Goal: Communication & Community: Answer question/provide support

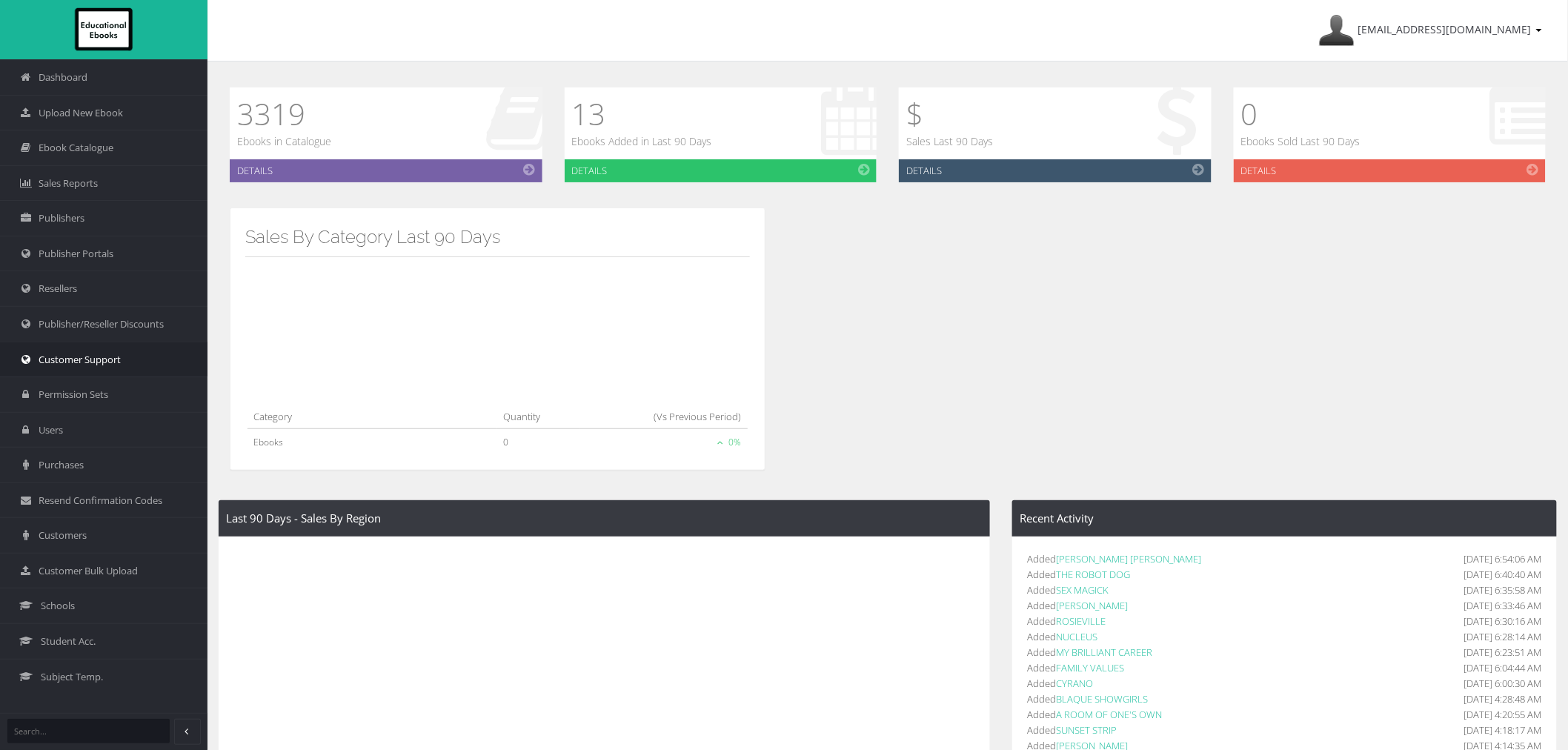
click at [115, 347] on link "Customer Support" at bounding box center [103, 359] width 207 height 35
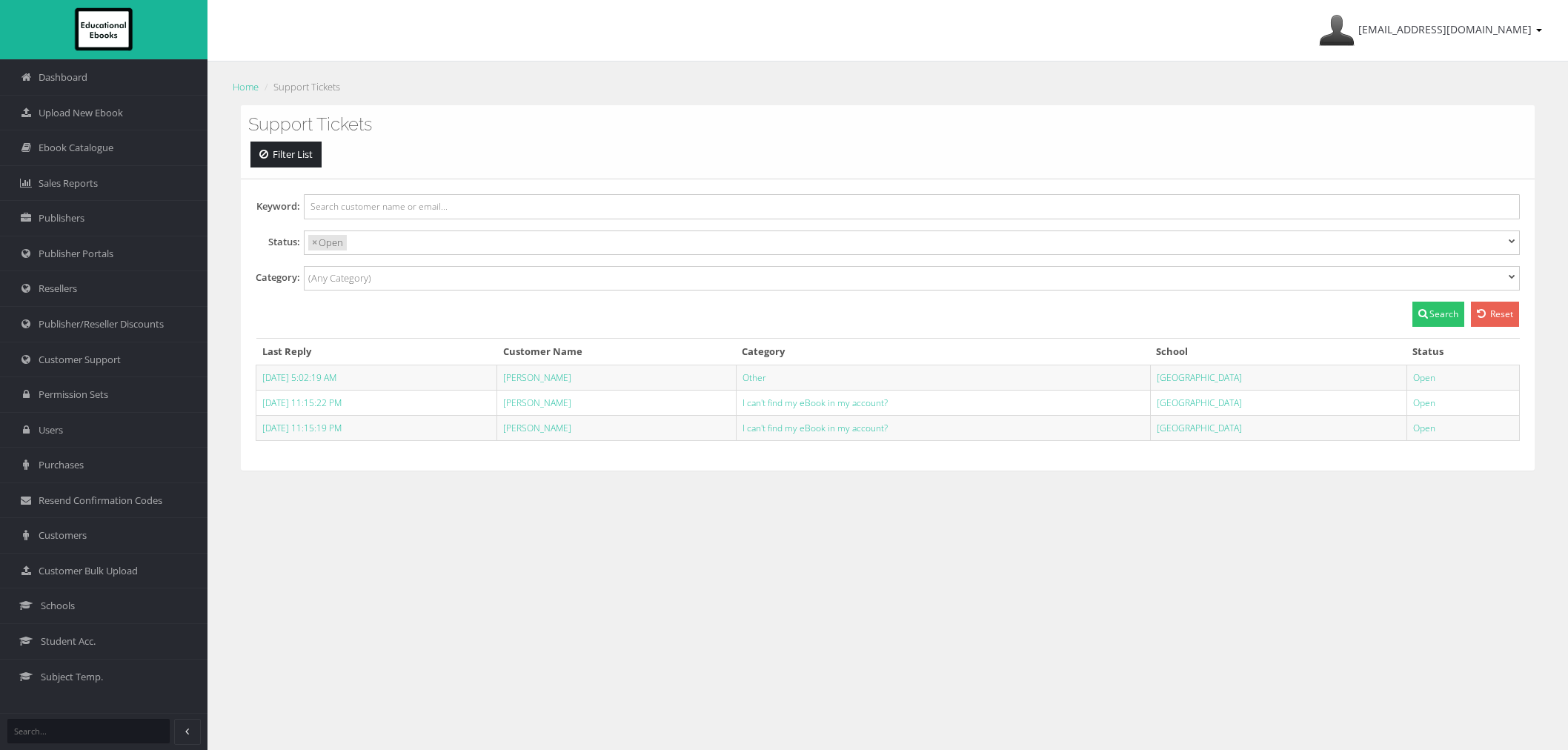
select select
click at [559, 382] on link "[PERSON_NAME]" at bounding box center [537, 377] width 68 height 13
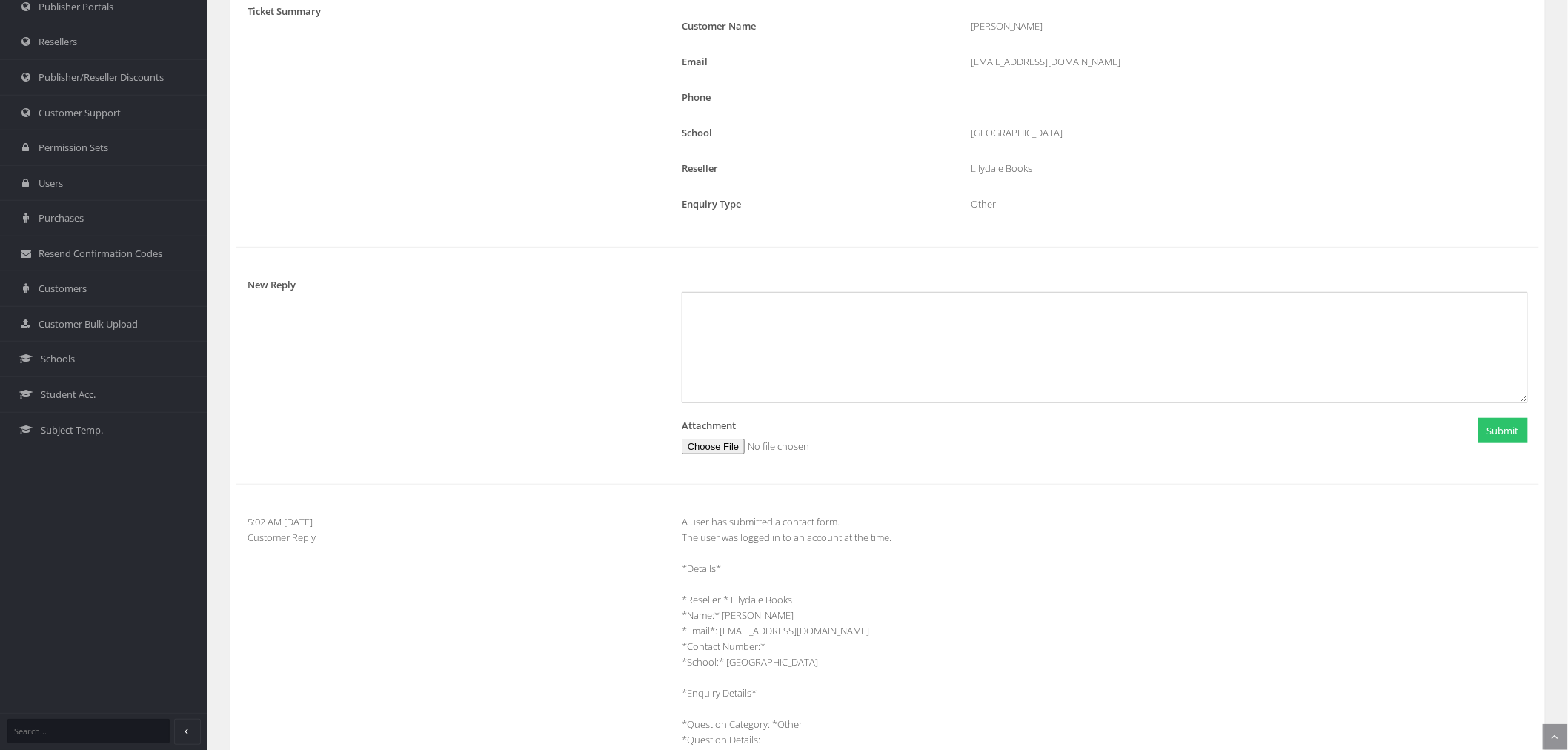
scroll to position [388, 0]
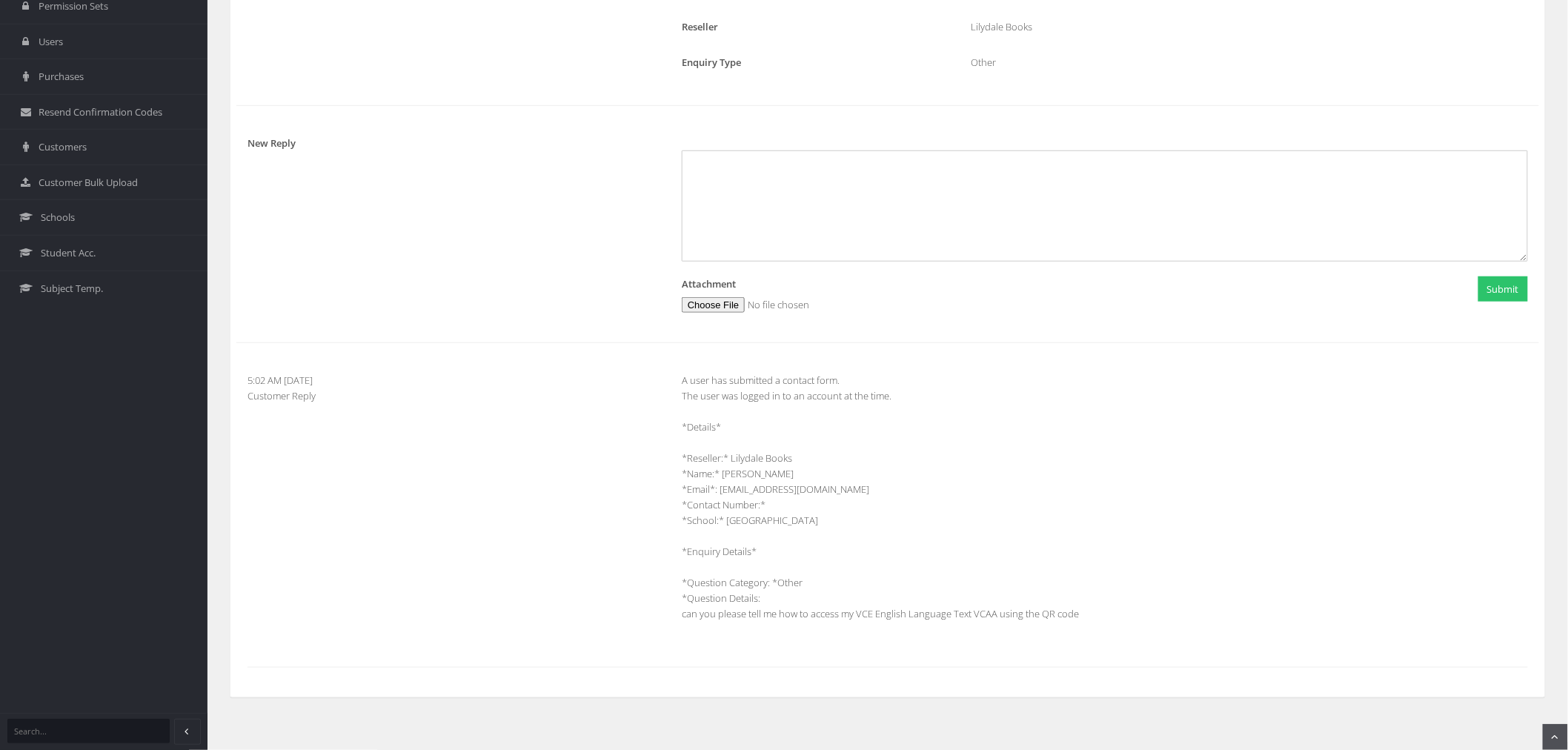
click at [764, 477] on div "A user has submitted a contact form. The user was logged in to an account at th…" at bounding box center [1104, 505] width 868 height 264
copy div "[PERSON_NAME]"
drag, startPoint x: 722, startPoint y: 475, endPoint x: 752, endPoint y: 476, distance: 30.0
click at [752, 476] on div "A user has submitted a contact form. The user was logged in to an account at th…" at bounding box center [1104, 505] width 868 height 264
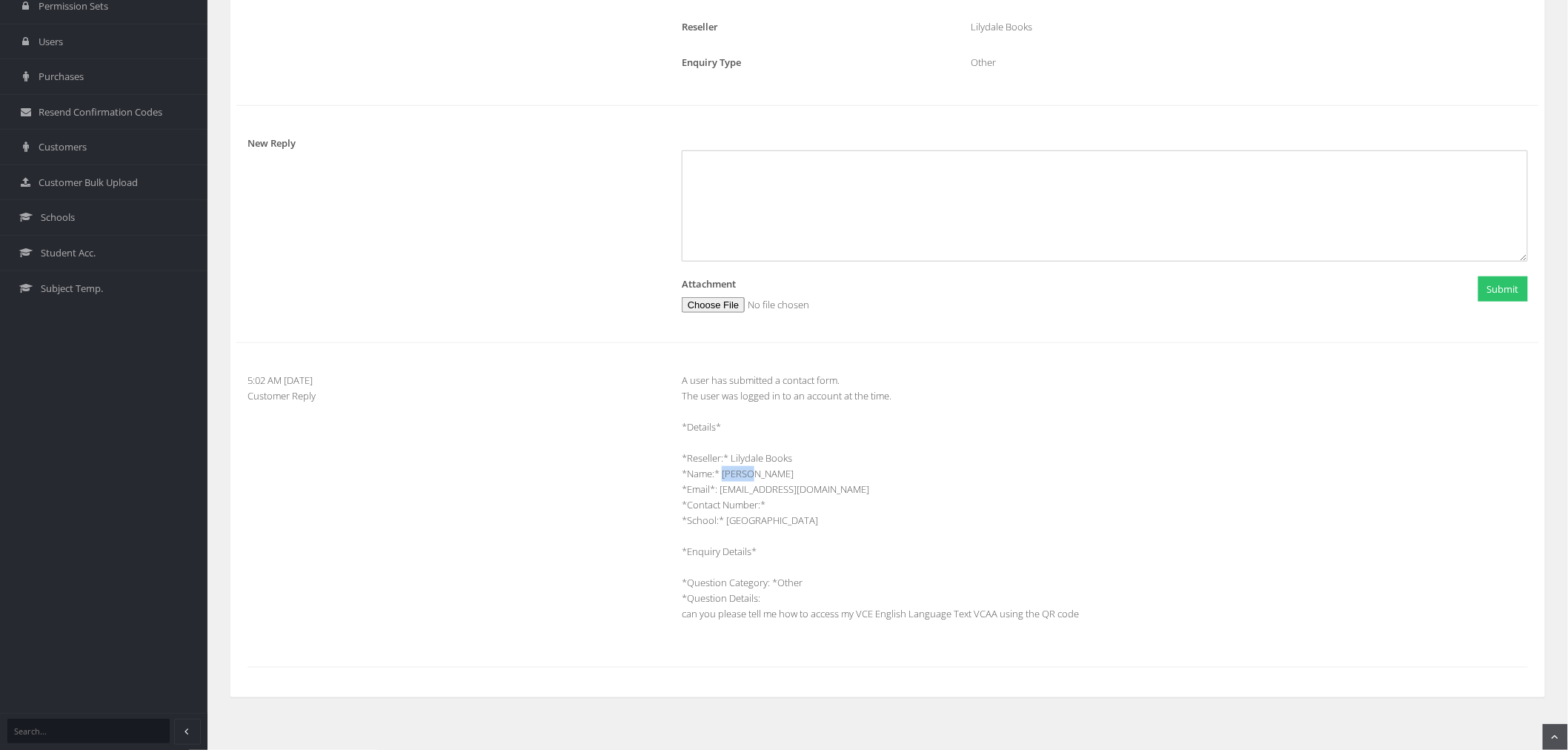
copy div "Saraya"
drag, startPoint x: 756, startPoint y: 476, endPoint x: 804, endPoint y: 474, distance: 48.0
click at [806, 473] on div "A user has submitted a contact form. The user was logged in to an account at th…" at bounding box center [1104, 505] width 868 height 264
click at [721, 627] on div "A user has submitted a contact form. The user was logged in to an account at th…" at bounding box center [1104, 505] width 868 height 264
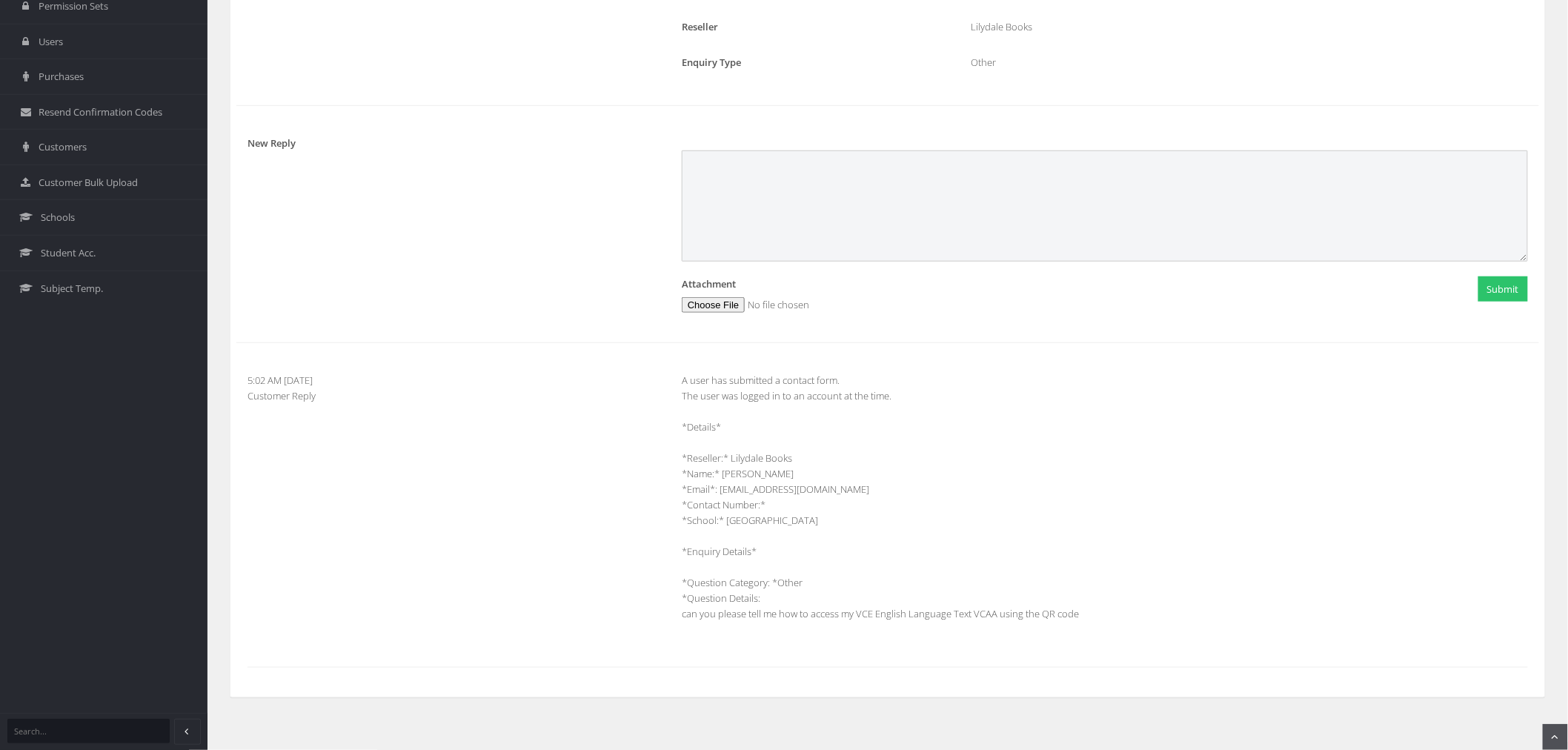
click at [873, 214] on textarea at bounding box center [1104, 206] width 846 height 111
click at [769, 212] on textarea at bounding box center [1104, 206] width 846 height 111
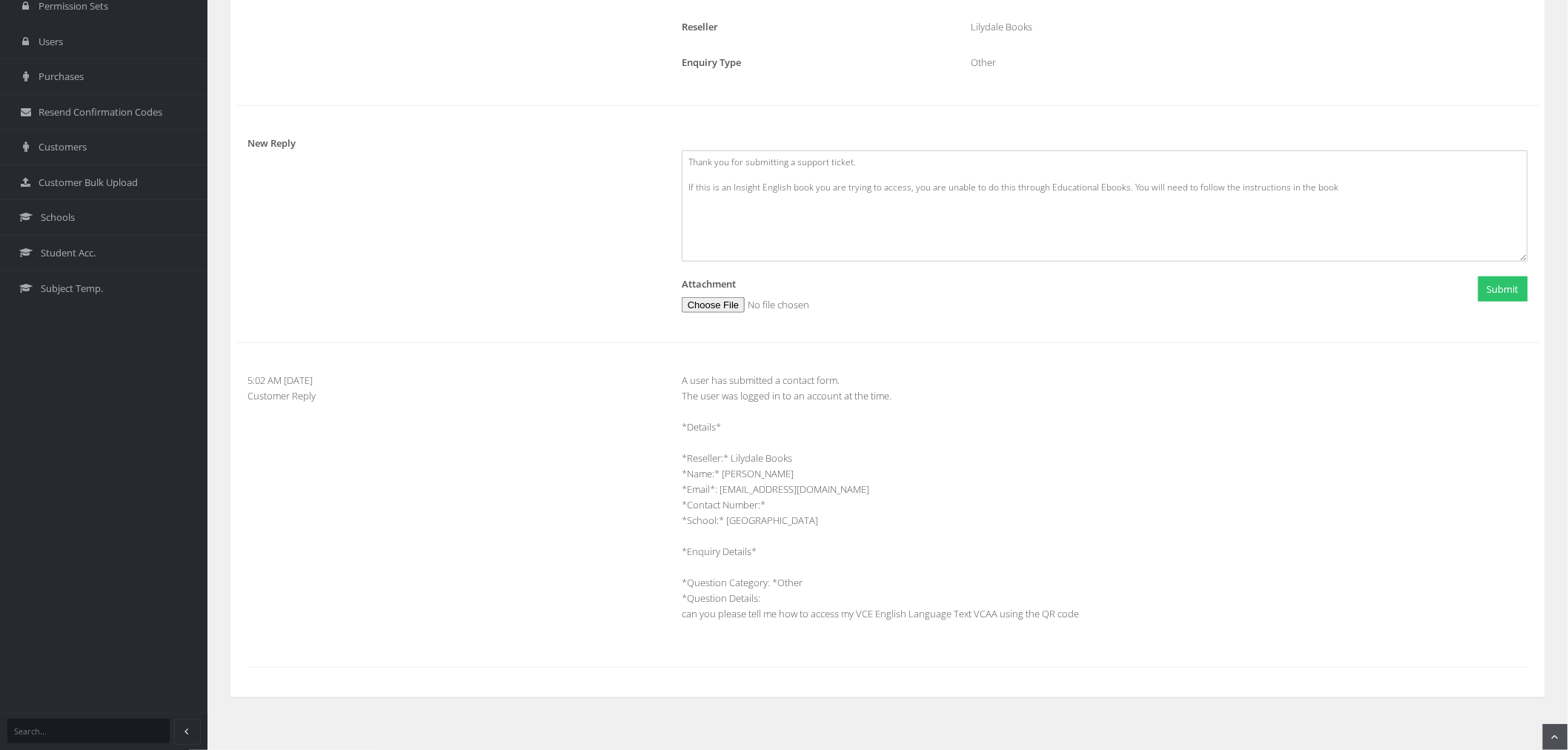
click at [1011, 613] on div "A user has submitted a contact form. The user was logged in to an account at th…" at bounding box center [1104, 505] width 868 height 264
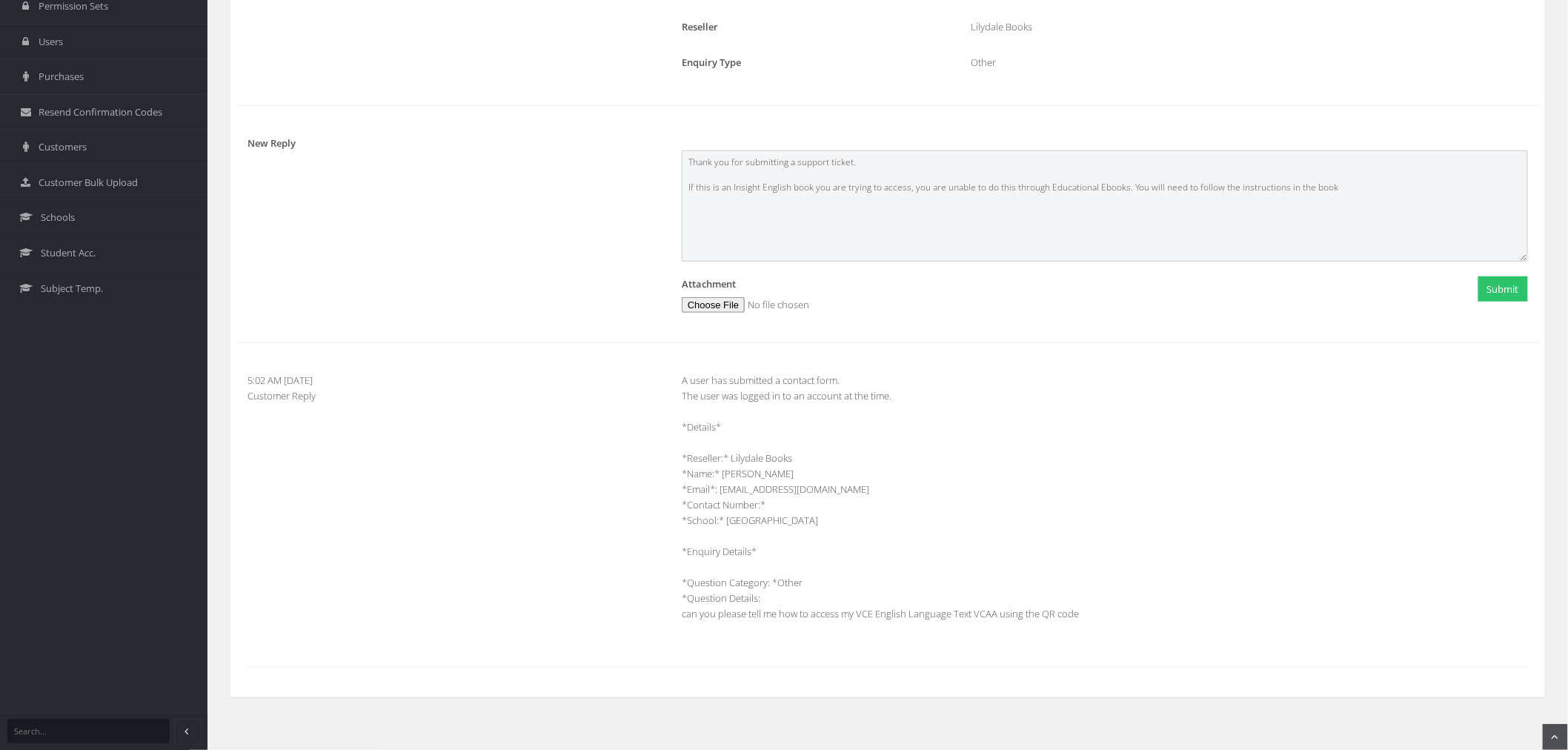
click at [1339, 193] on textarea "Thank you for submitting a support ticket. If this is an Insight English book y…" at bounding box center [1104, 206] width 846 height 111
type textarea "Thank you for submitting a support ticket. If this is an Insight English book y…"
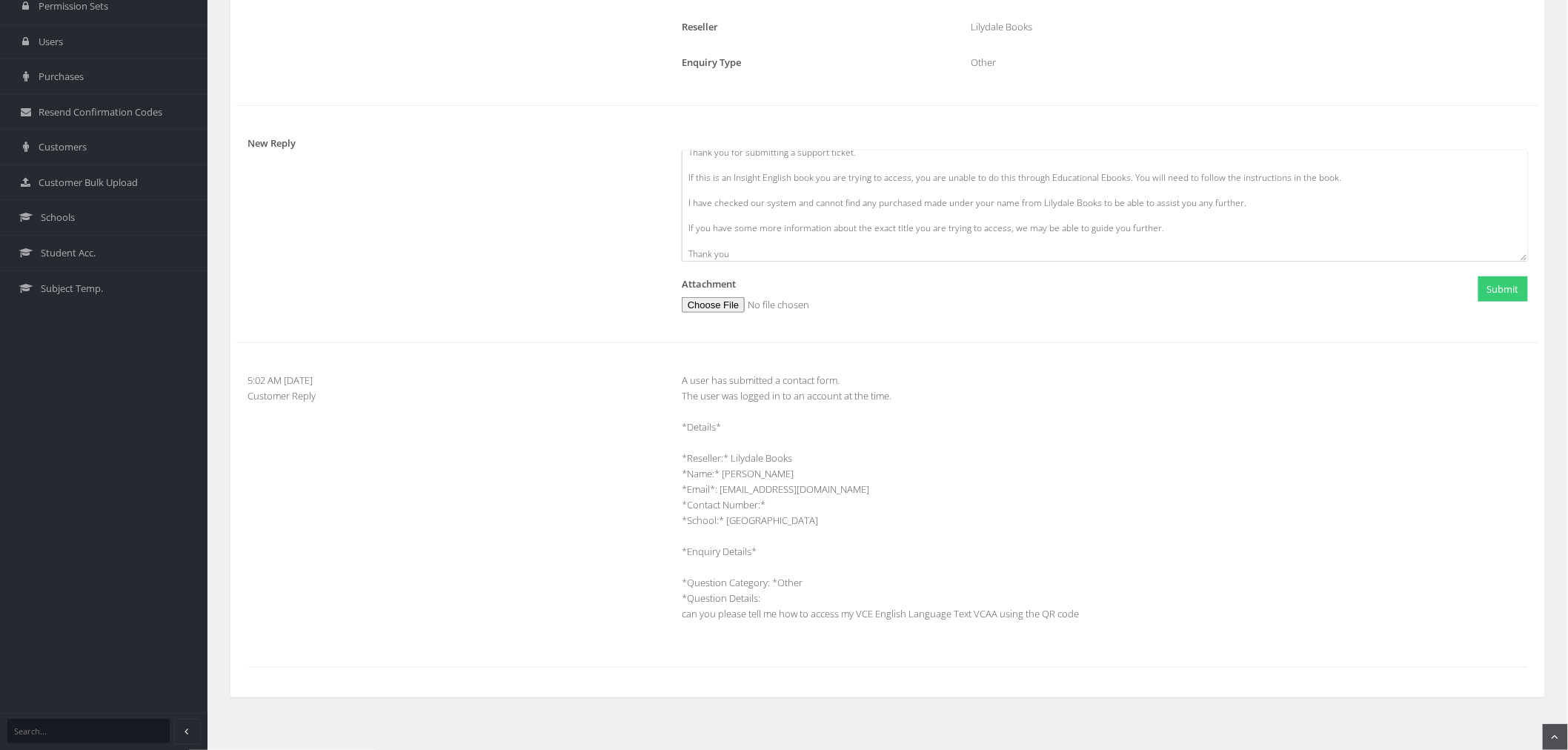
click at [1491, 288] on button "Submit" at bounding box center [1503, 289] width 50 height 26
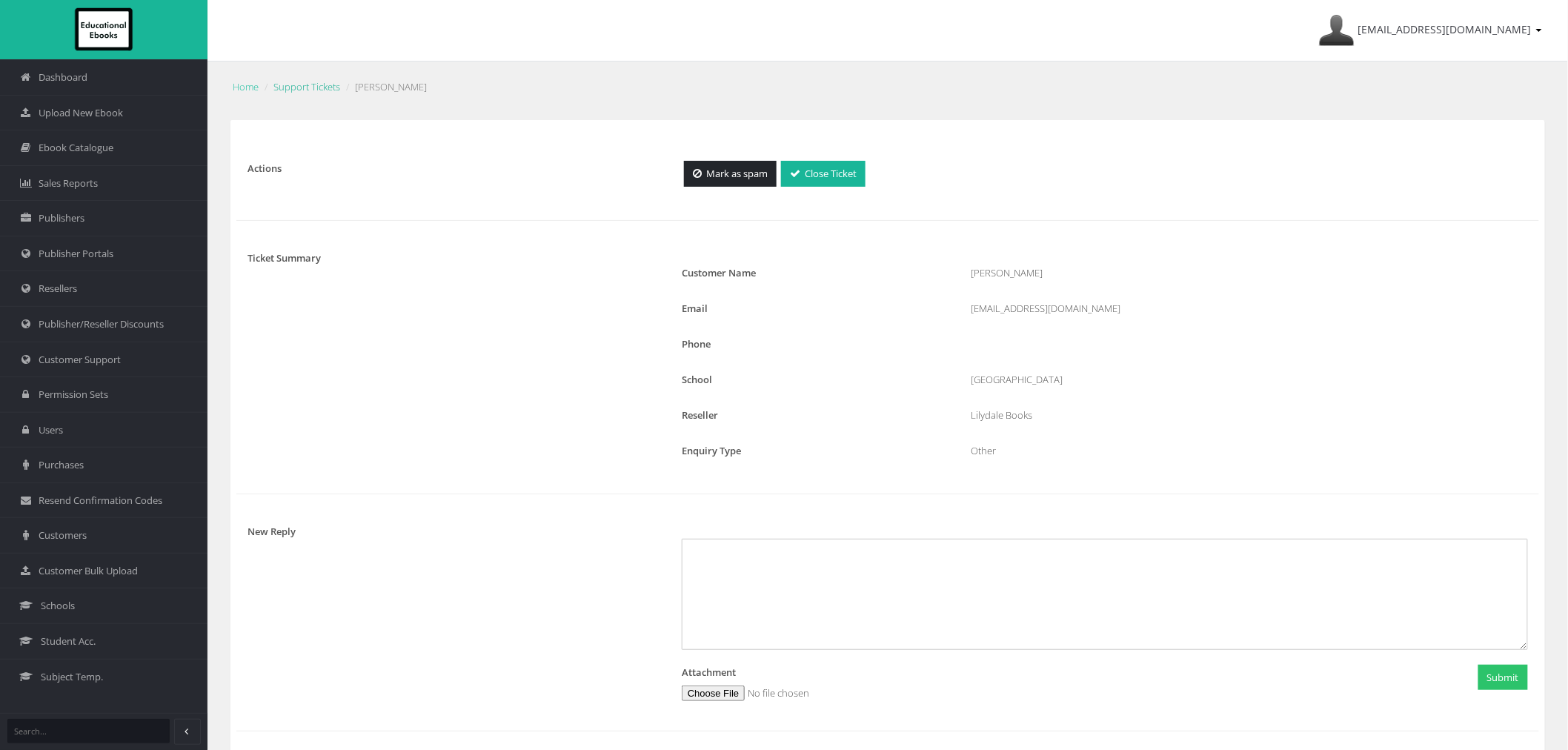
click at [296, 87] on link "Support Tickets" at bounding box center [307, 87] width 67 height 14
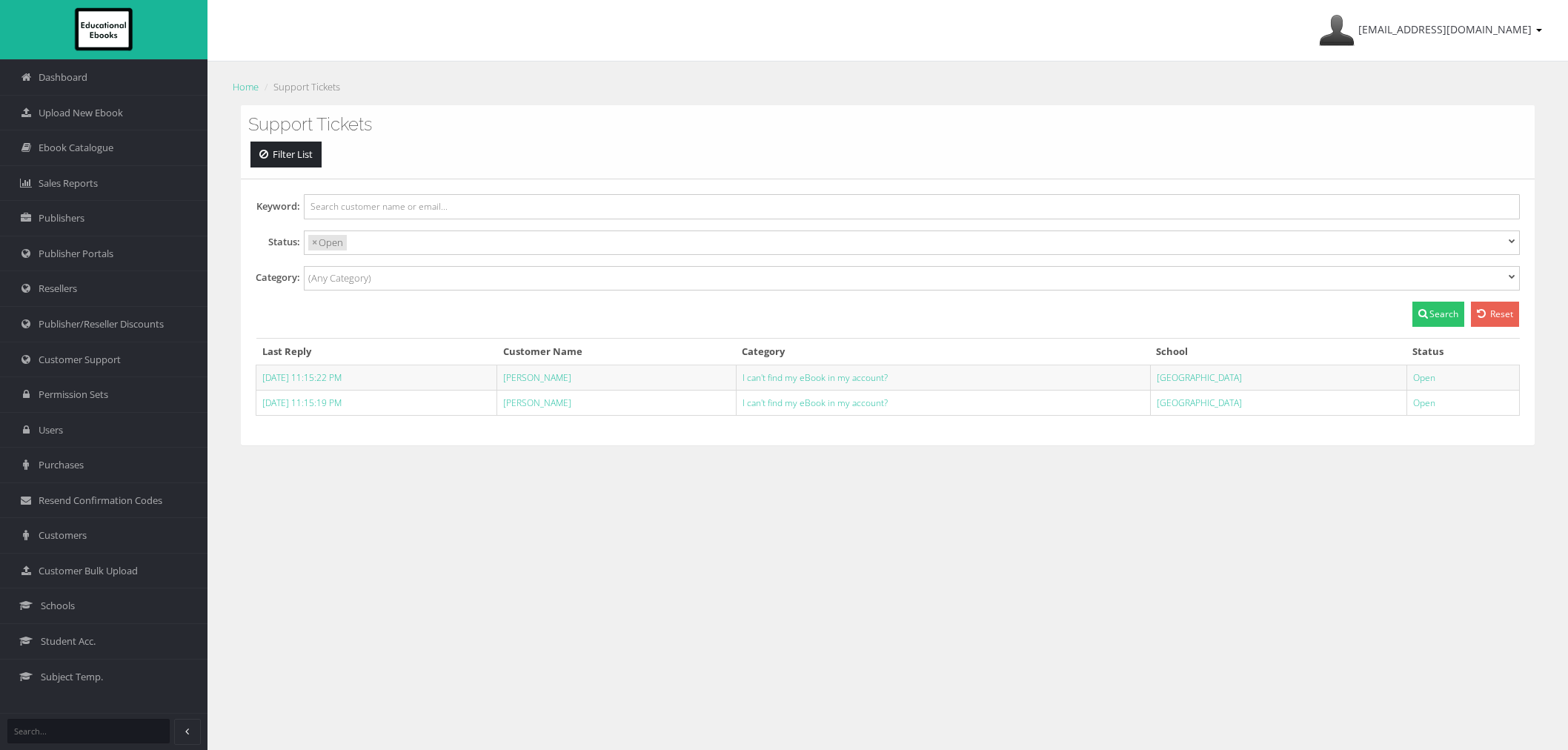
select select
click at [559, 384] on td "[PERSON_NAME]" at bounding box center [617, 377] width 239 height 25
click at [559, 381] on link "[PERSON_NAME]" at bounding box center [537, 377] width 68 height 13
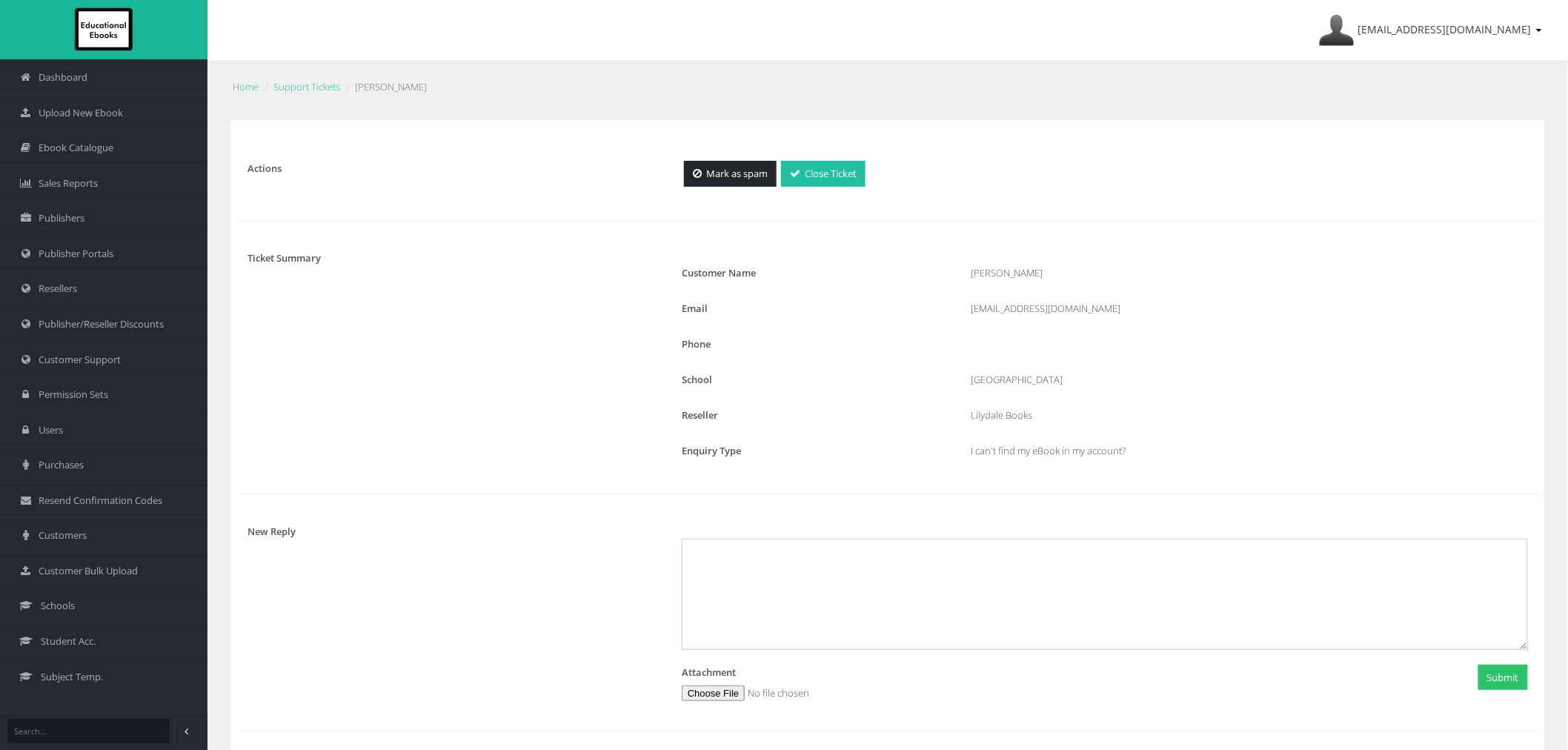
click at [839, 177] on link "Close Ticket" at bounding box center [824, 174] width 84 height 26
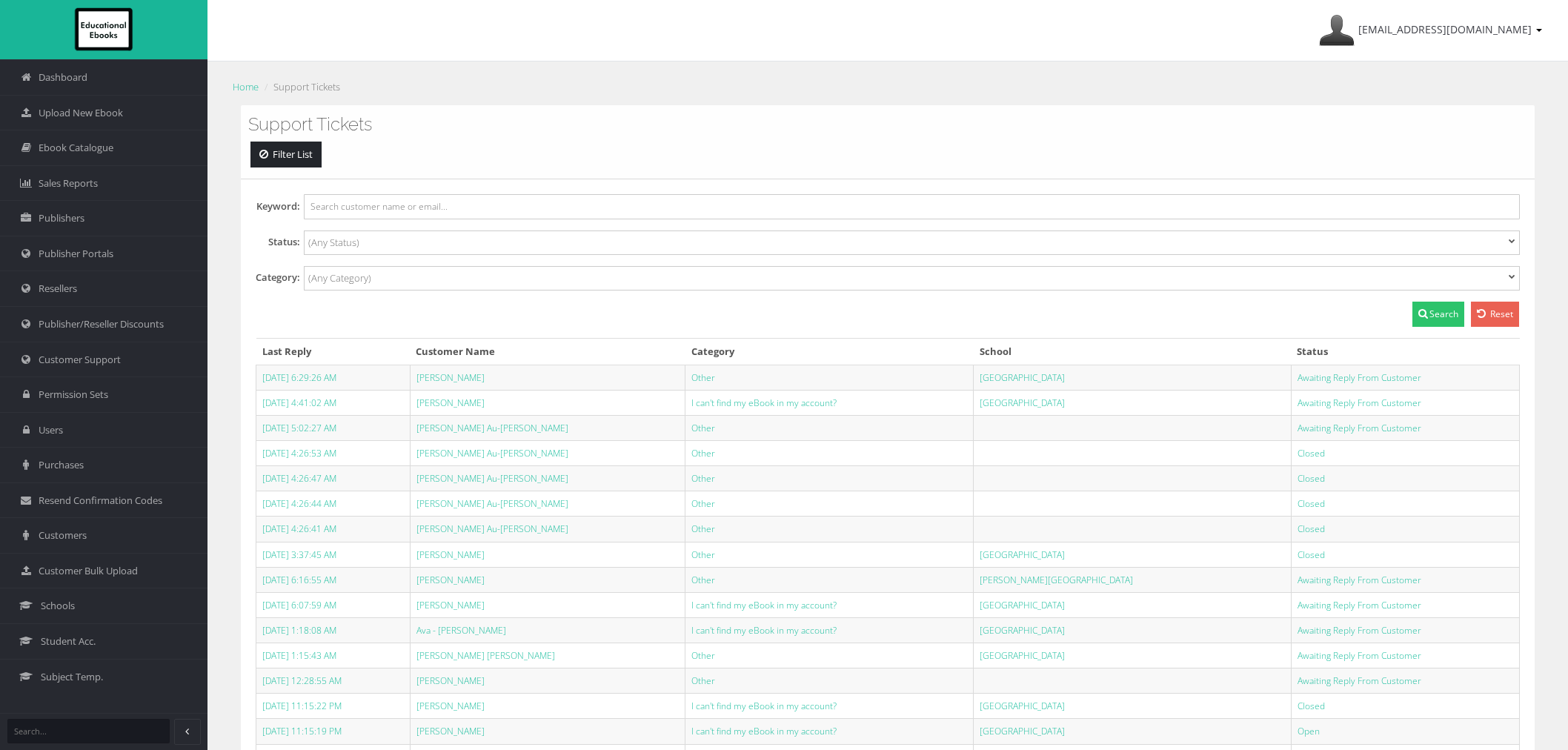
select select
click at [485, 738] on link "Connor Ewan" at bounding box center [450, 731] width 68 height 13
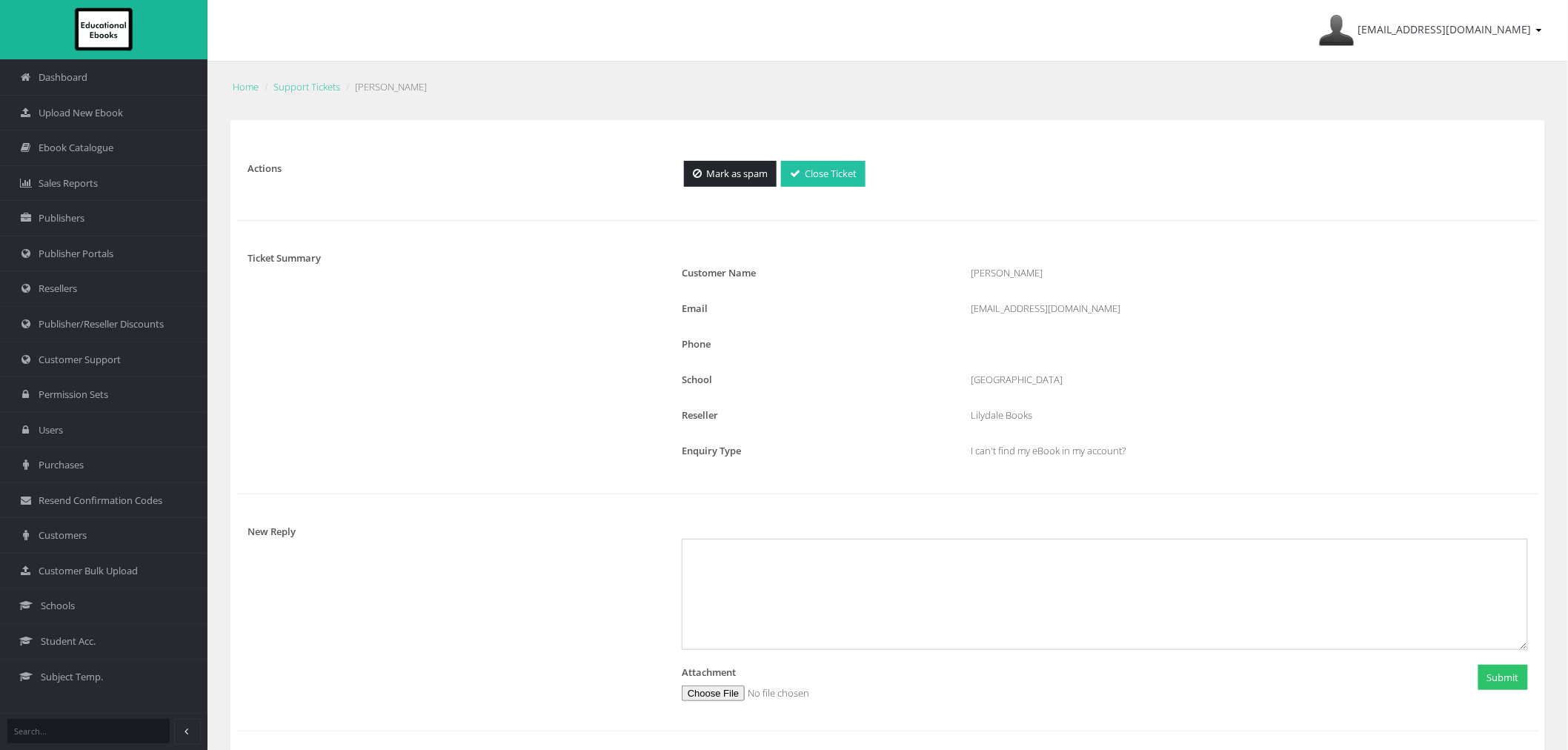
click at [866, 181] on link "Close Ticket" at bounding box center [824, 174] width 84 height 26
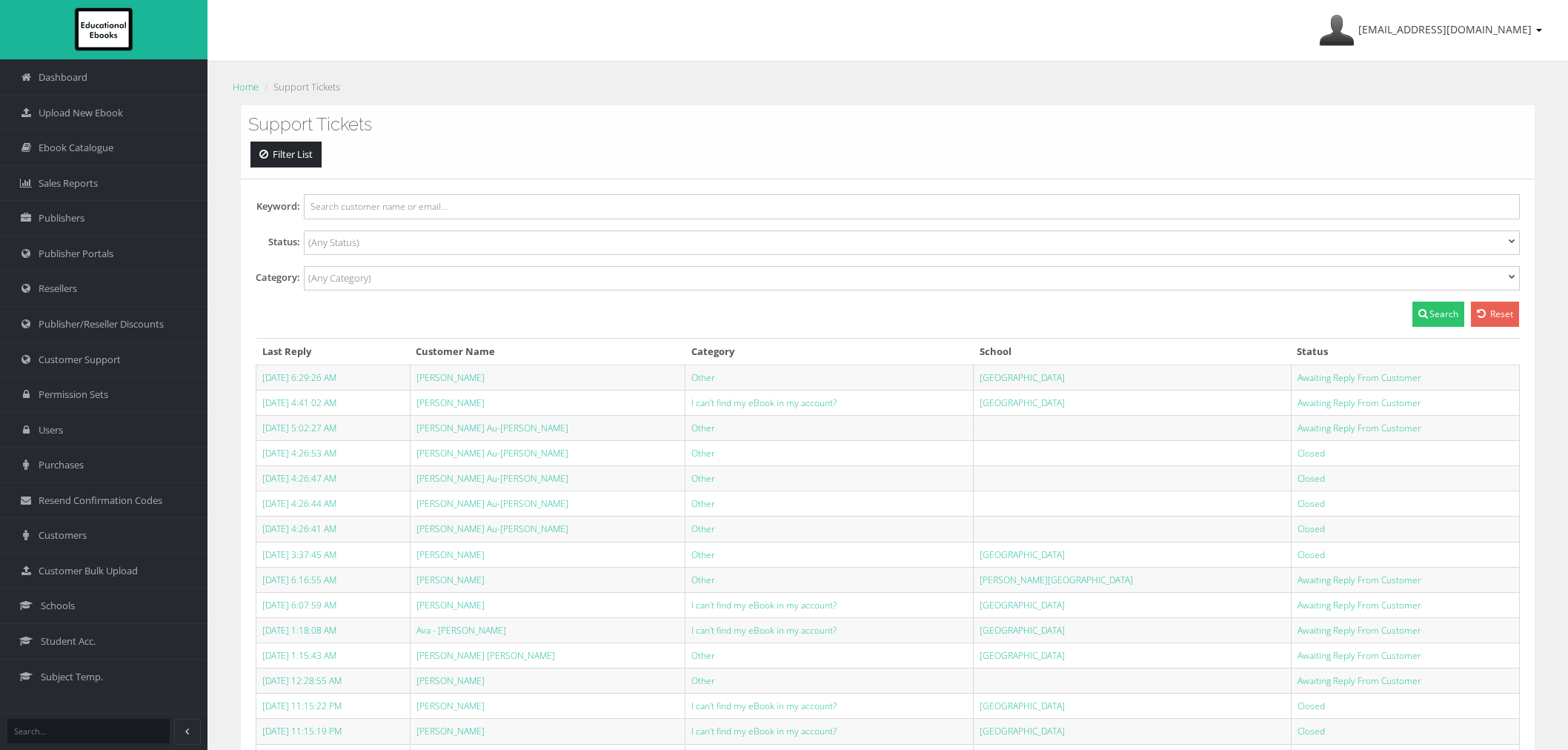
select select
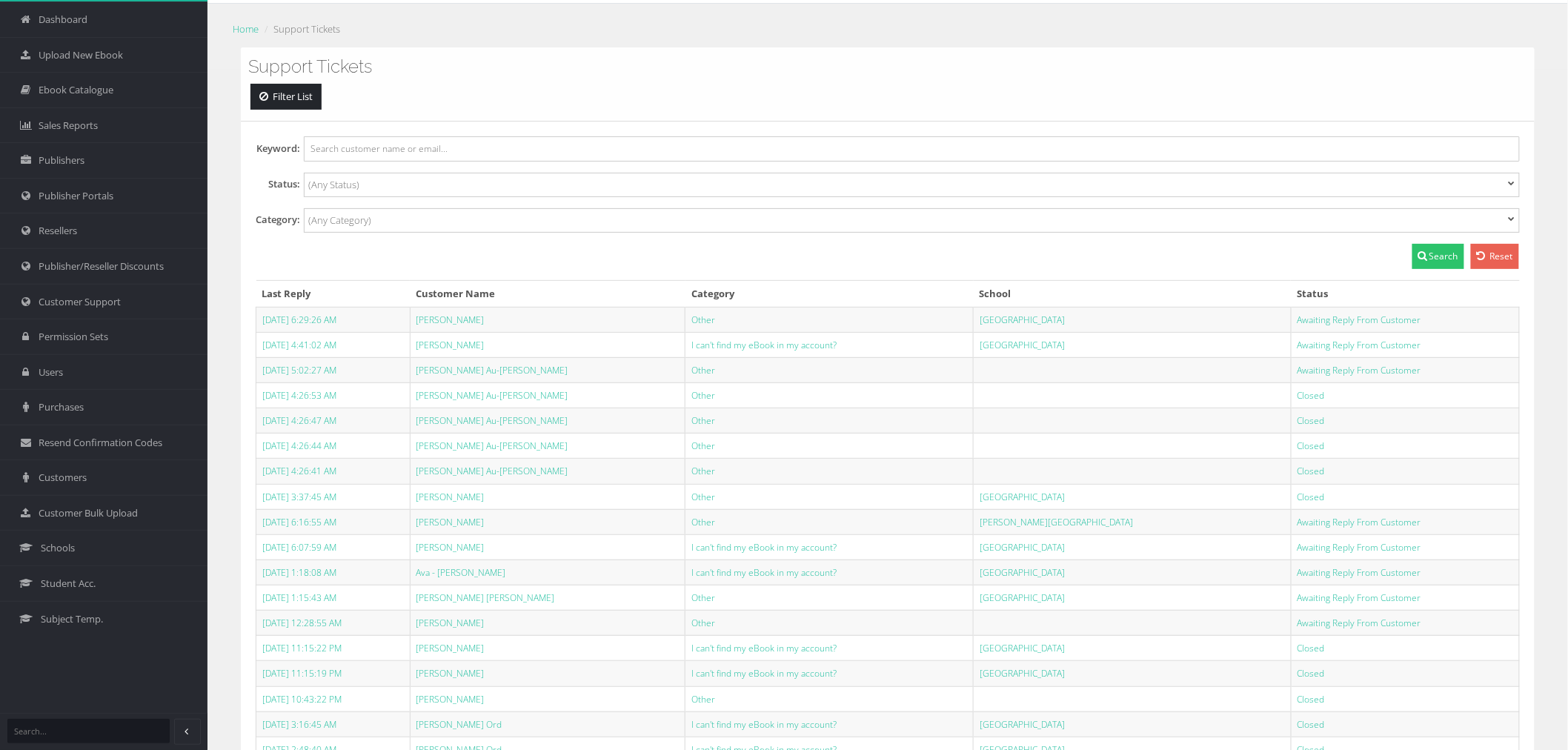
scroll to position [164, 0]
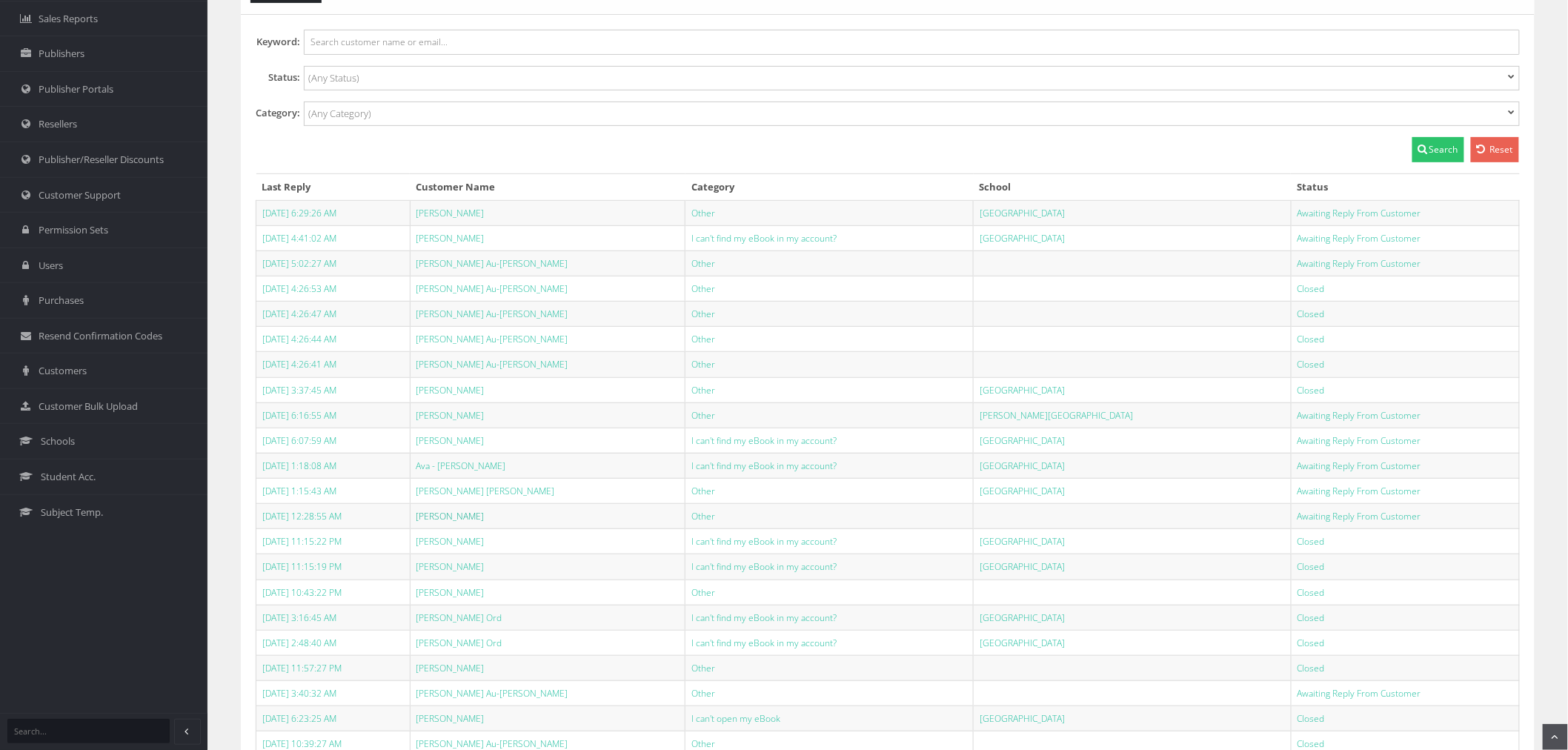
click at [485, 521] on link "Denis Boukhvalov" at bounding box center [450, 516] width 68 height 13
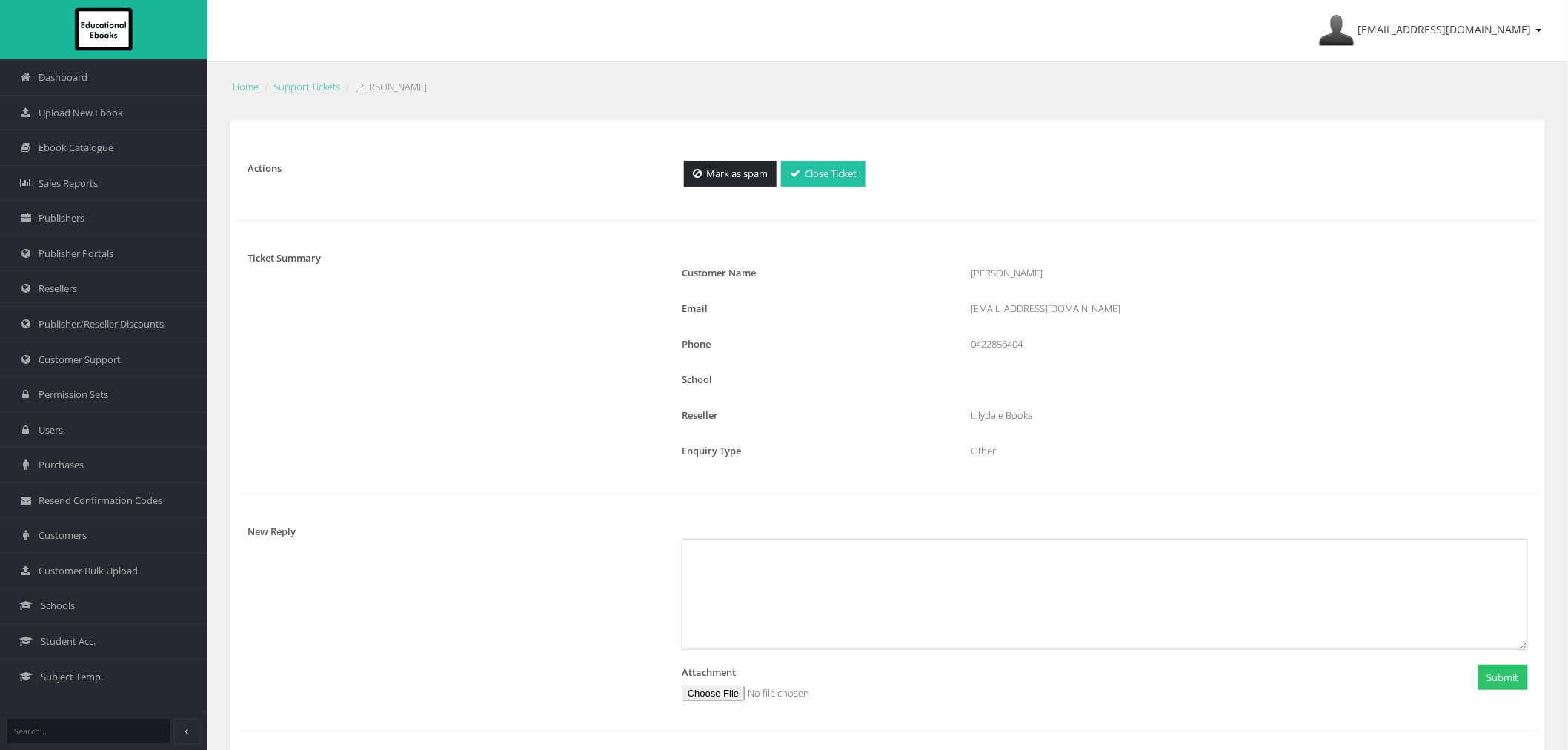
click at [813, 165] on link "Close Ticket" at bounding box center [824, 174] width 84 height 26
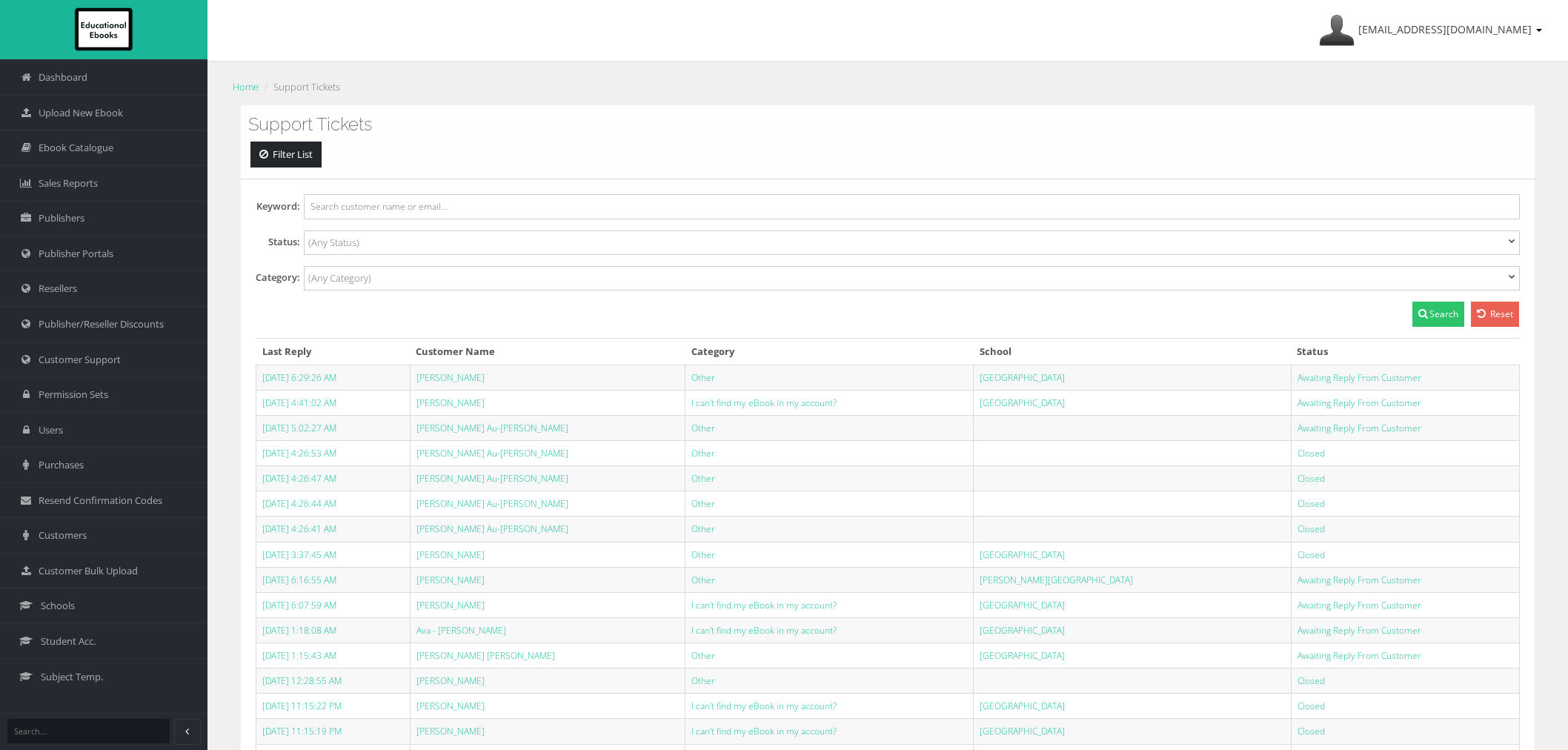
select select
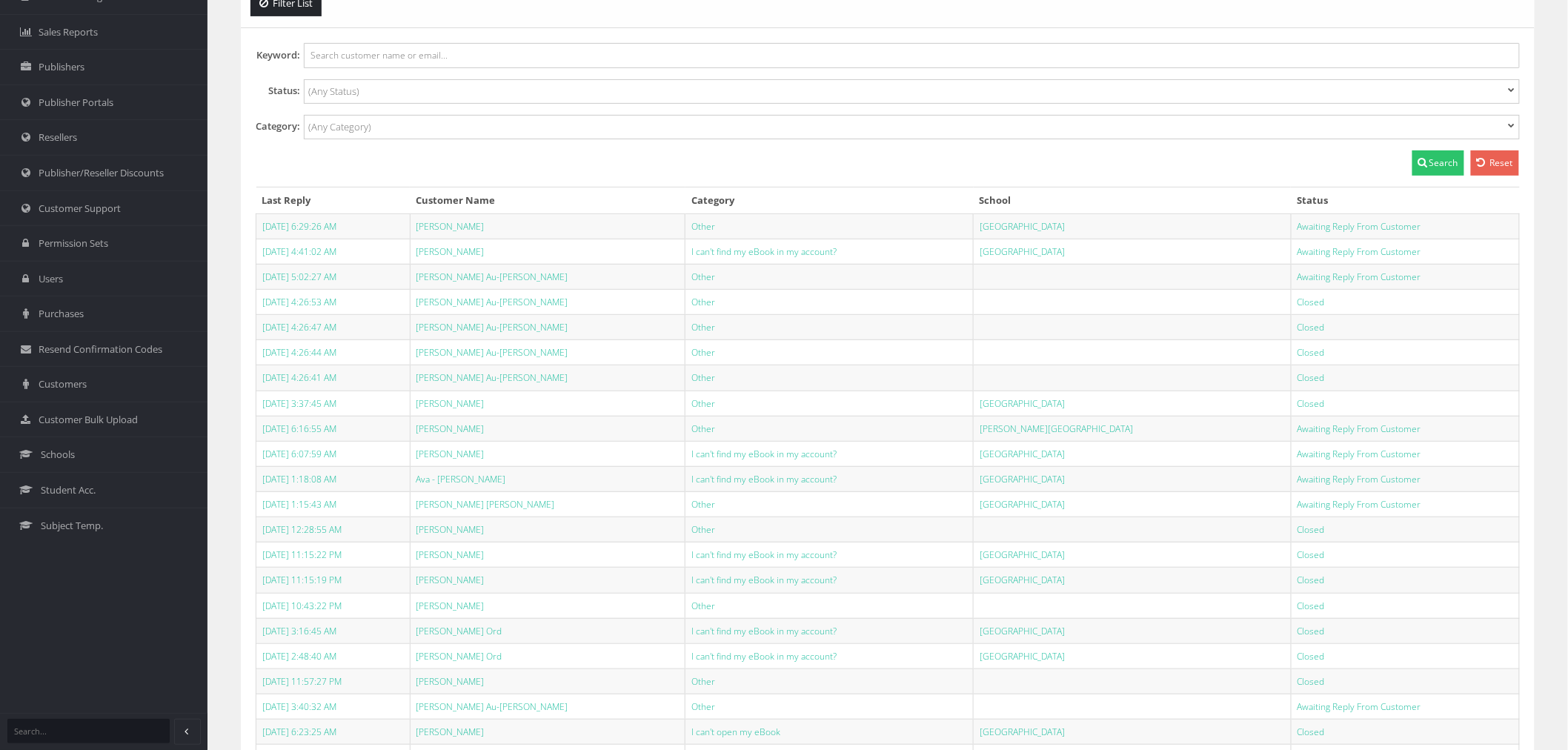
scroll to position [164, 0]
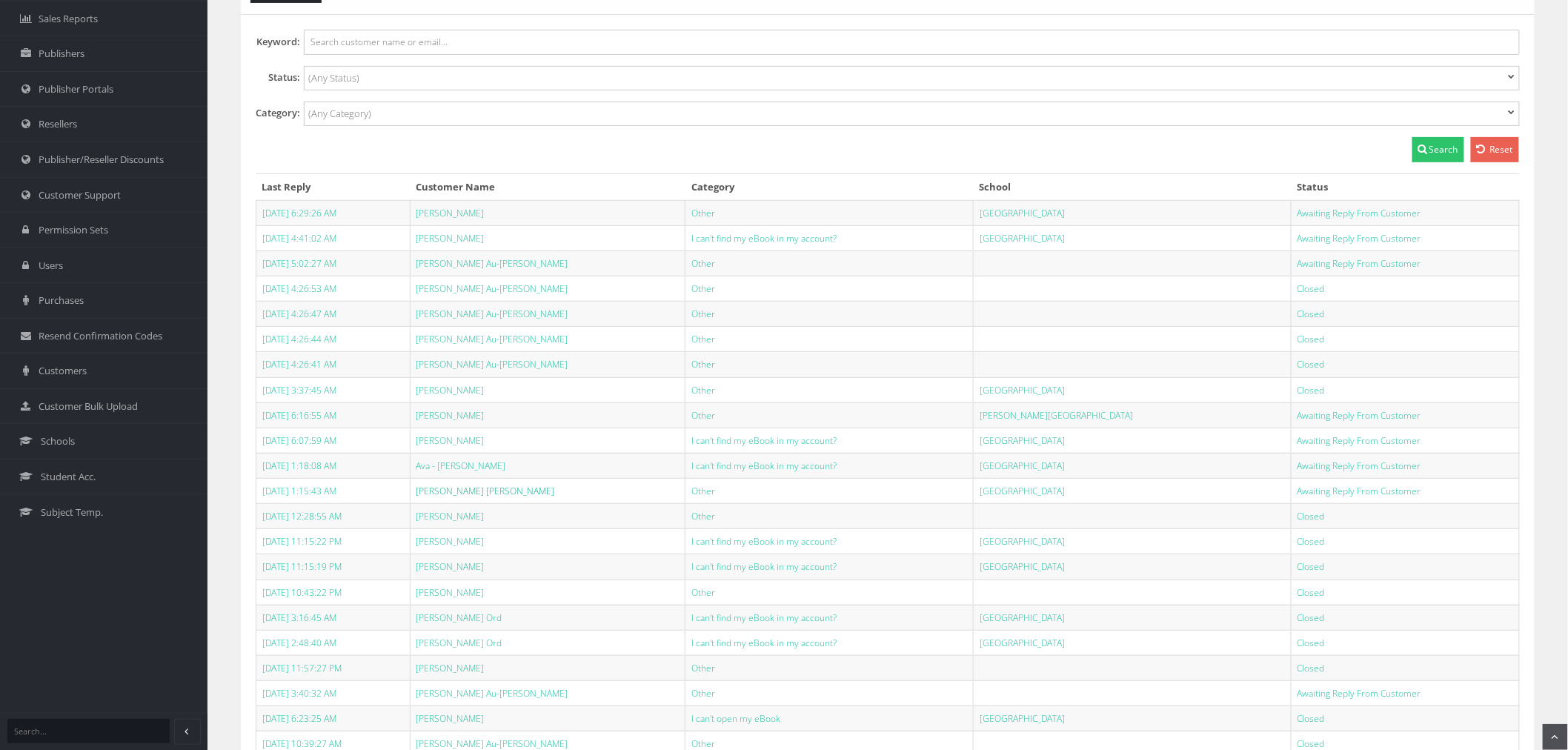
click at [500, 493] on link "Jackson Bradshaw" at bounding box center [485, 491] width 139 height 13
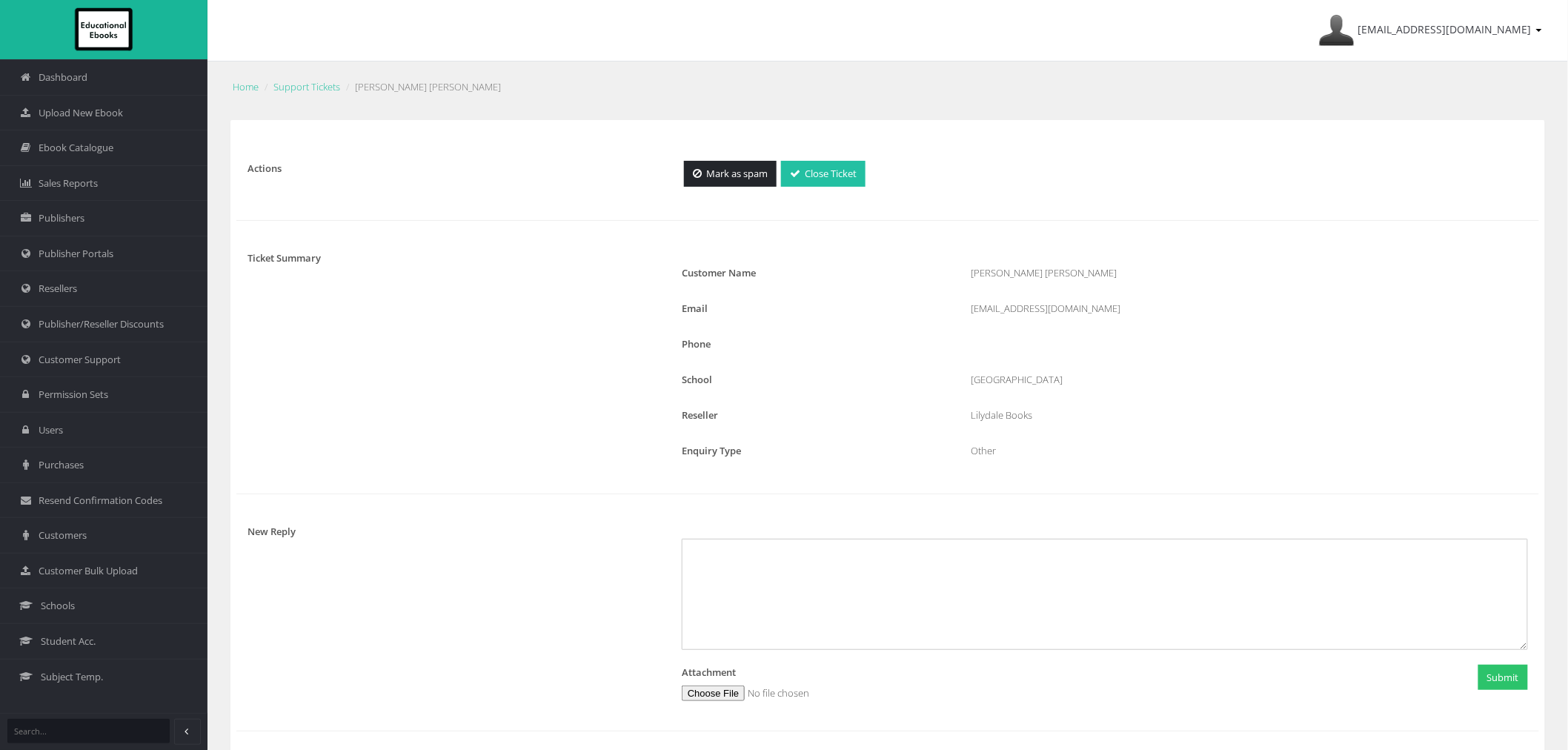
click at [830, 163] on link "Close Ticket" at bounding box center [824, 174] width 84 height 26
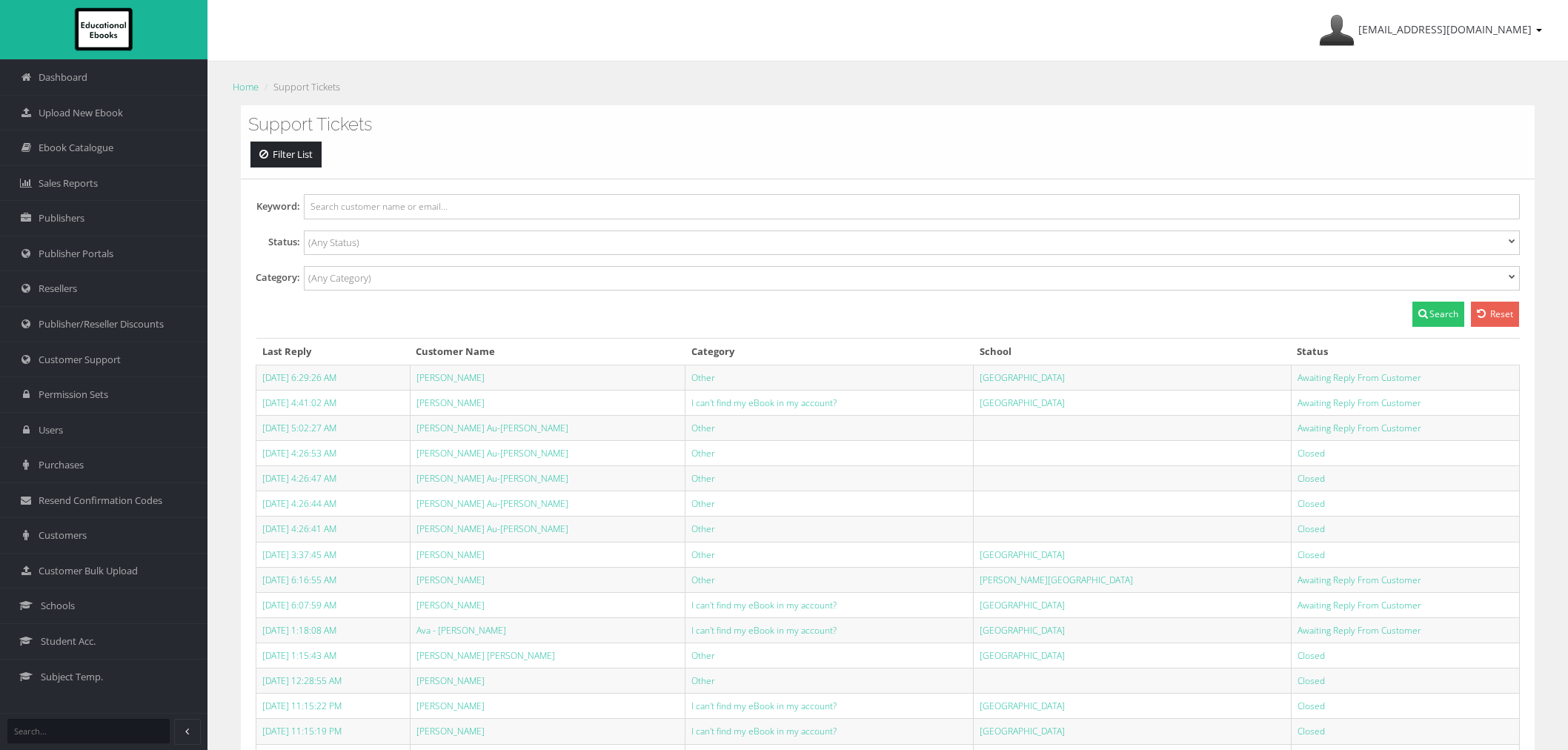
select select
click at [506, 629] on link "Ava - [PERSON_NAME]" at bounding box center [461, 630] width 90 height 13
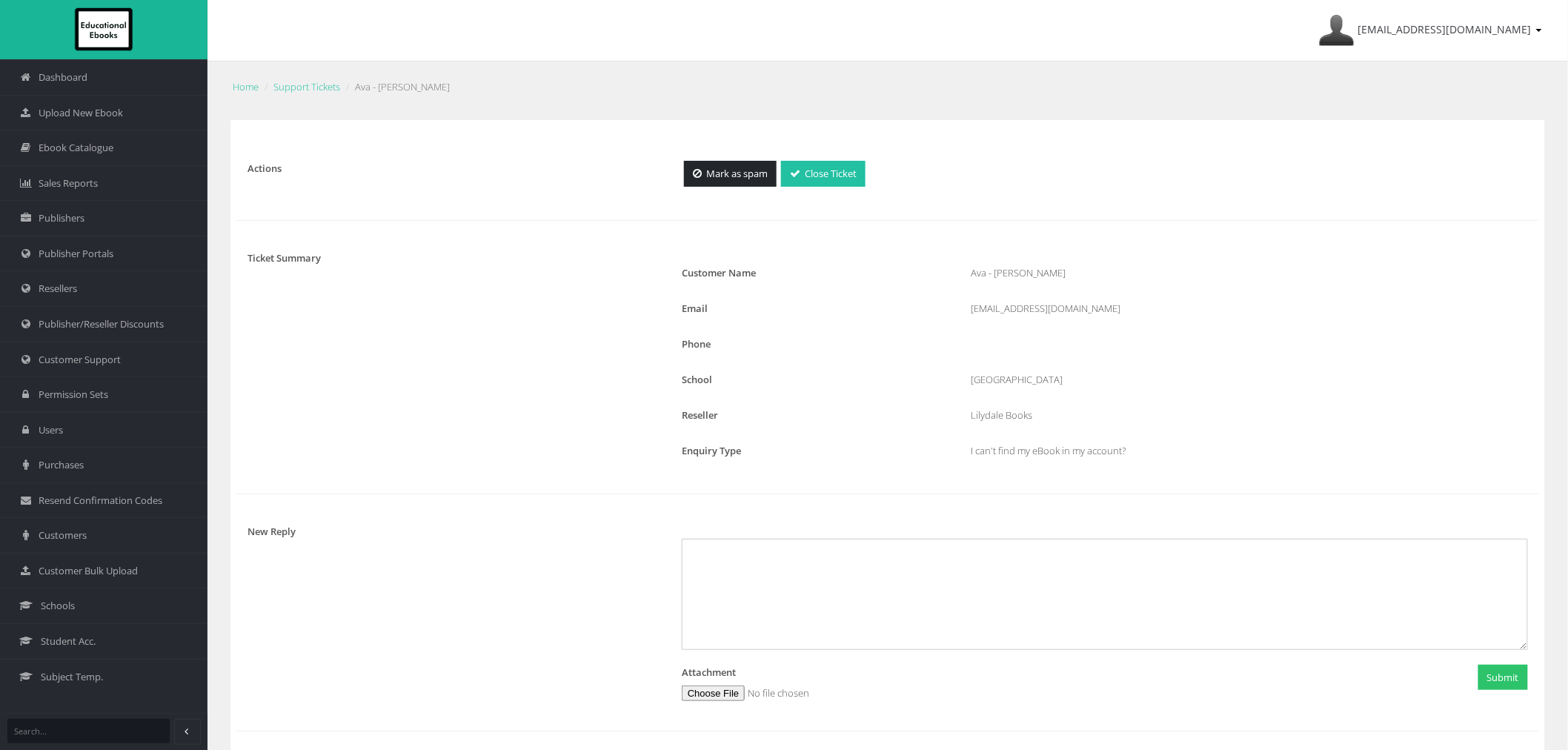
click at [827, 182] on link "Close Ticket" at bounding box center [824, 174] width 84 height 26
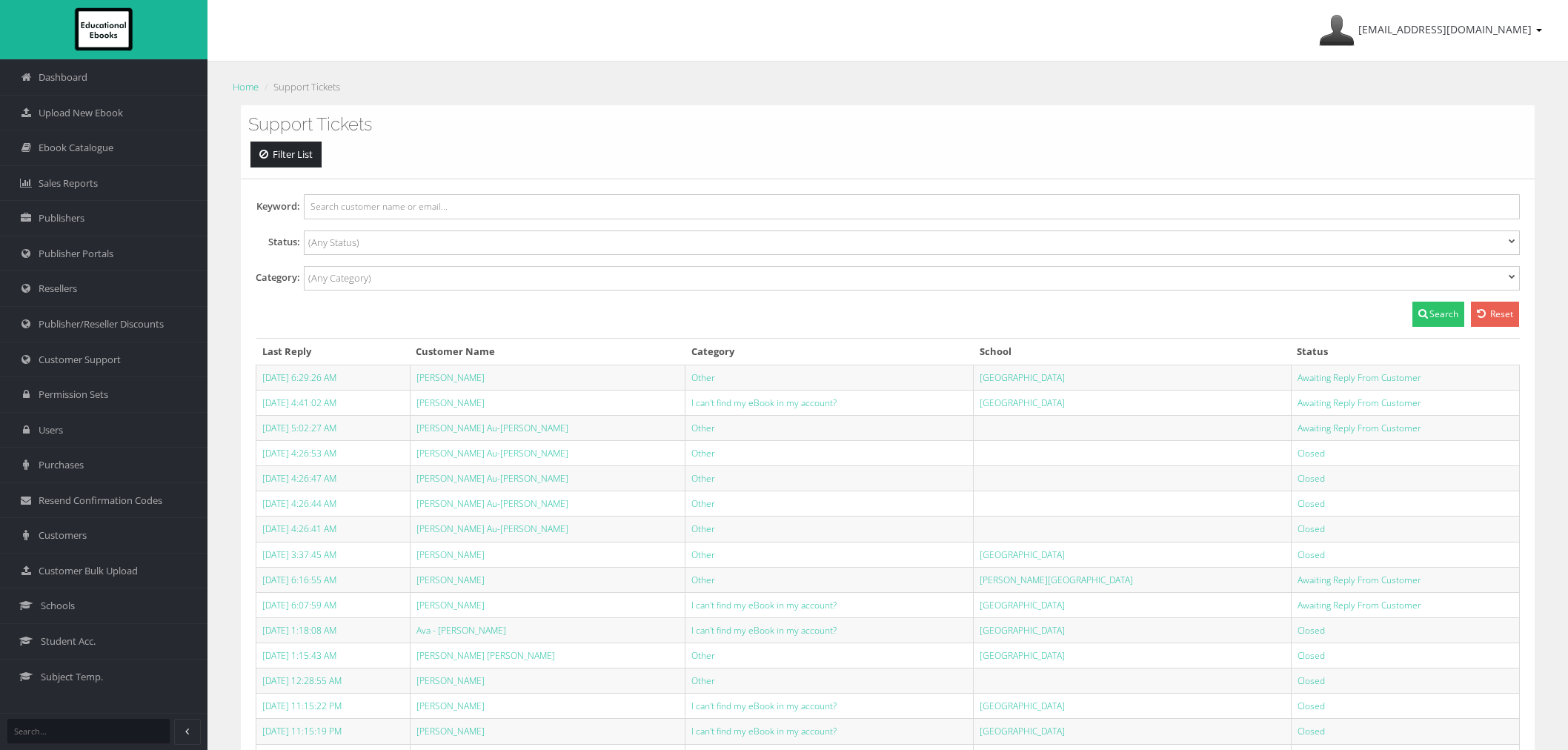
select select
click at [484, 610] on link "[PERSON_NAME]" at bounding box center [450, 605] width 68 height 13
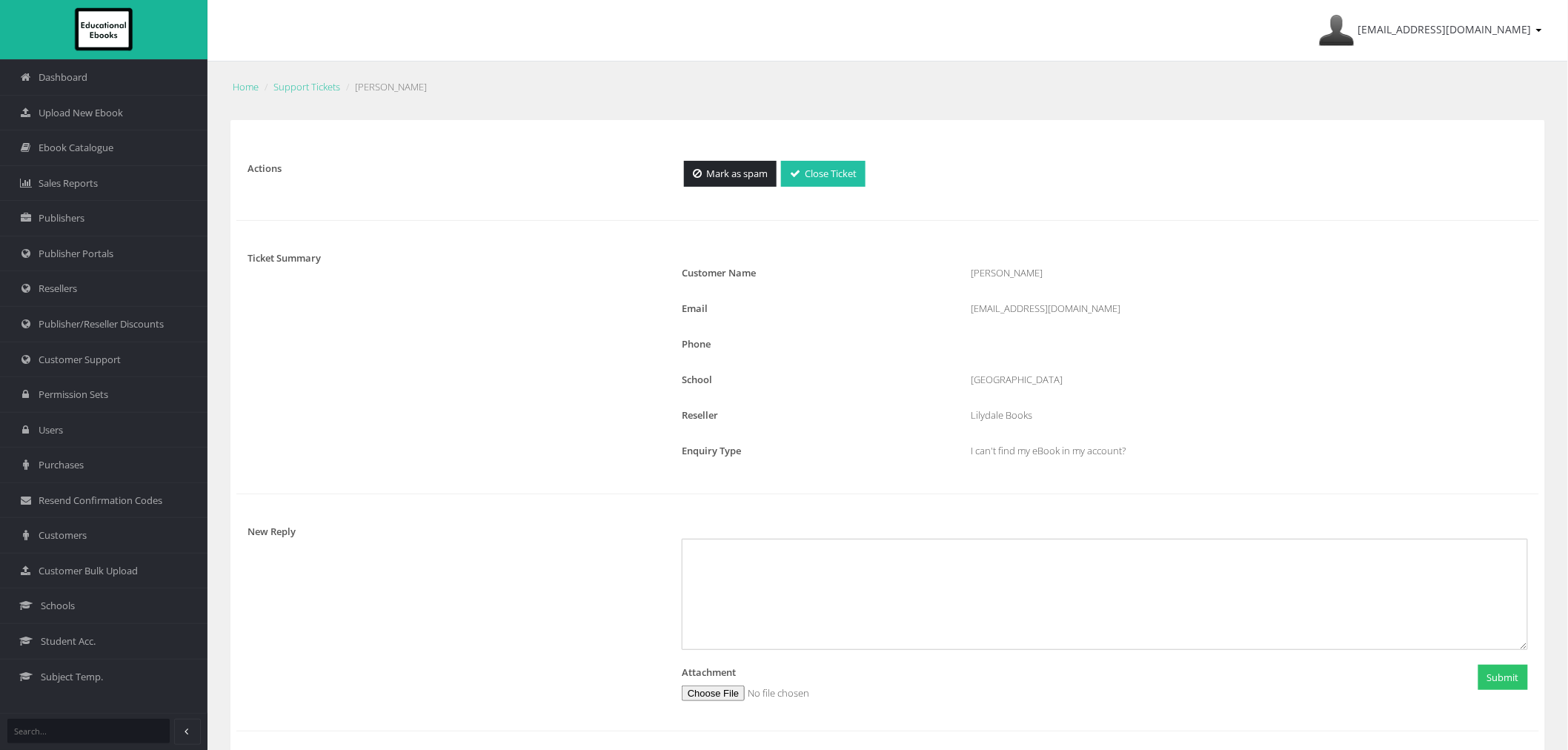
click at [855, 179] on link "Close Ticket" at bounding box center [824, 174] width 84 height 26
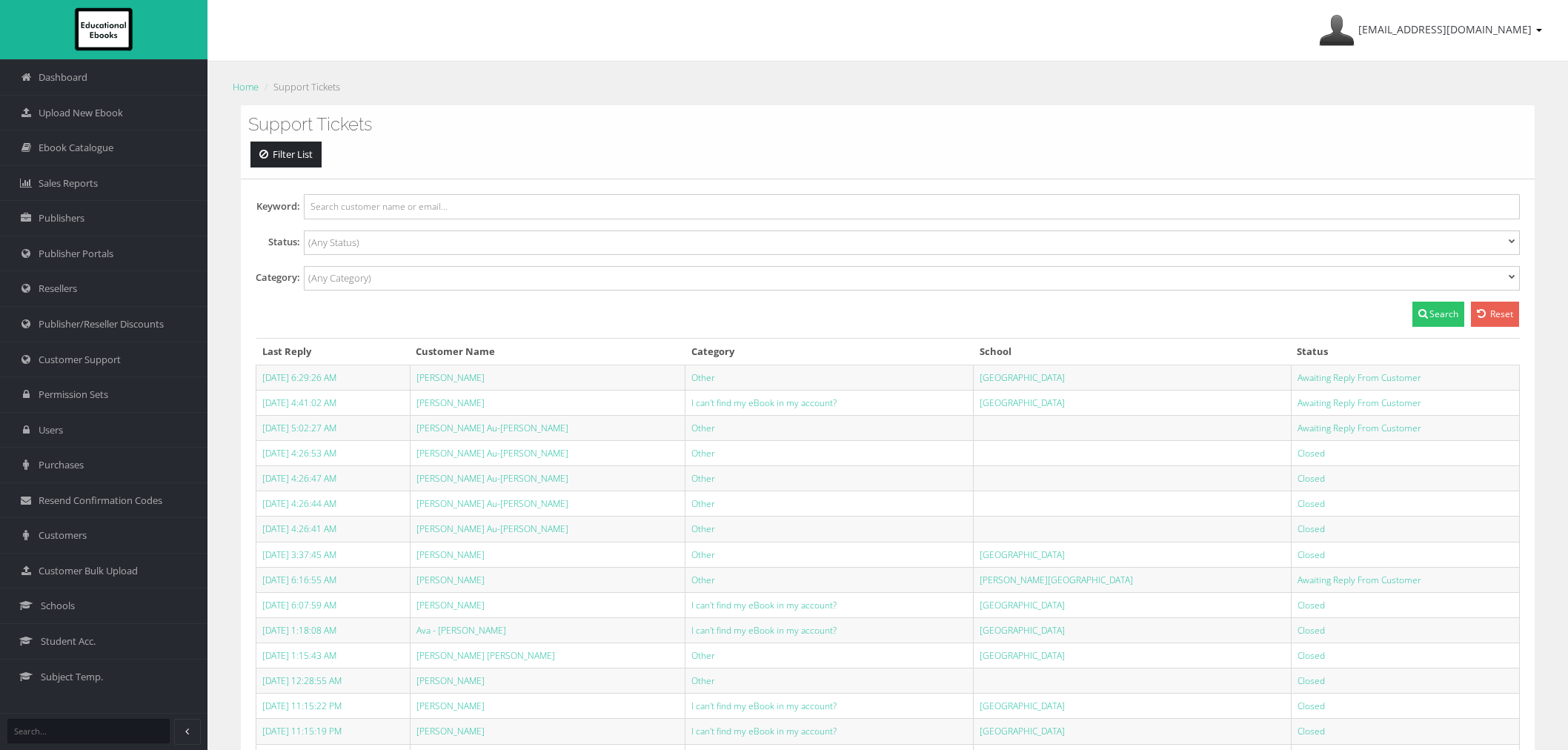
select select
click at [483, 579] on link "[PERSON_NAME]" at bounding box center [450, 580] width 68 height 13
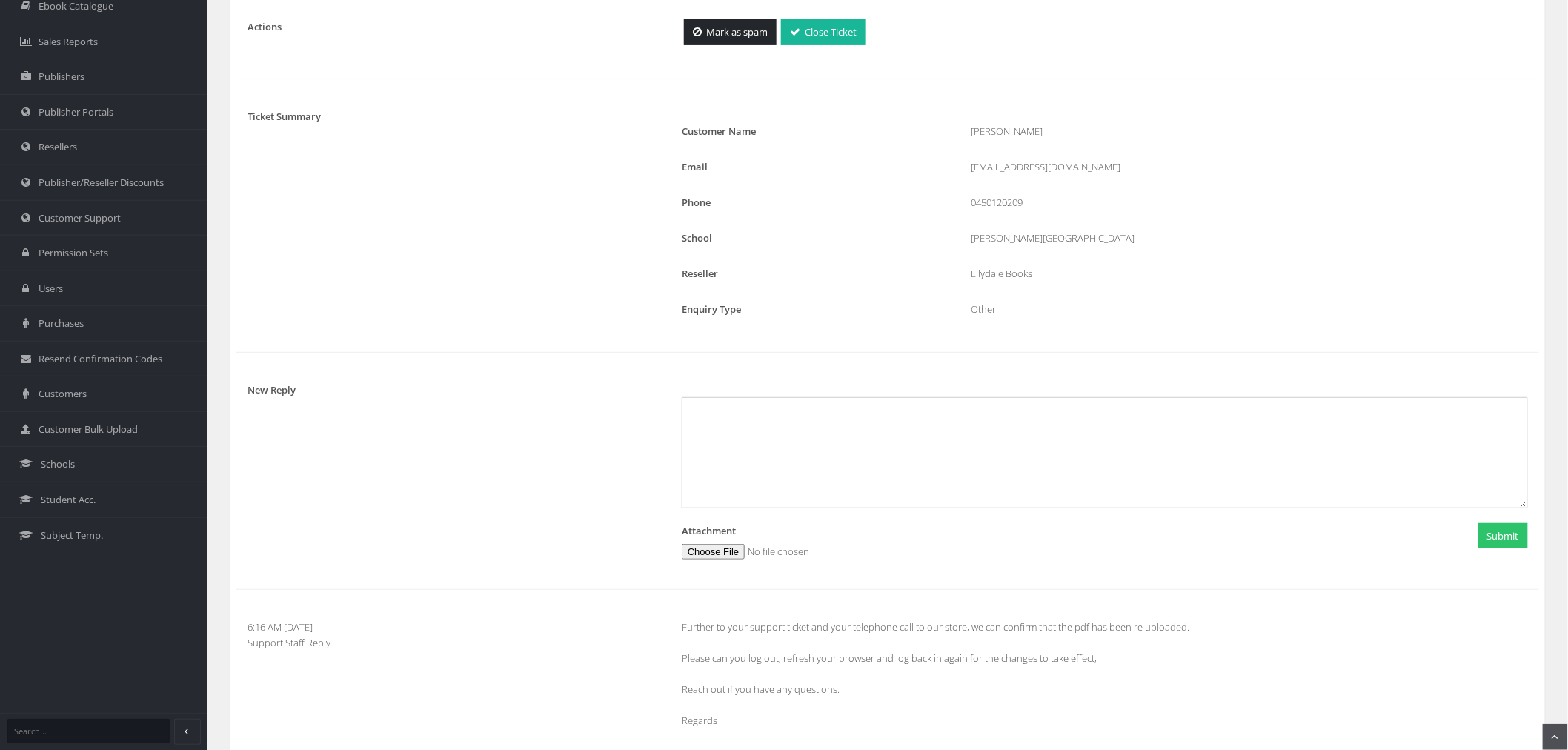
scroll to position [83, 0]
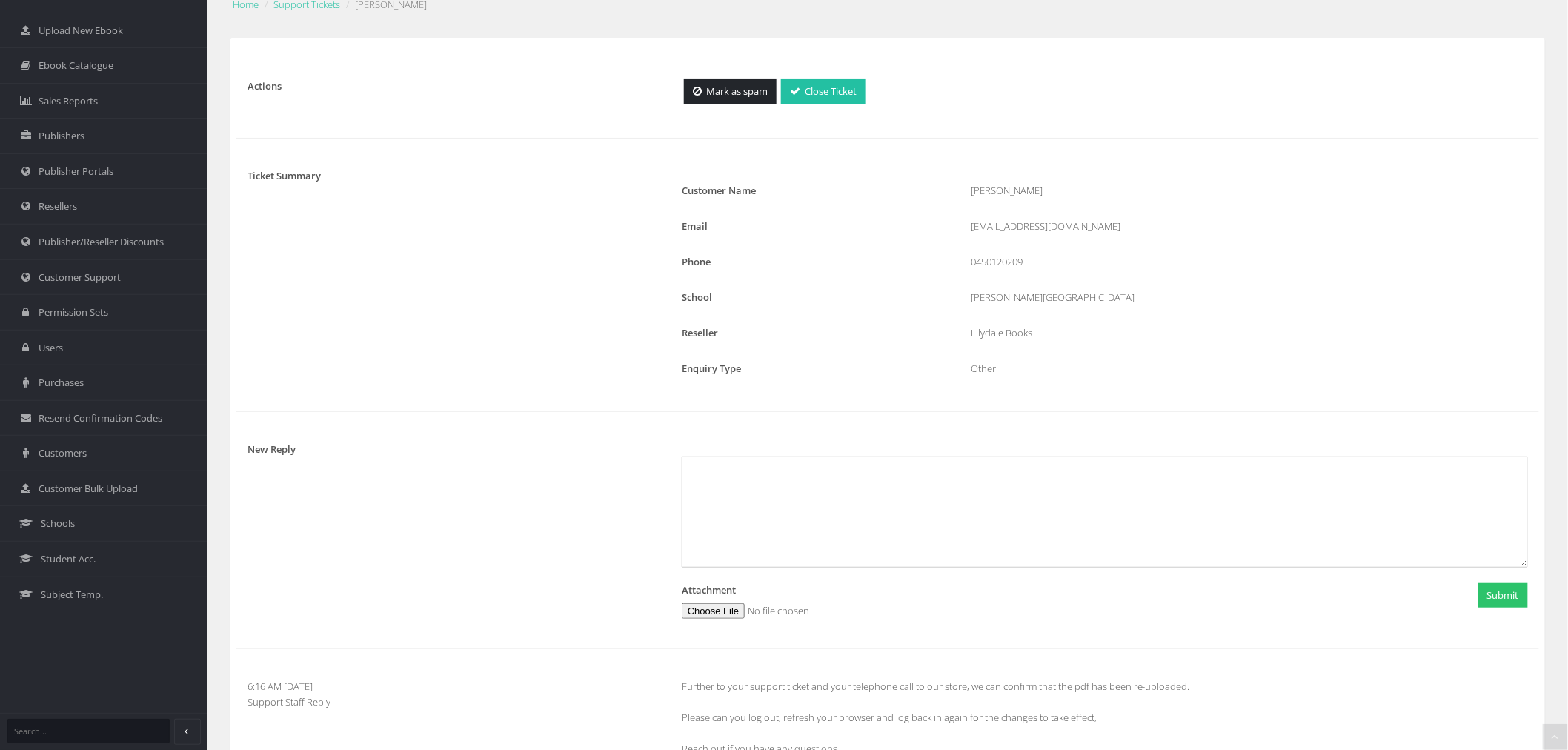
click at [846, 84] on link "Close Ticket" at bounding box center [824, 91] width 84 height 26
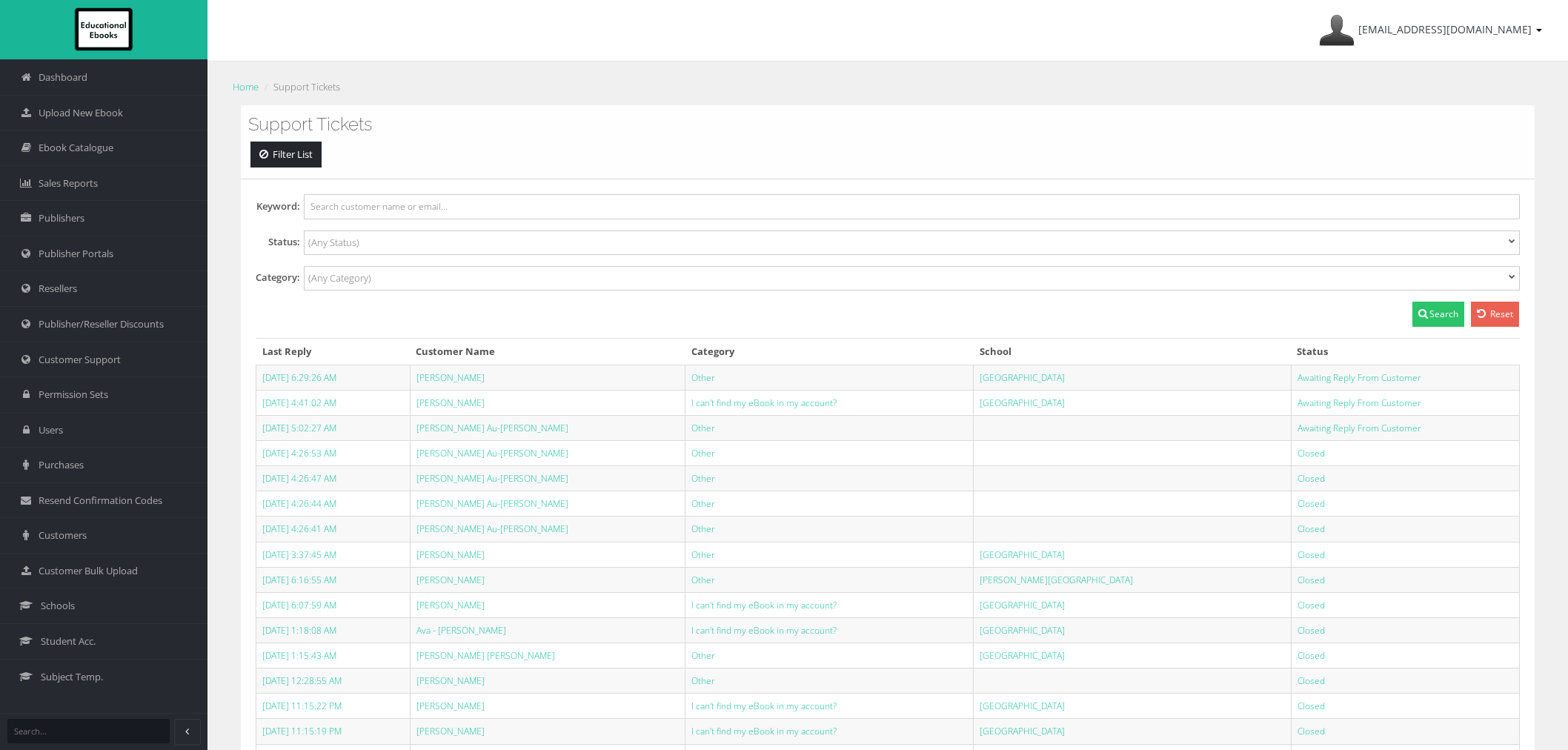
select select
click at [475, 425] on link "[PERSON_NAME] Au-[PERSON_NAME]" at bounding box center [492, 428] width 152 height 13
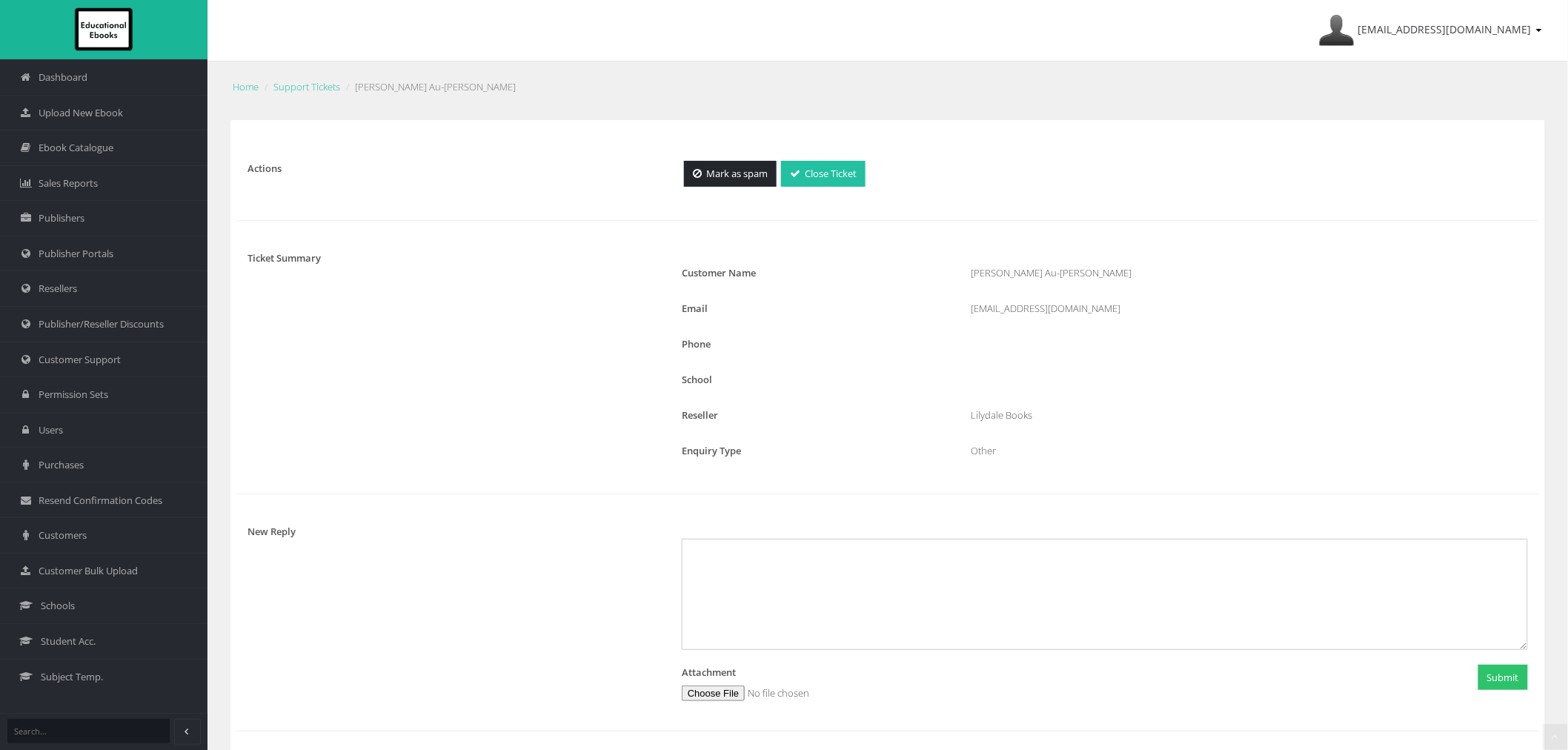
click at [786, 174] on link "Close Ticket" at bounding box center [824, 174] width 84 height 26
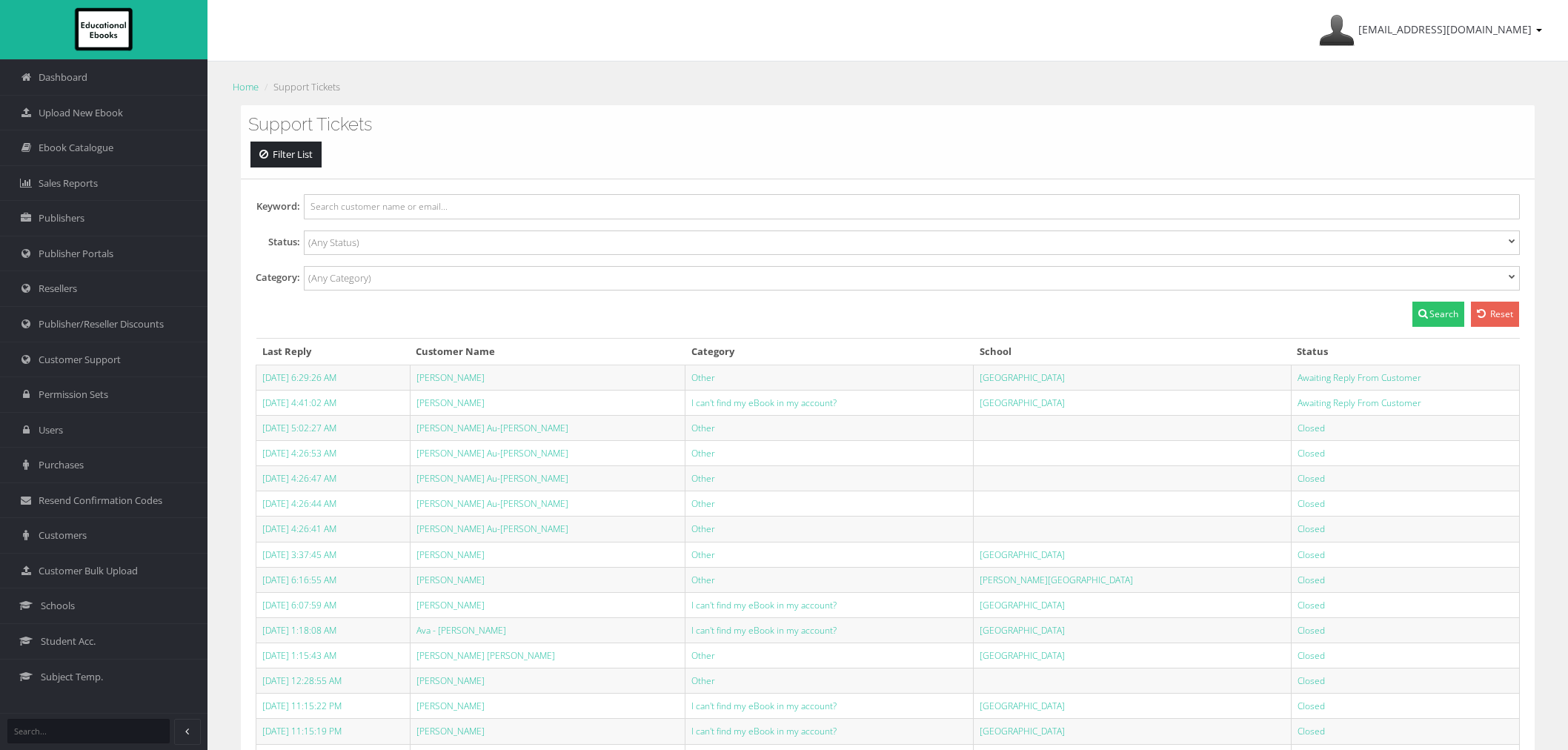
select select
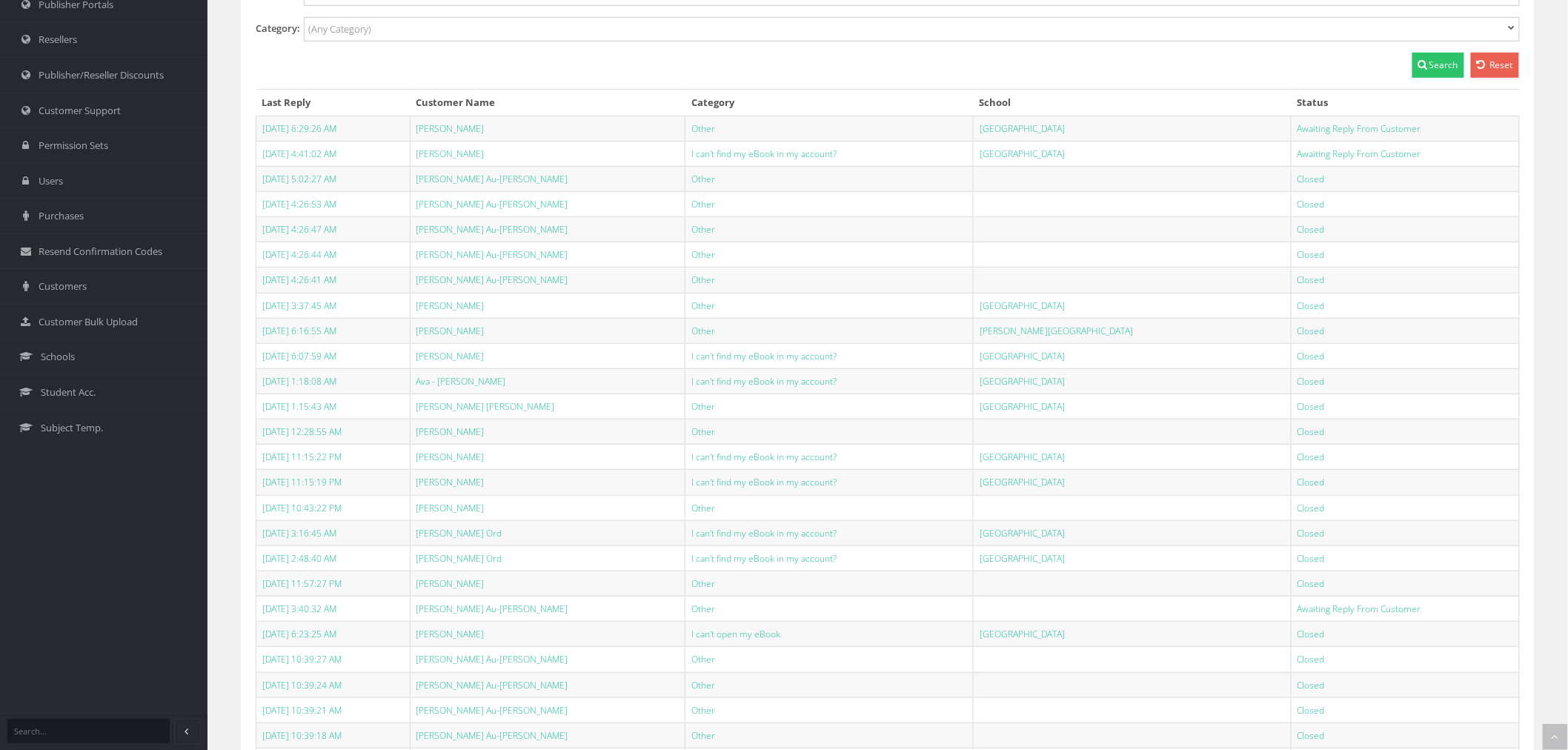
scroll to position [329, 0]
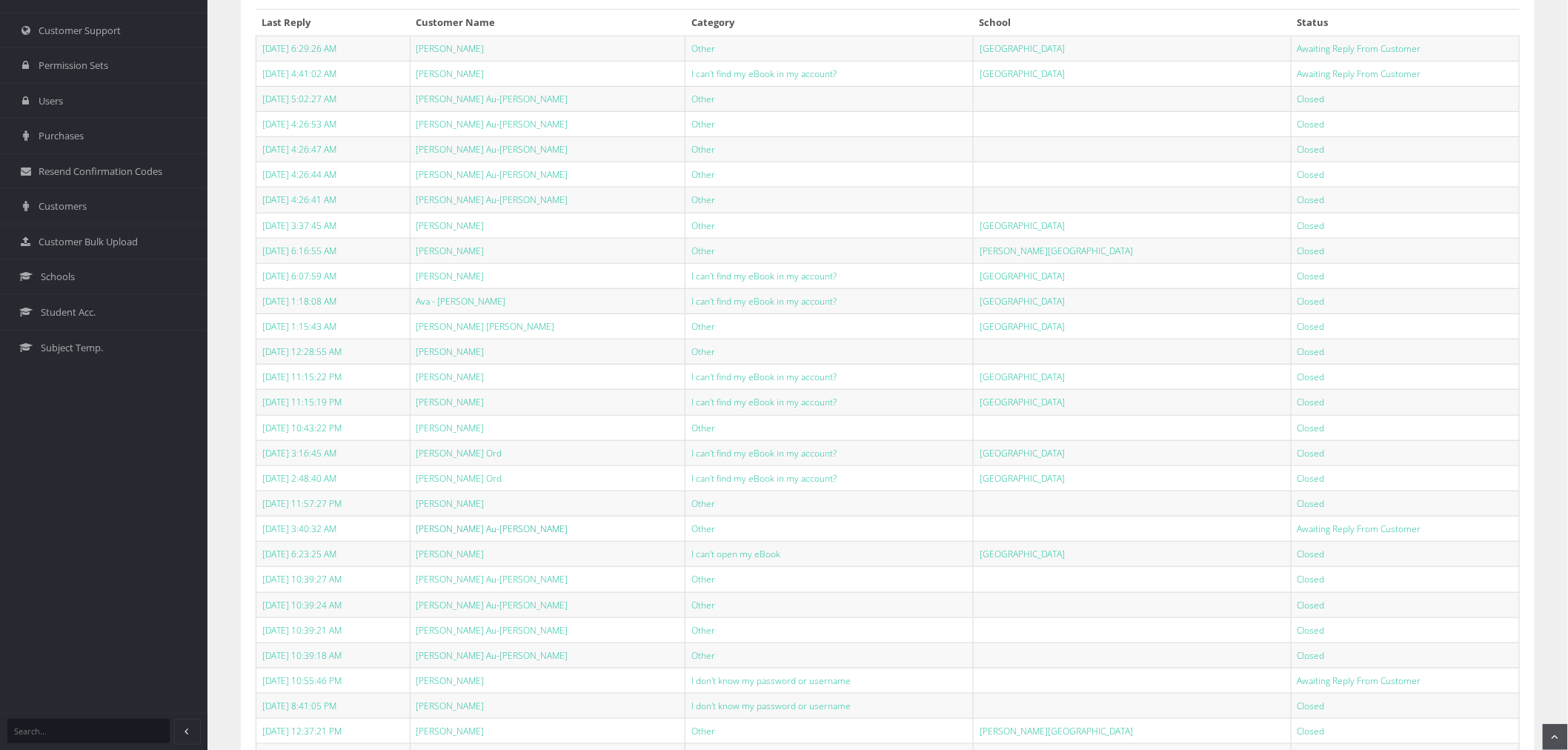
click at [485, 530] on link "[PERSON_NAME] Au-[PERSON_NAME]" at bounding box center [492, 529] width 152 height 13
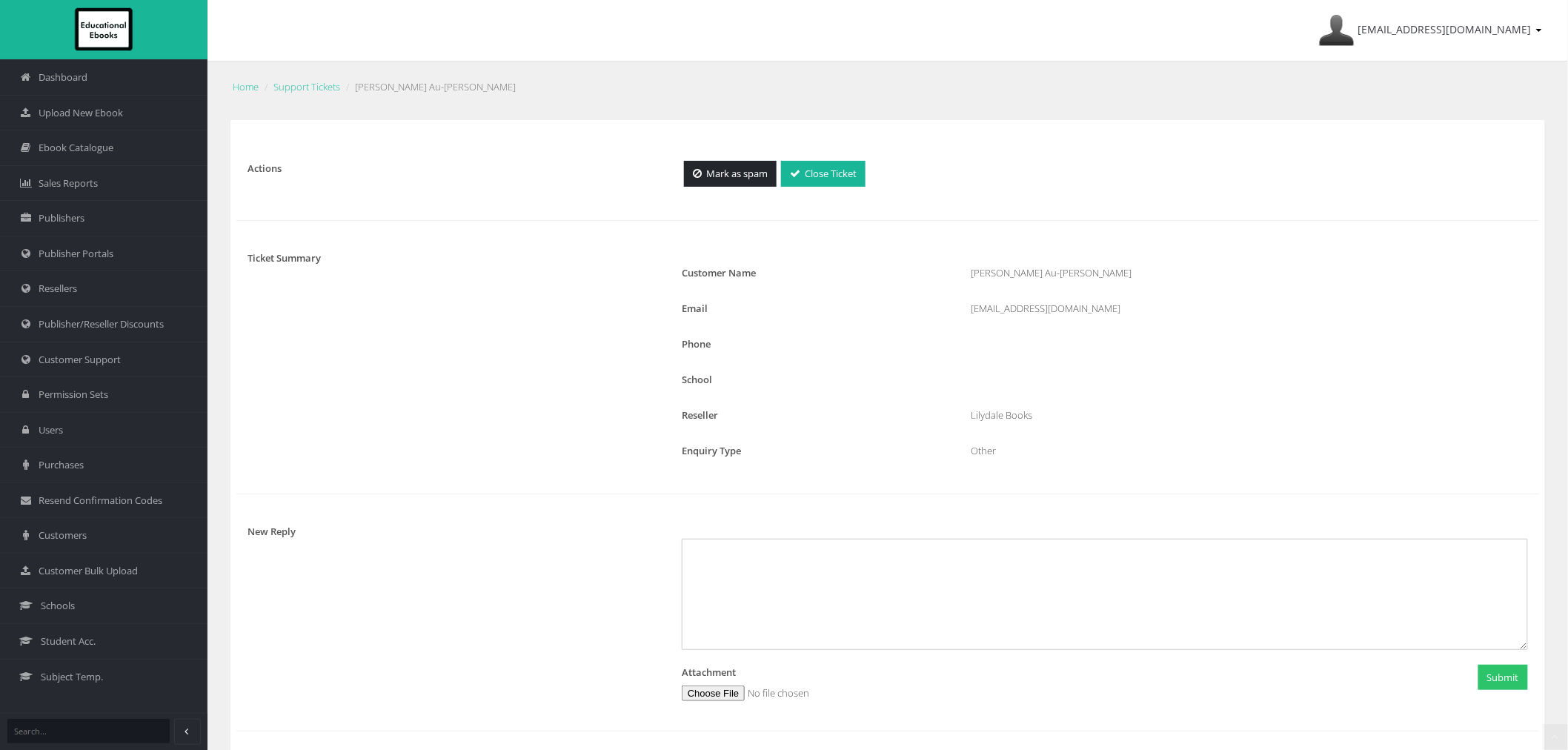
click at [828, 152] on div "Actions Mark as spam Close Ticket Ticket Summary Customer Name Leo Au-Yeung Ema…" at bounding box center [887, 680] width 1285 height 1090
click at [829, 164] on link "Close Ticket" at bounding box center [824, 174] width 84 height 26
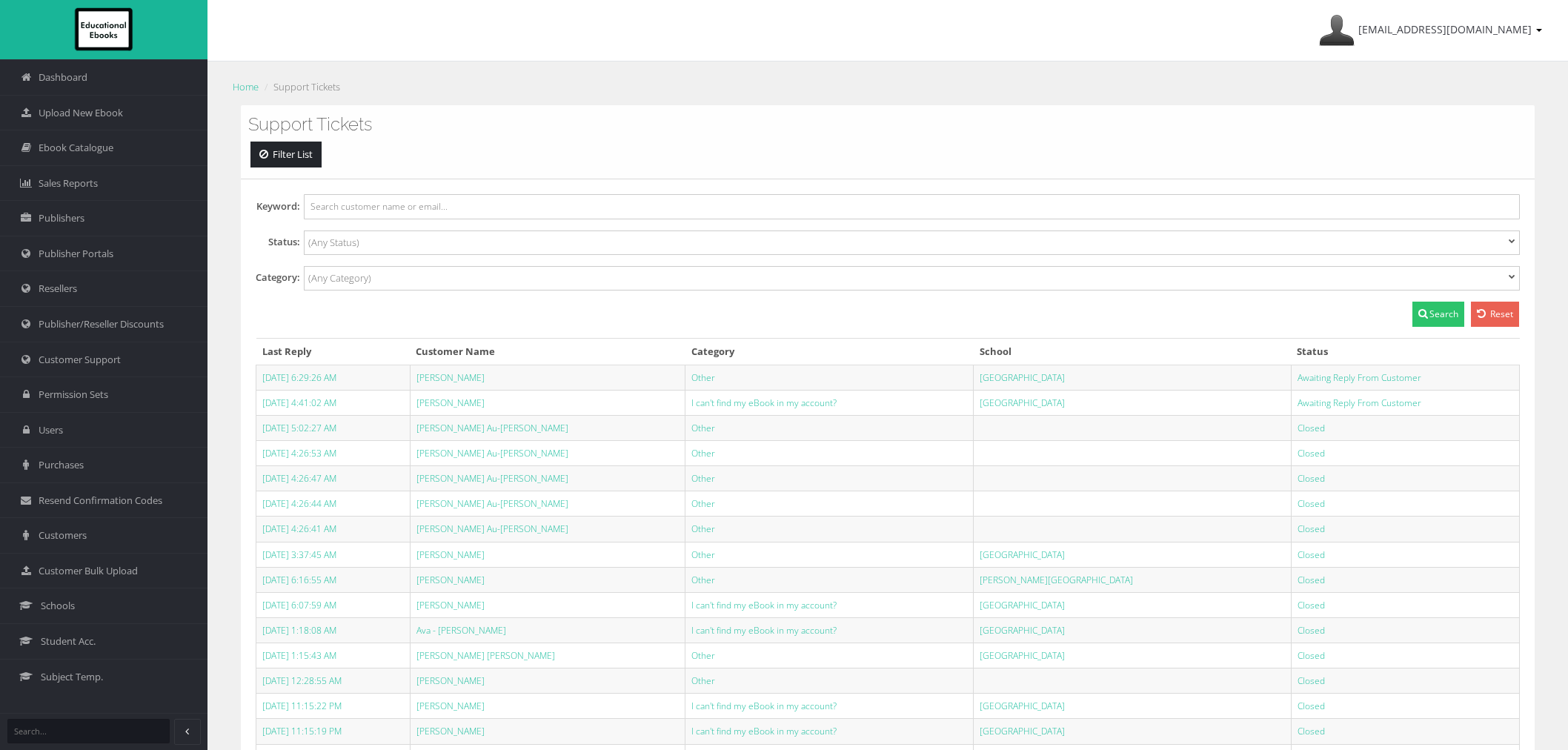
select select
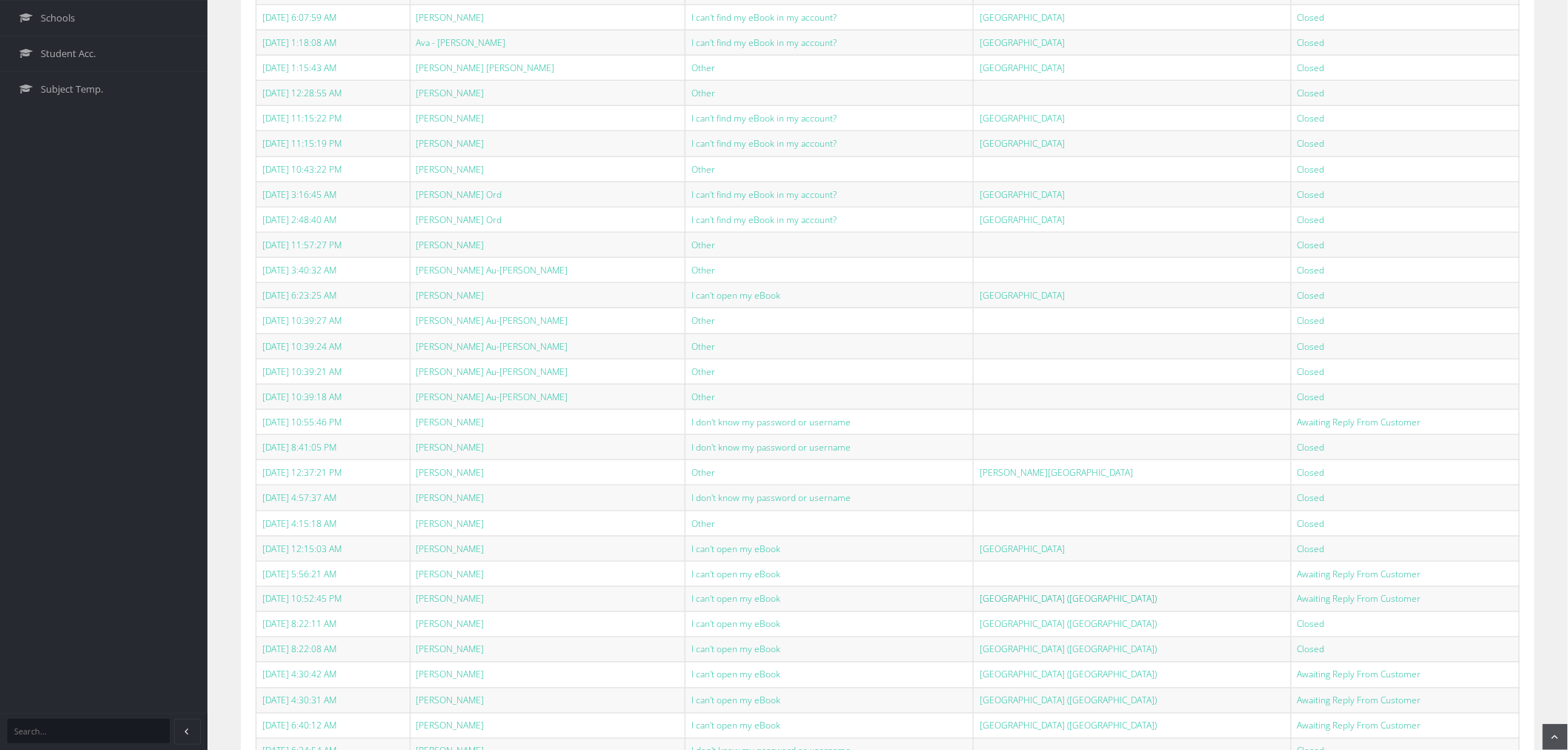
scroll to position [741, 0]
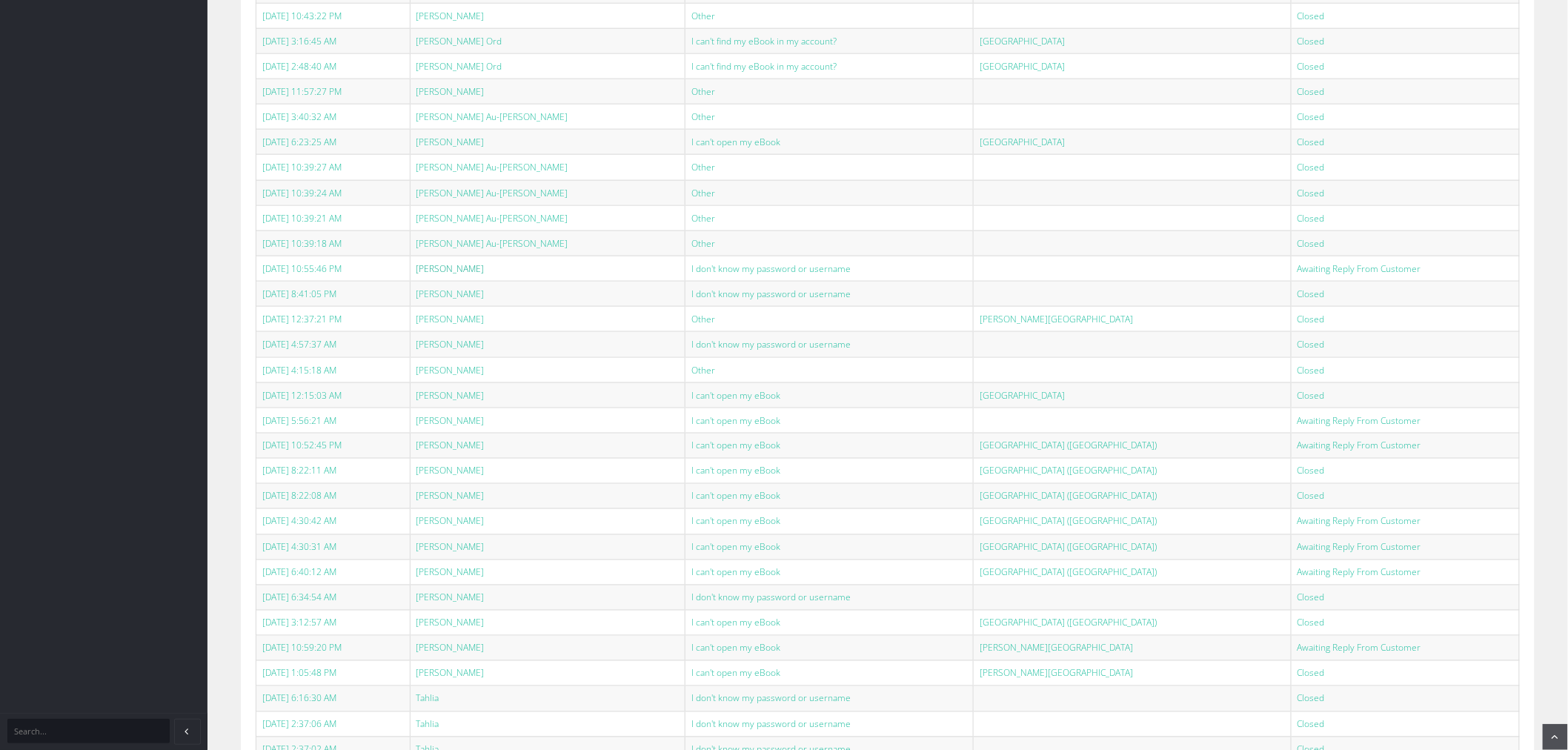
click at [485, 271] on link "[PERSON_NAME]" at bounding box center [450, 269] width 68 height 13
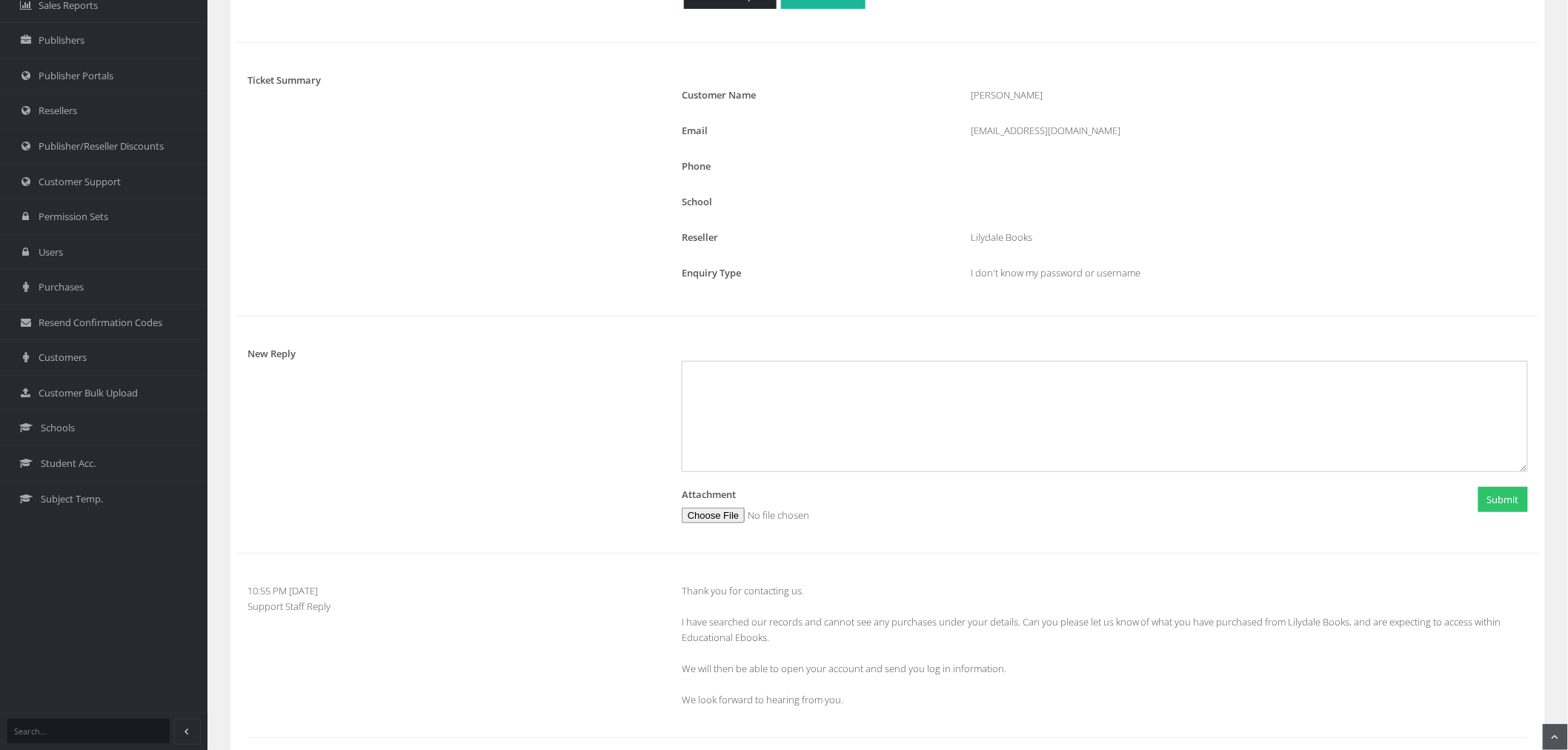
scroll to position [83, 0]
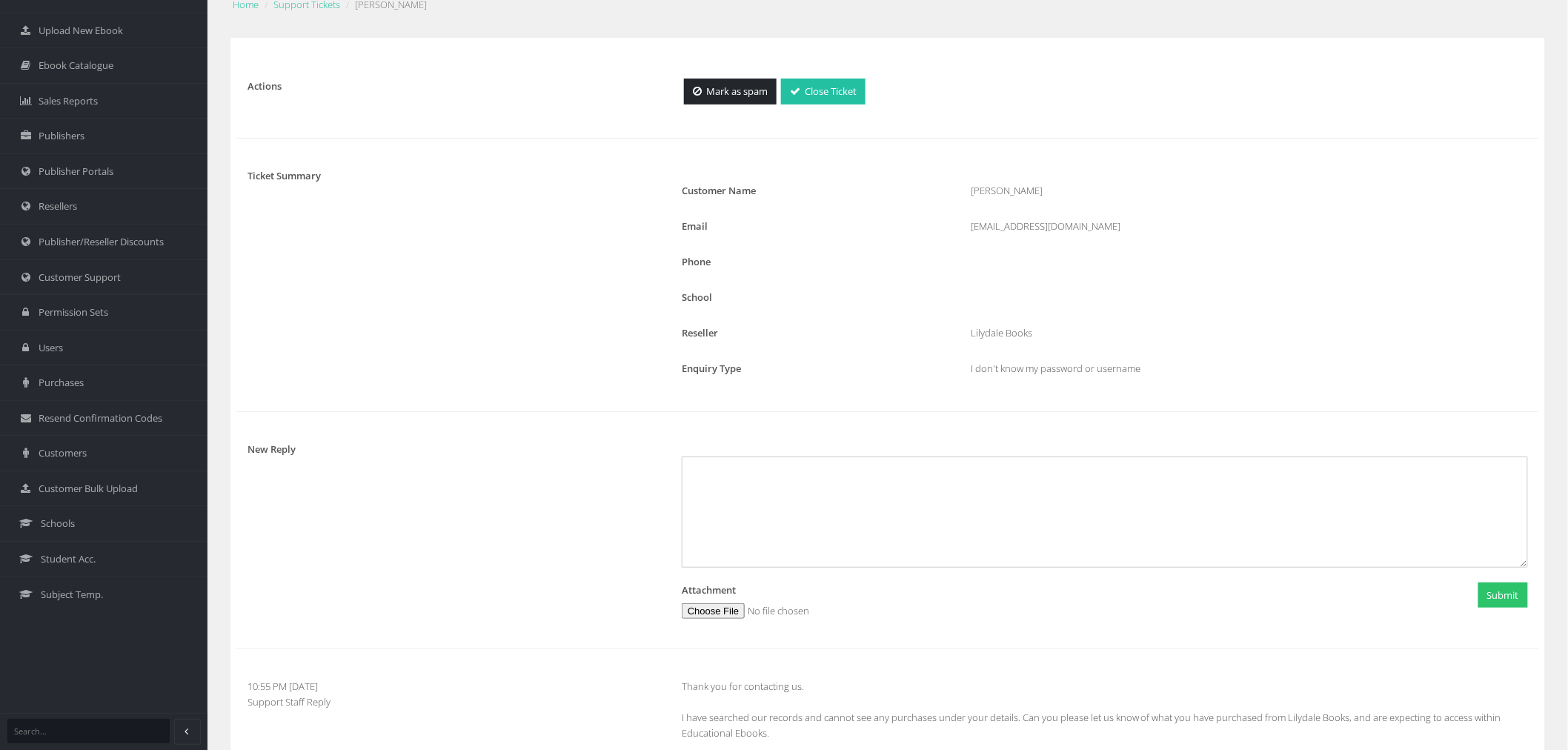
click at [828, 93] on link "Close Ticket" at bounding box center [824, 91] width 84 height 26
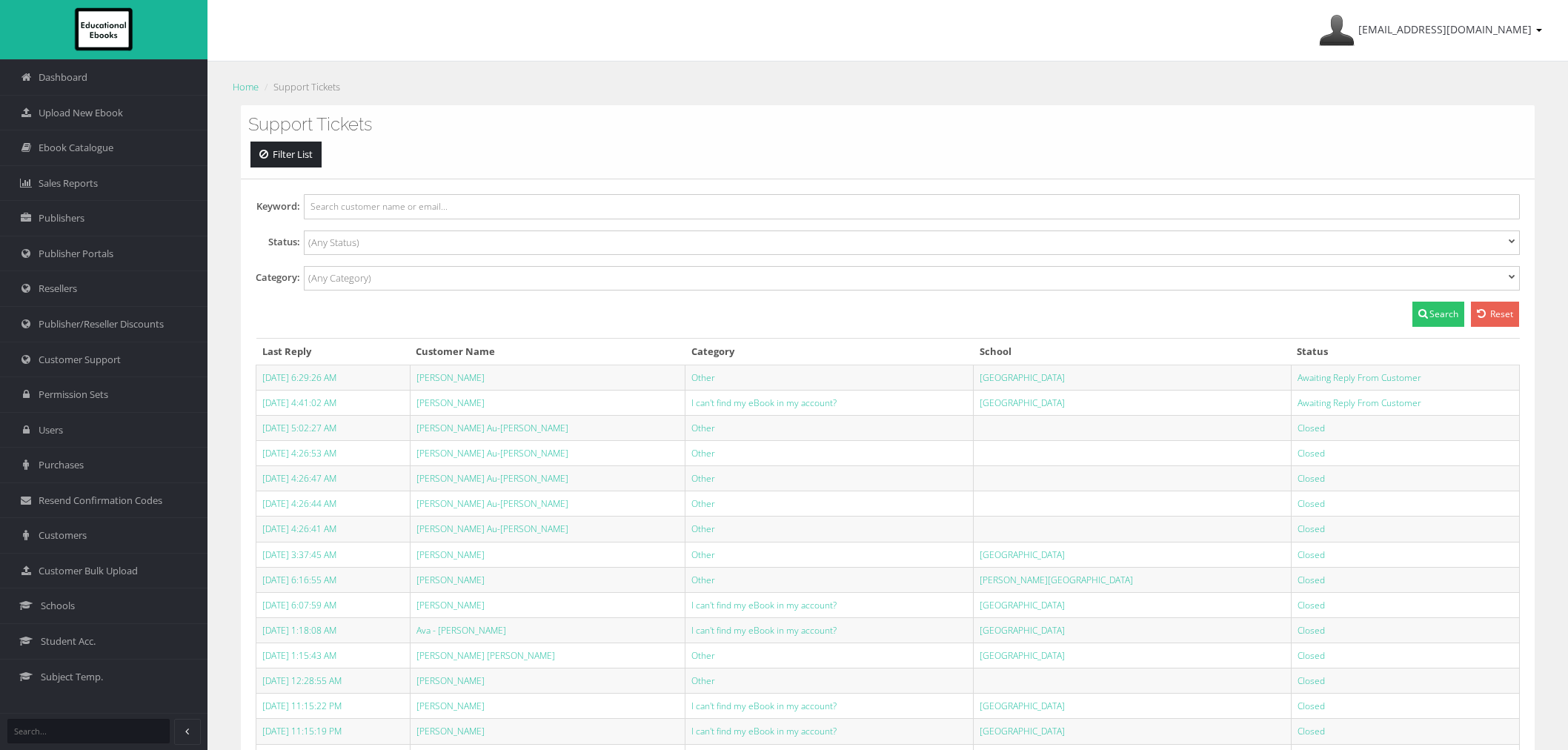
select select
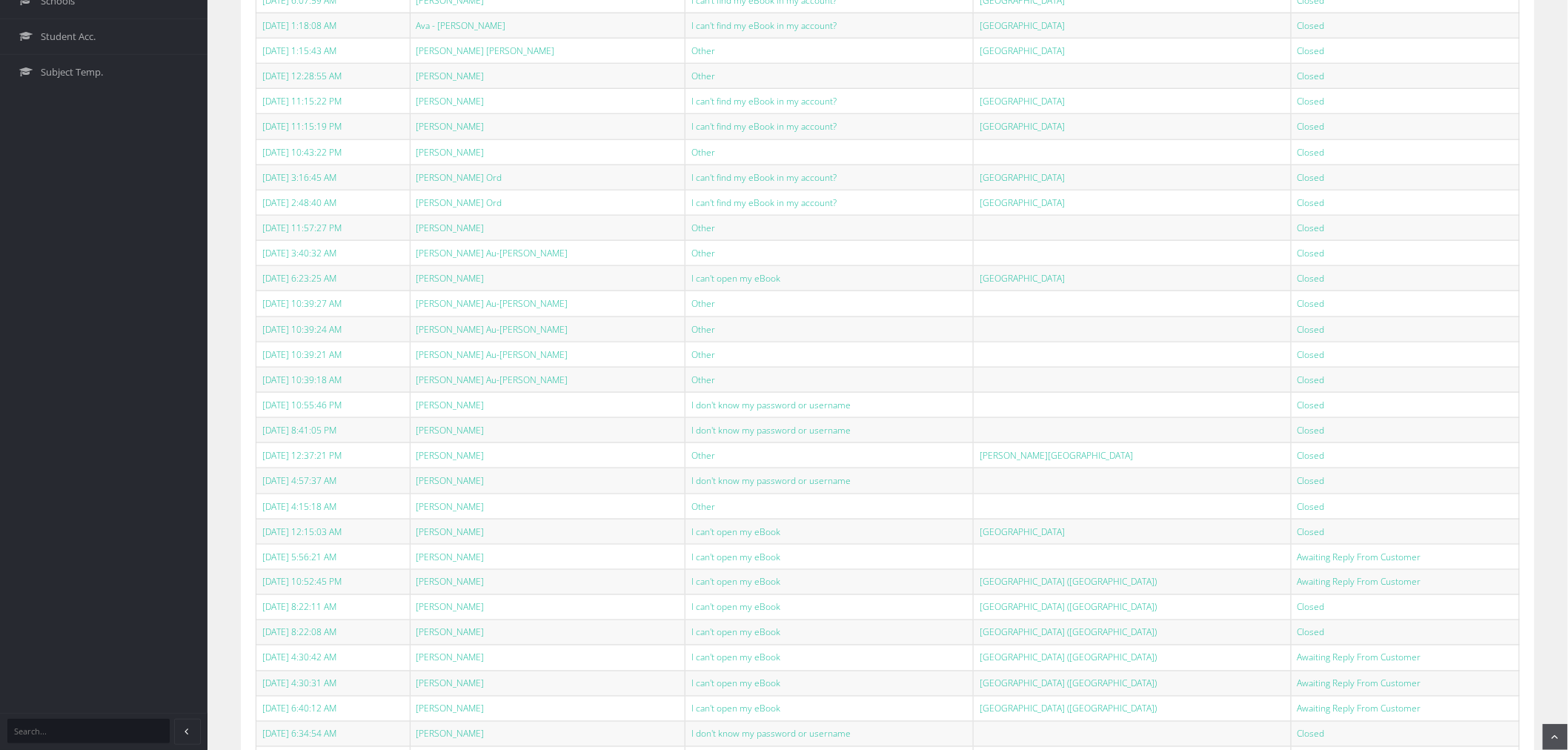
scroll to position [741, 0]
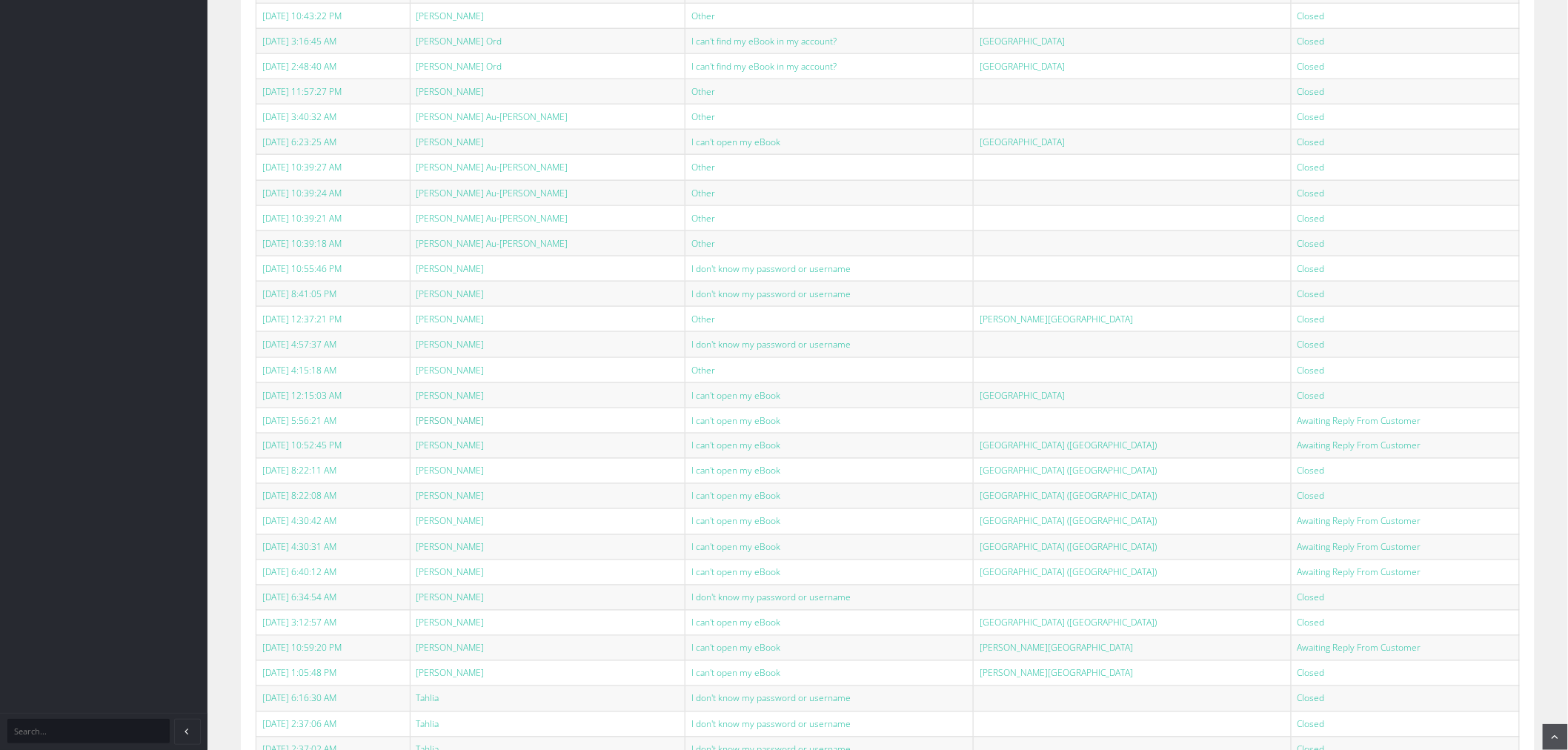
click at [485, 425] on link "[PERSON_NAME]" at bounding box center [450, 420] width 68 height 13
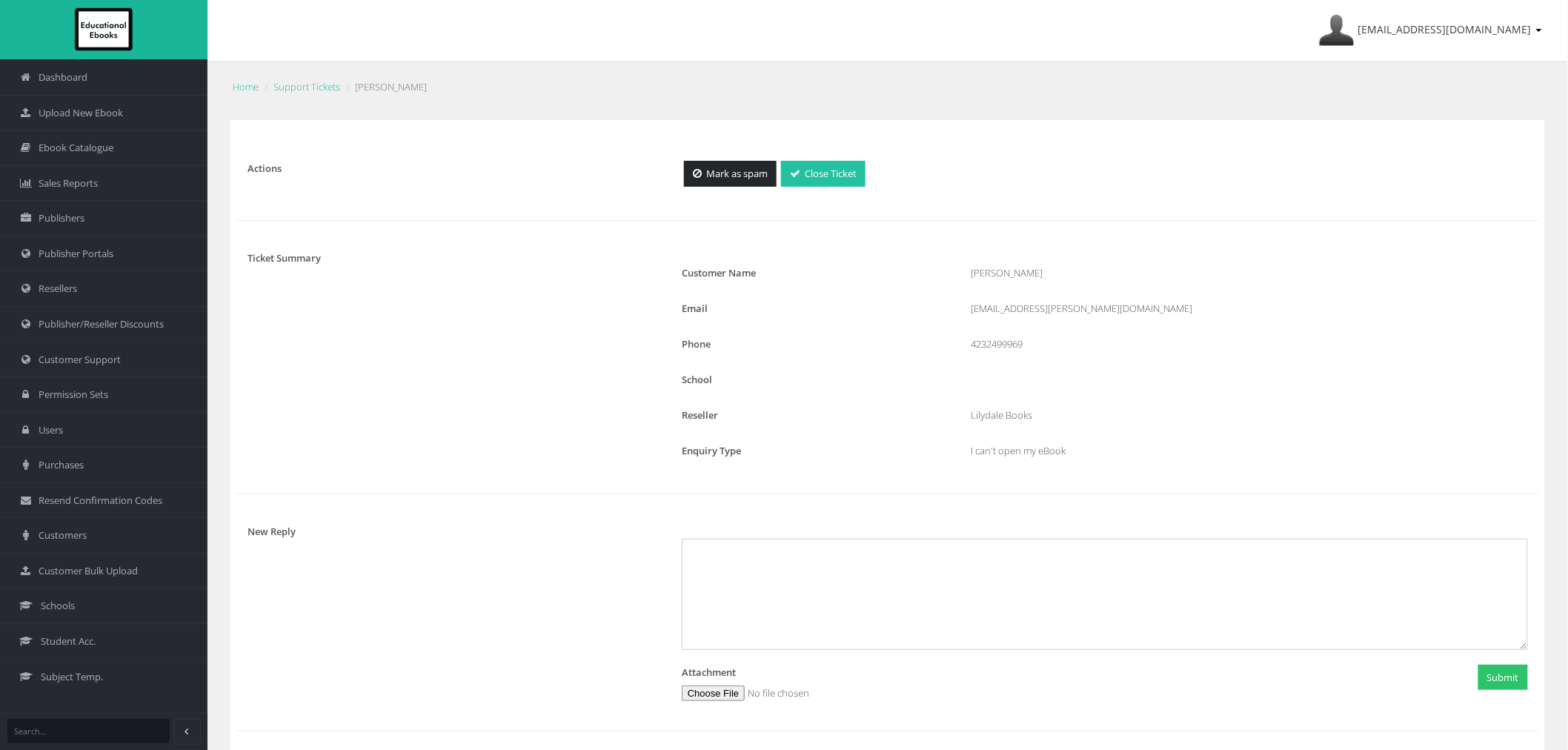
click at [829, 172] on link "Close Ticket" at bounding box center [824, 174] width 84 height 26
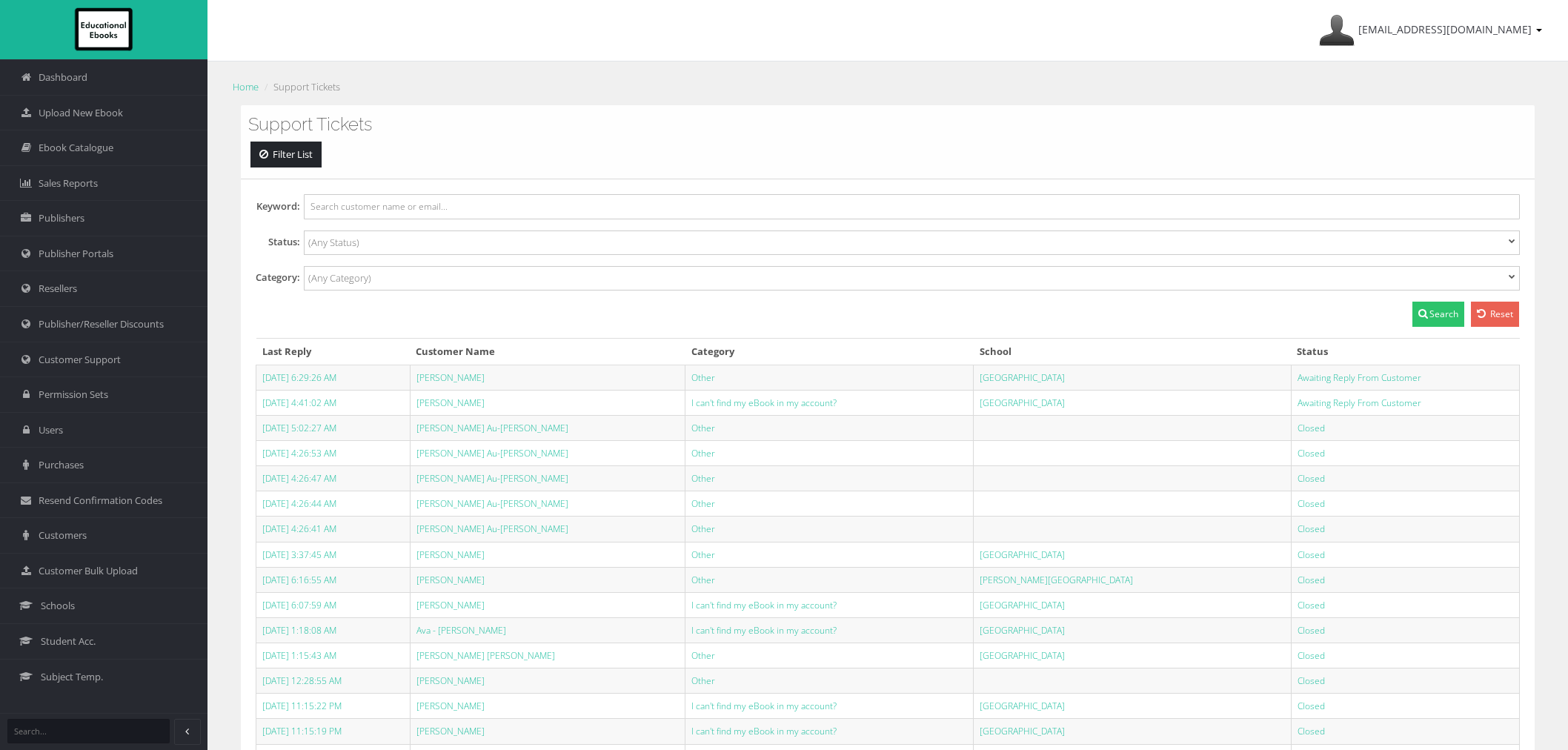
select select
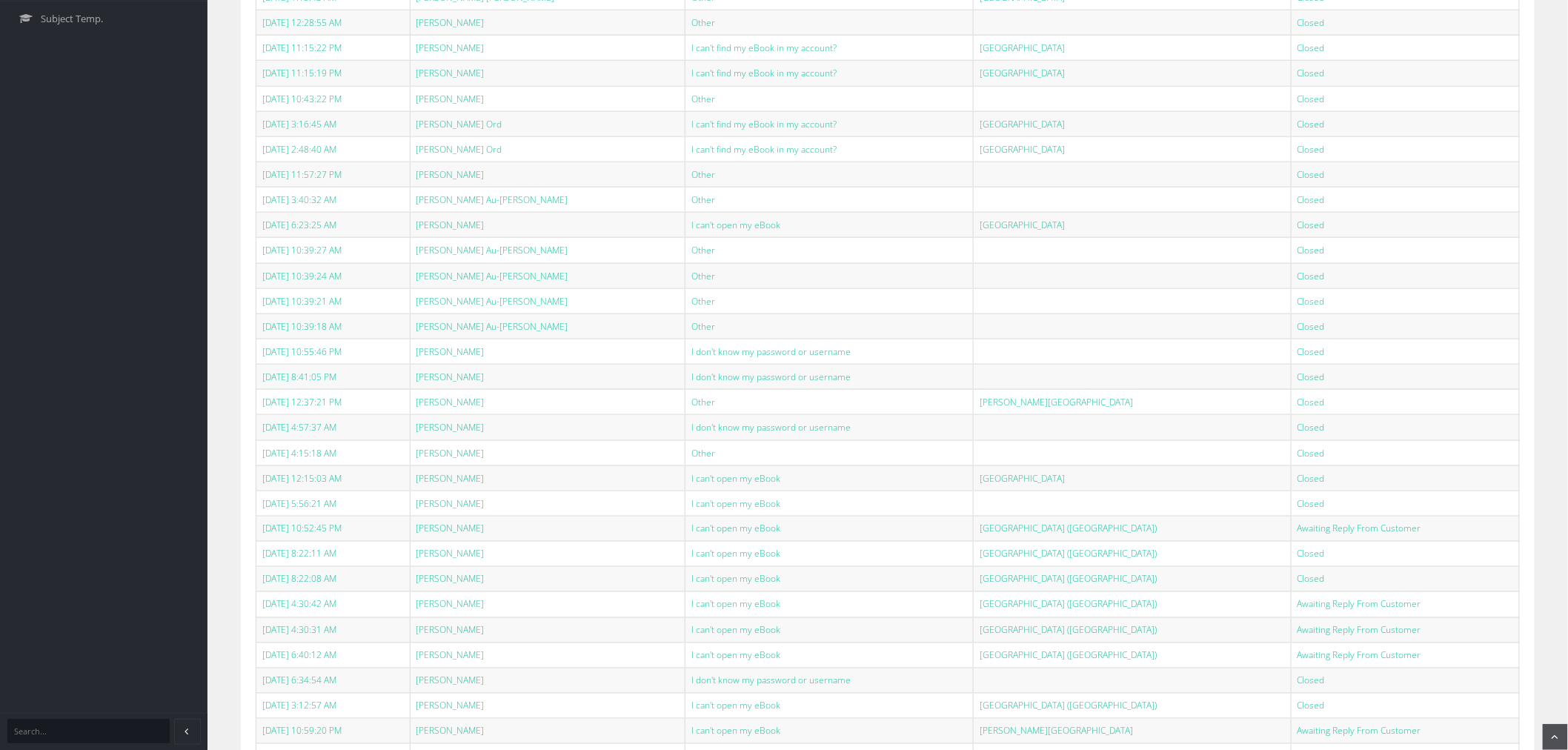
scroll to position [824, 0]
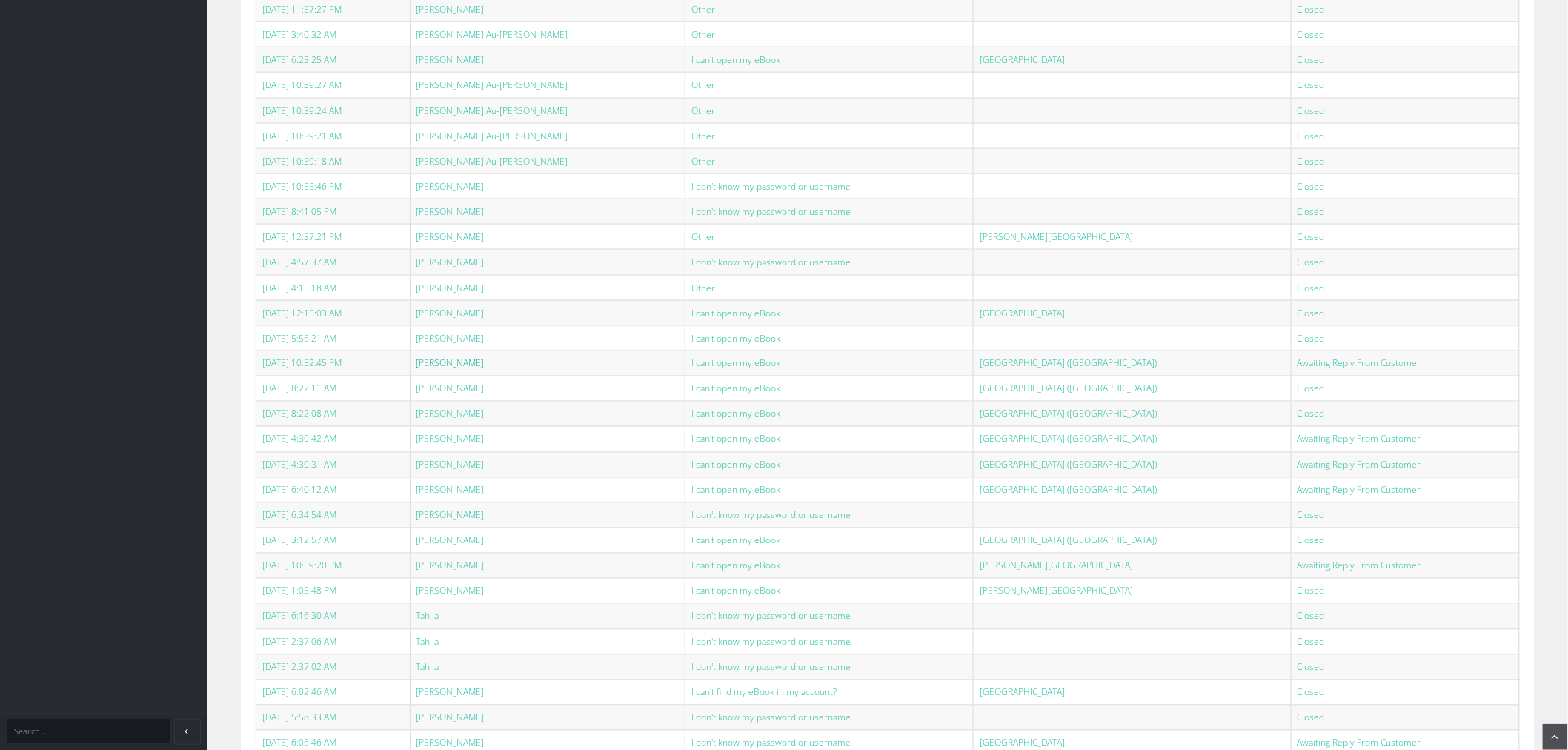
click at [466, 366] on link "[PERSON_NAME]" at bounding box center [450, 363] width 68 height 13
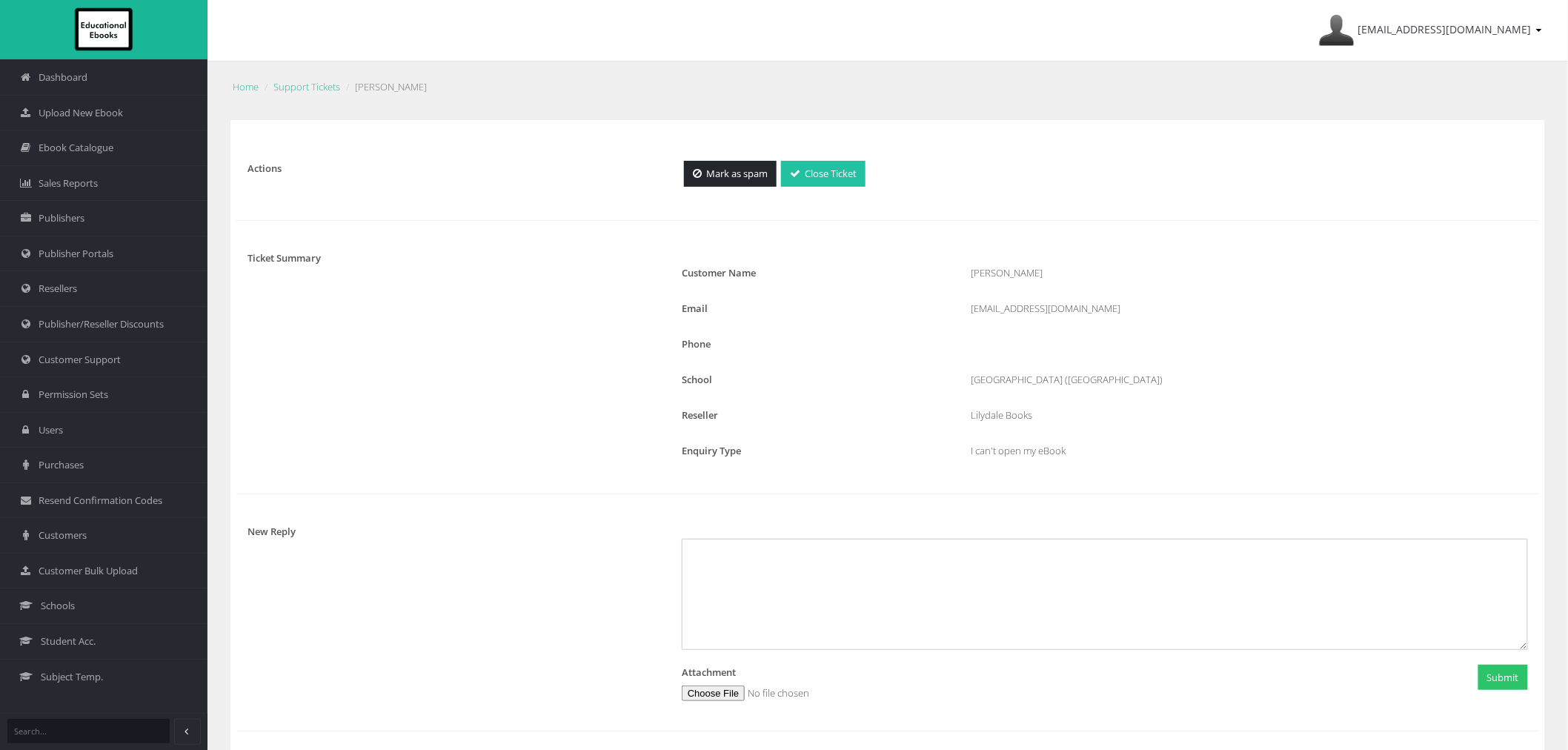
click at [831, 184] on link "Close Ticket" at bounding box center [824, 174] width 84 height 26
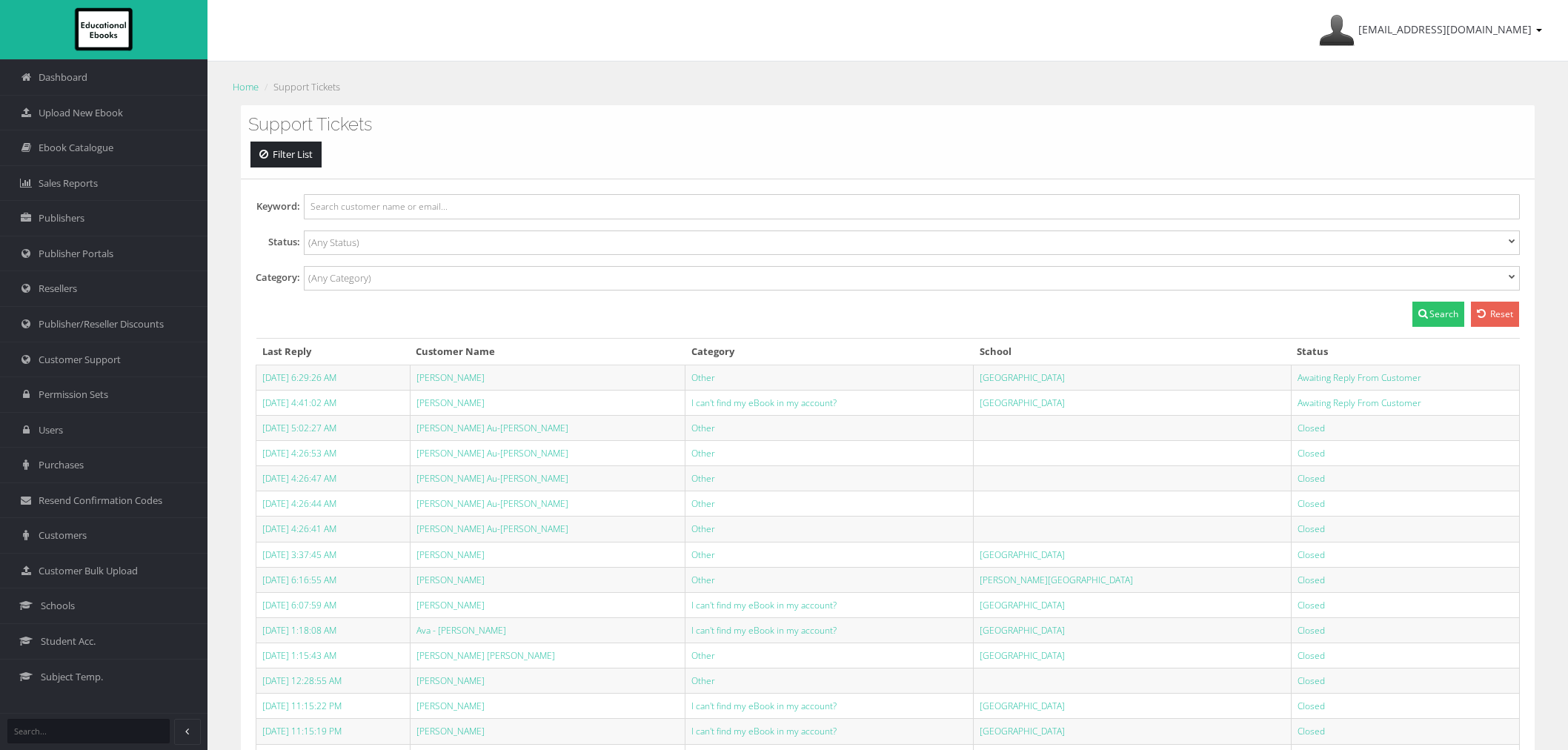
select select
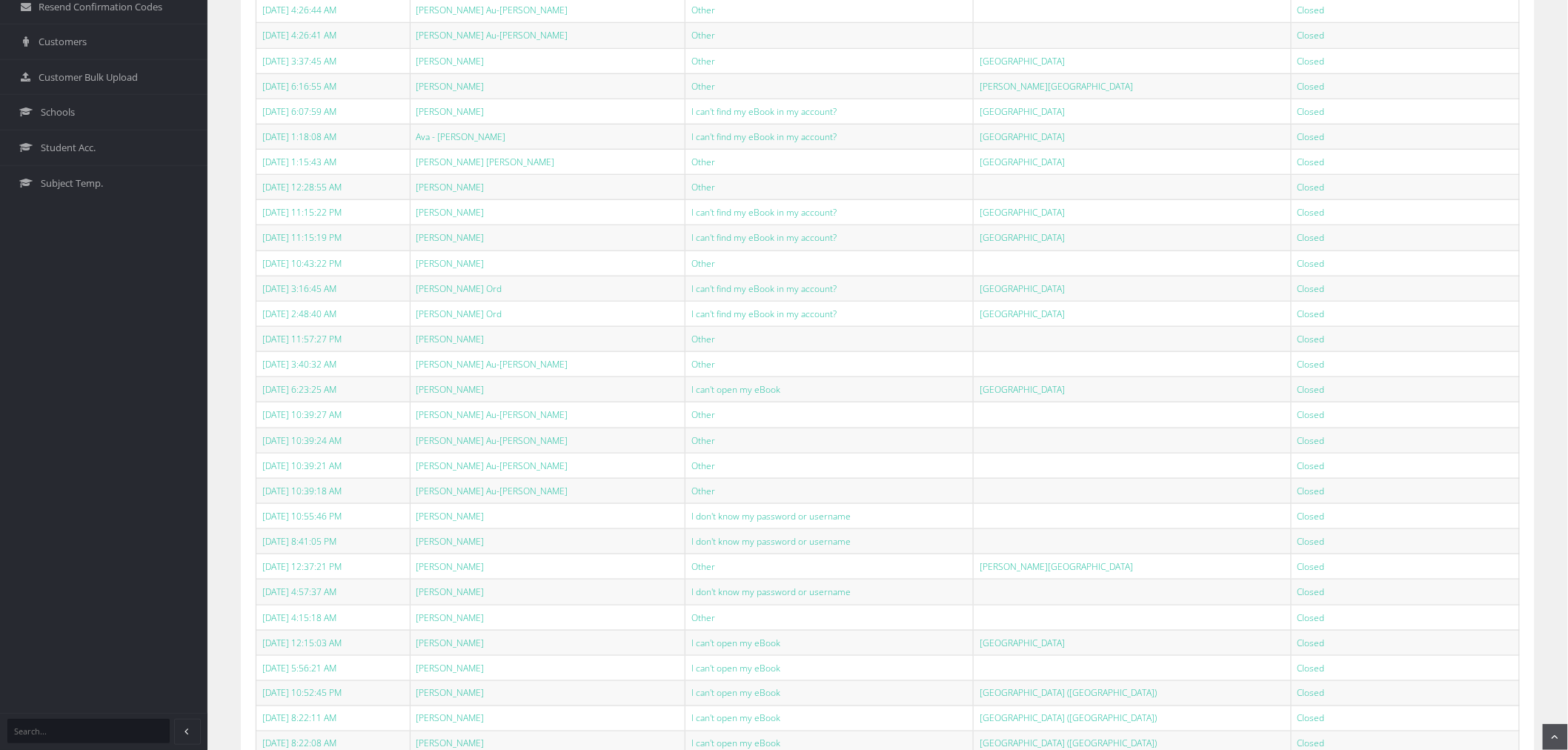
scroll to position [741, 0]
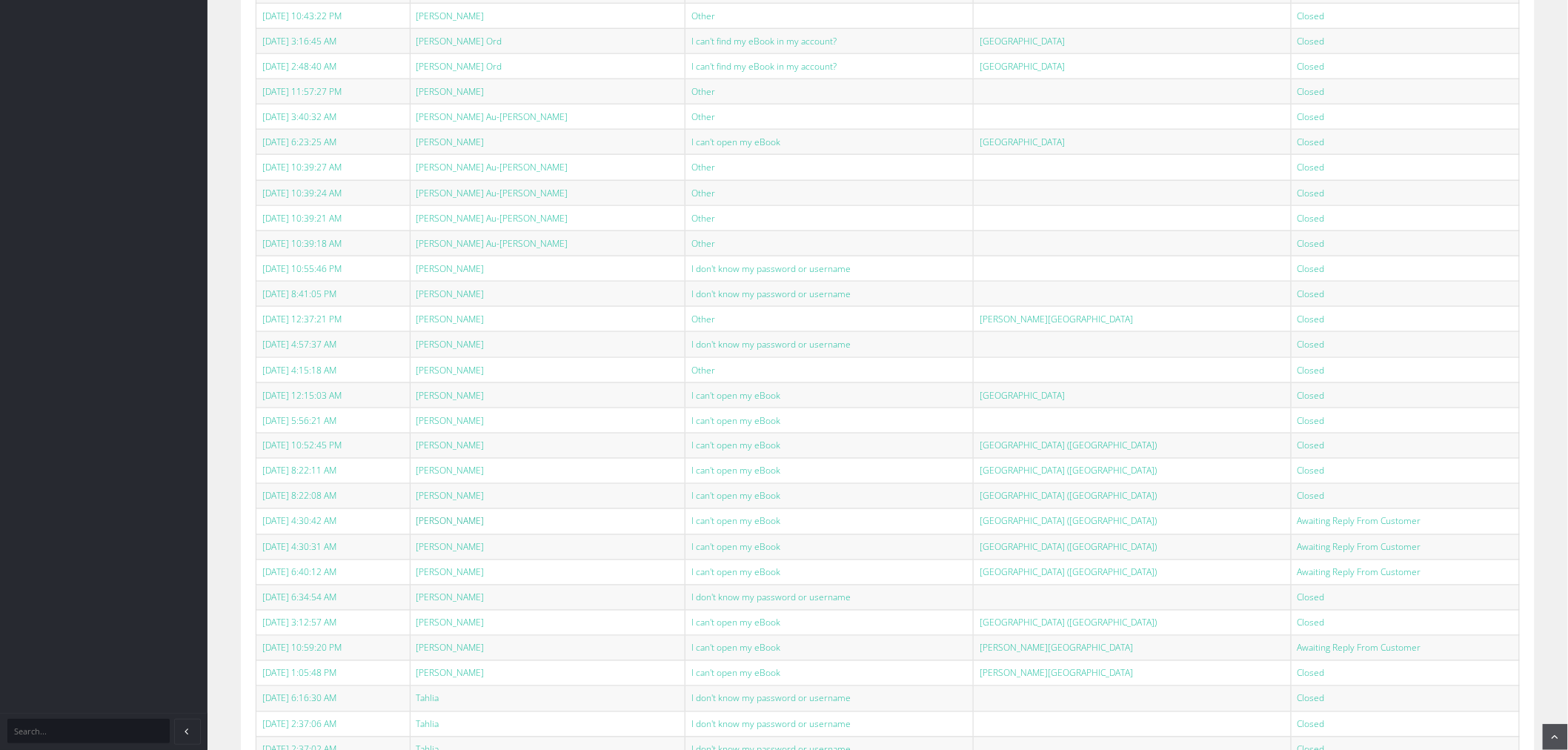
click at [472, 528] on link "[PERSON_NAME]" at bounding box center [450, 521] width 68 height 13
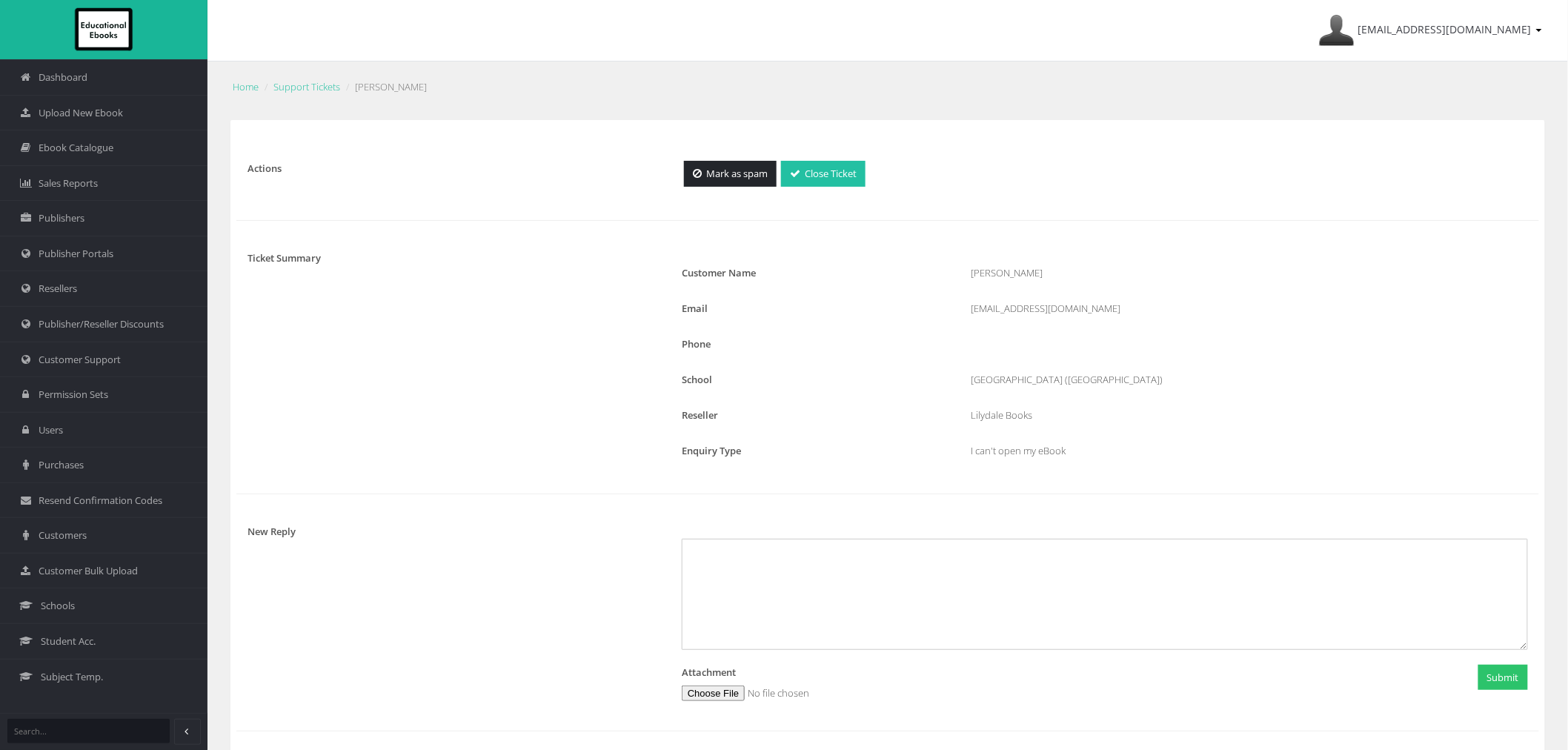
click at [830, 178] on link "Close Ticket" at bounding box center [824, 174] width 84 height 26
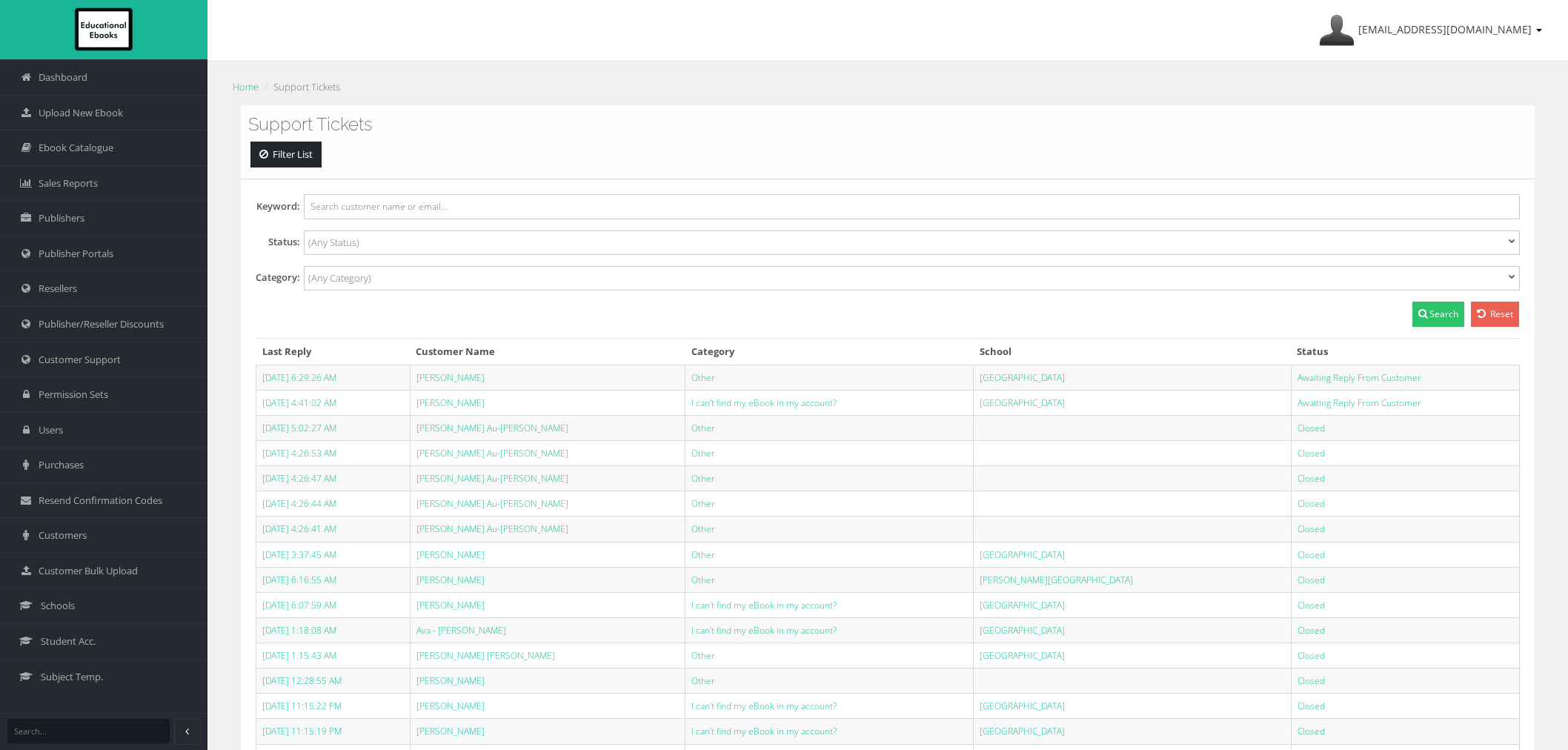
select select
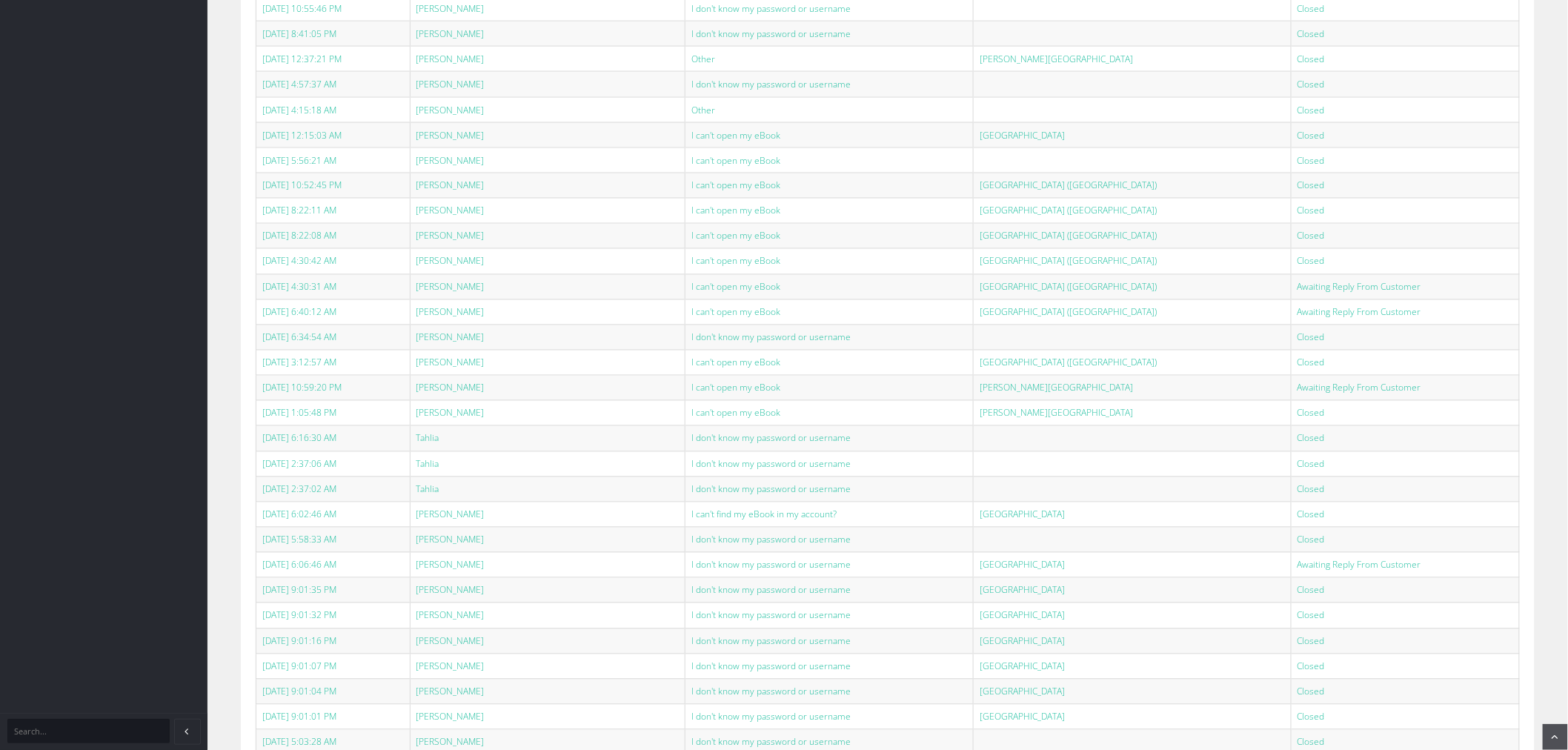
scroll to position [1070, 0]
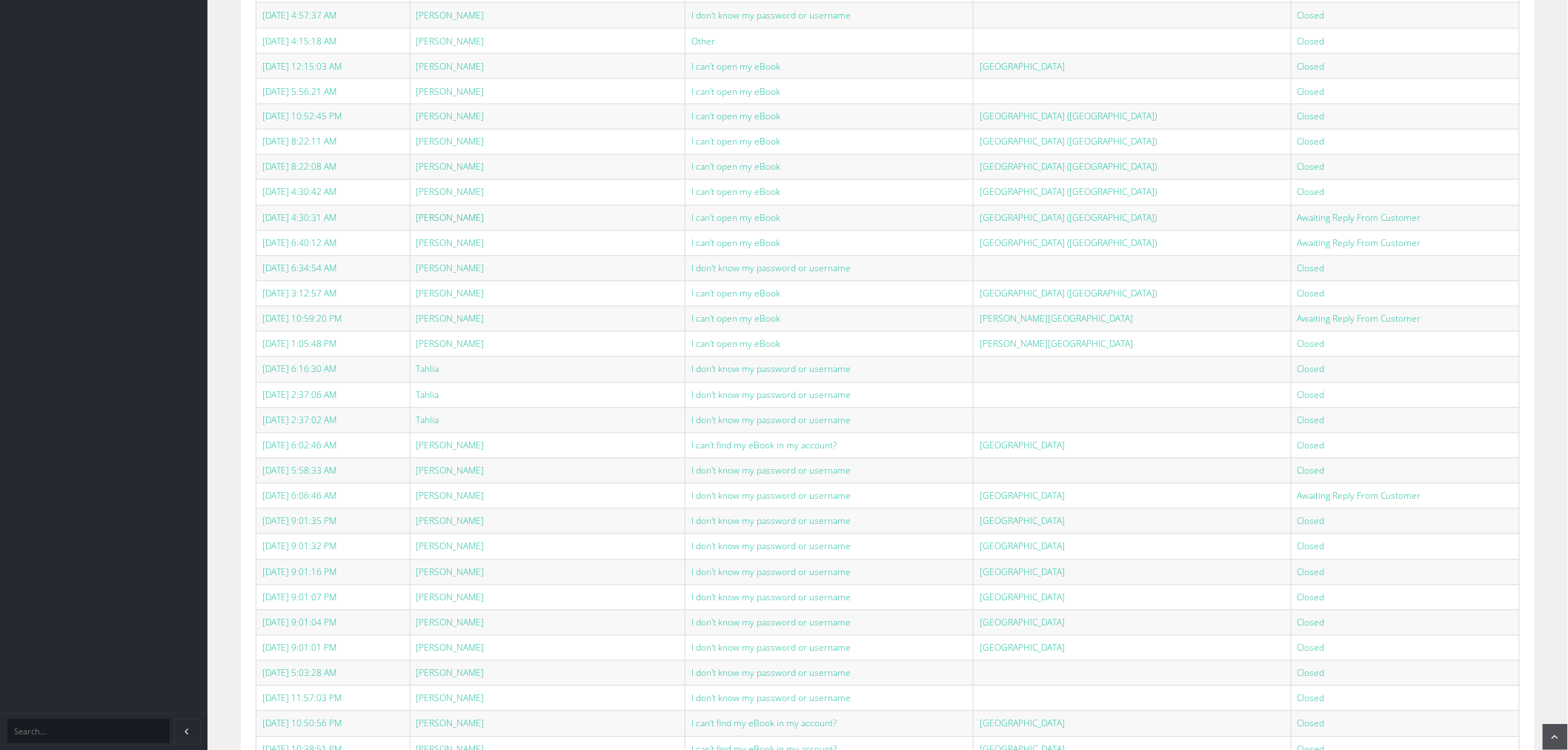
click at [485, 225] on link "[PERSON_NAME]" at bounding box center [450, 218] width 68 height 13
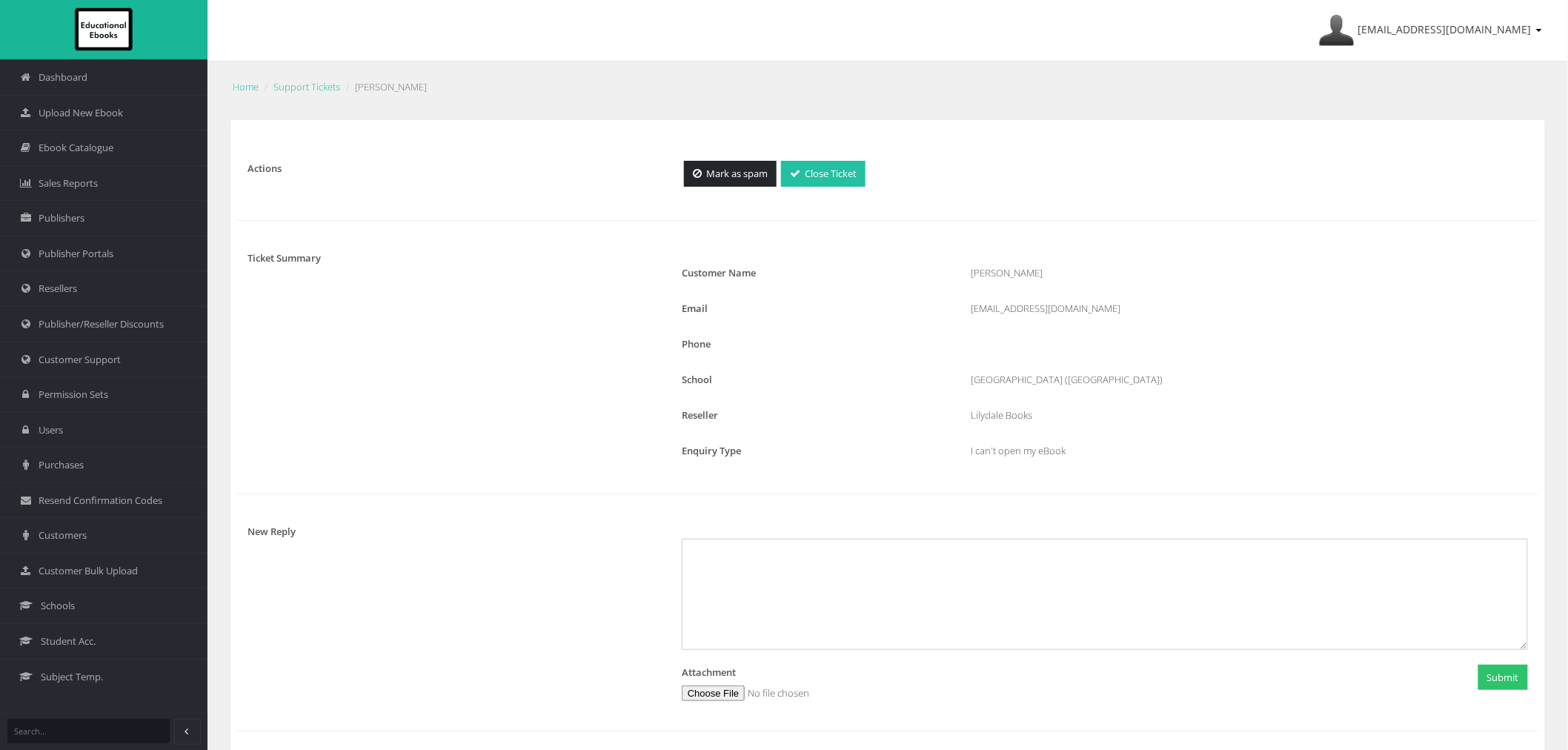
click at [845, 168] on link "Close Ticket" at bounding box center [824, 174] width 84 height 26
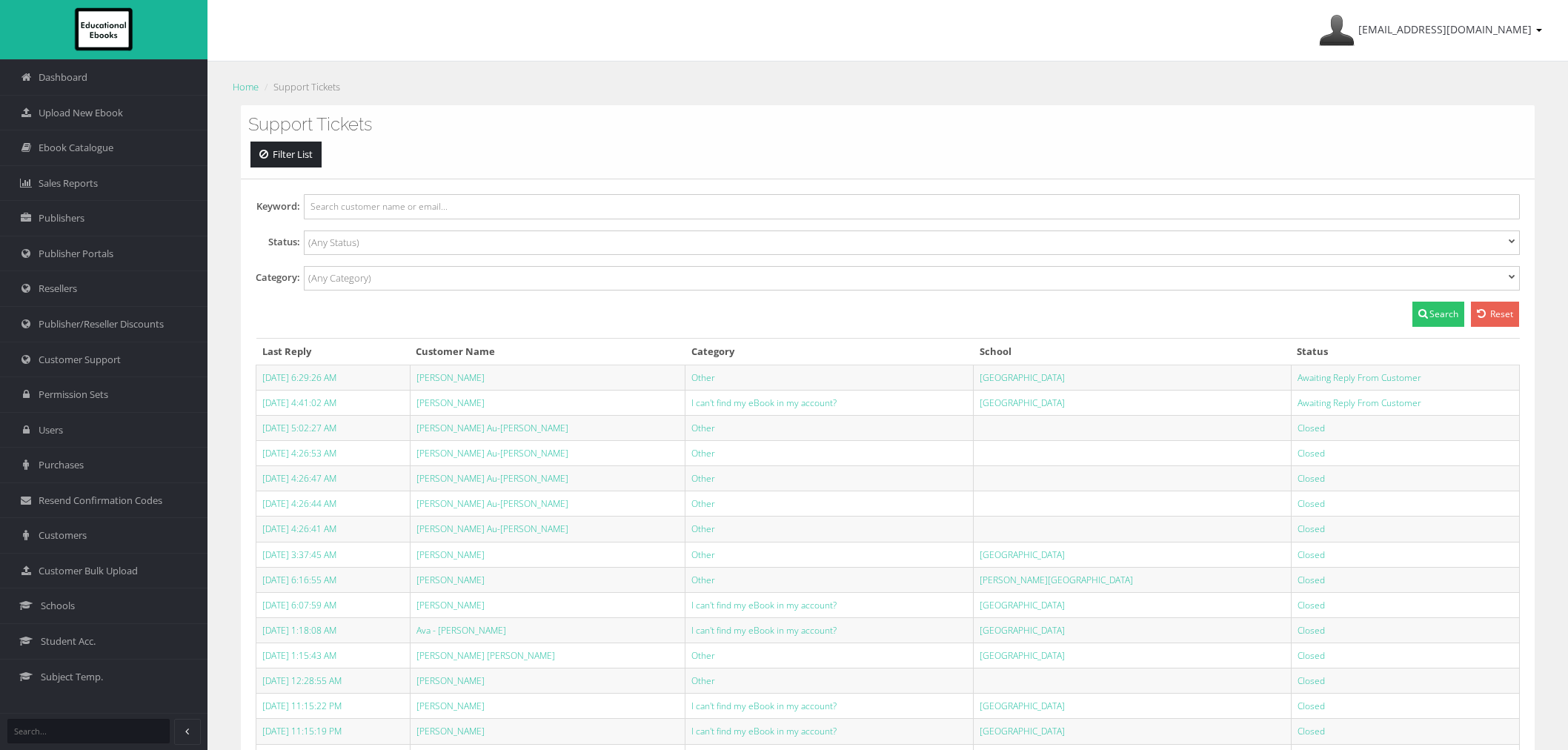
select select
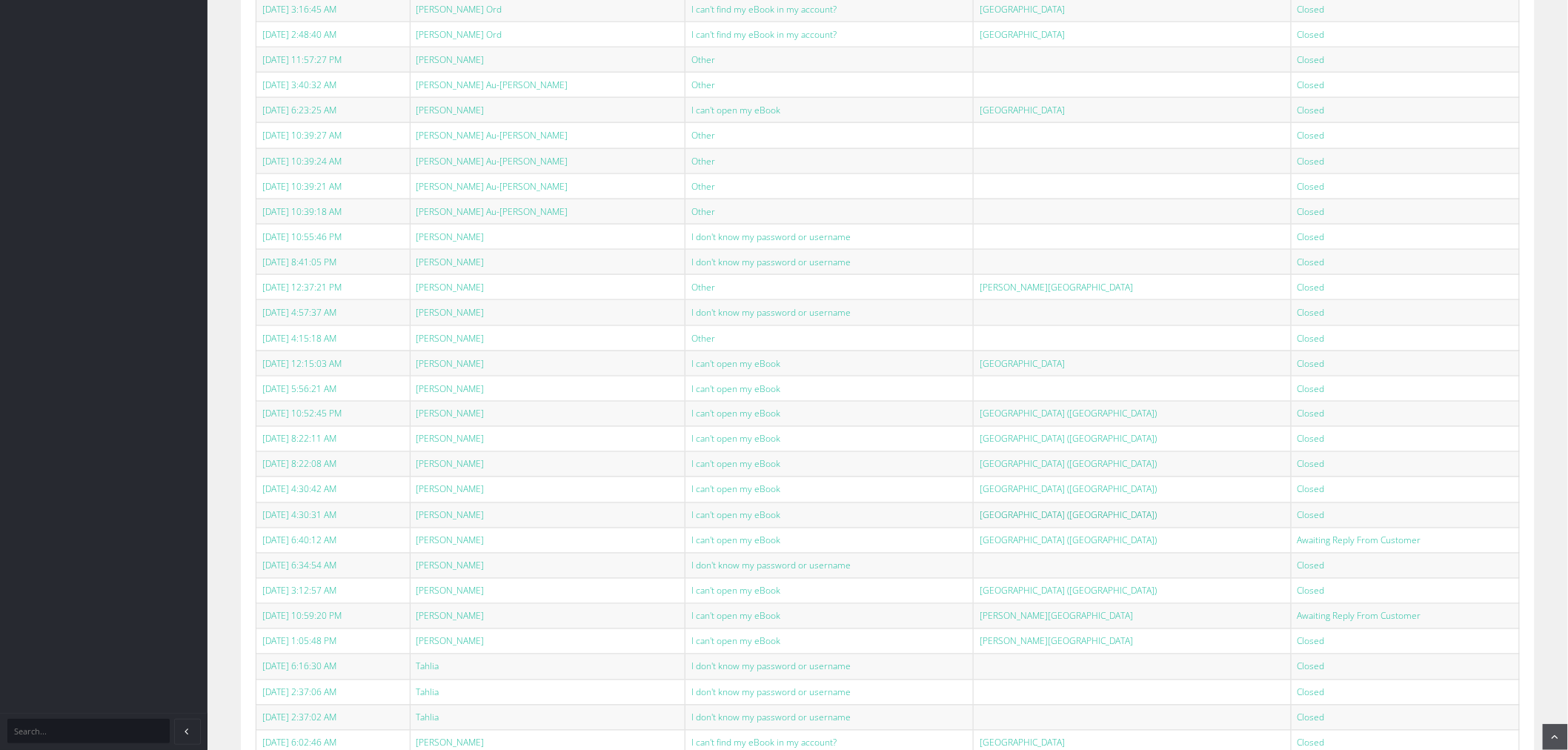
scroll to position [989, 0]
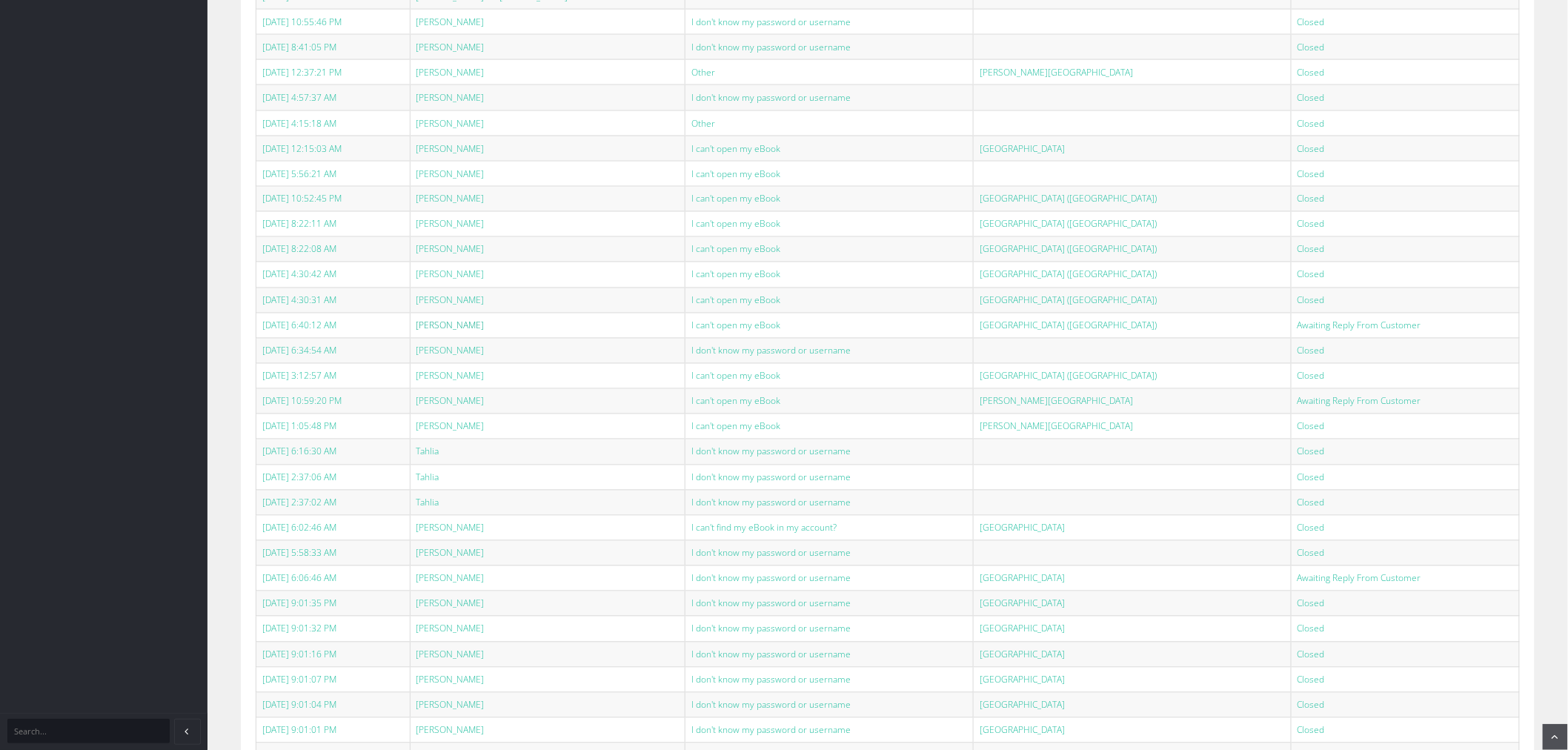
click at [485, 330] on link "[PERSON_NAME]" at bounding box center [450, 325] width 68 height 13
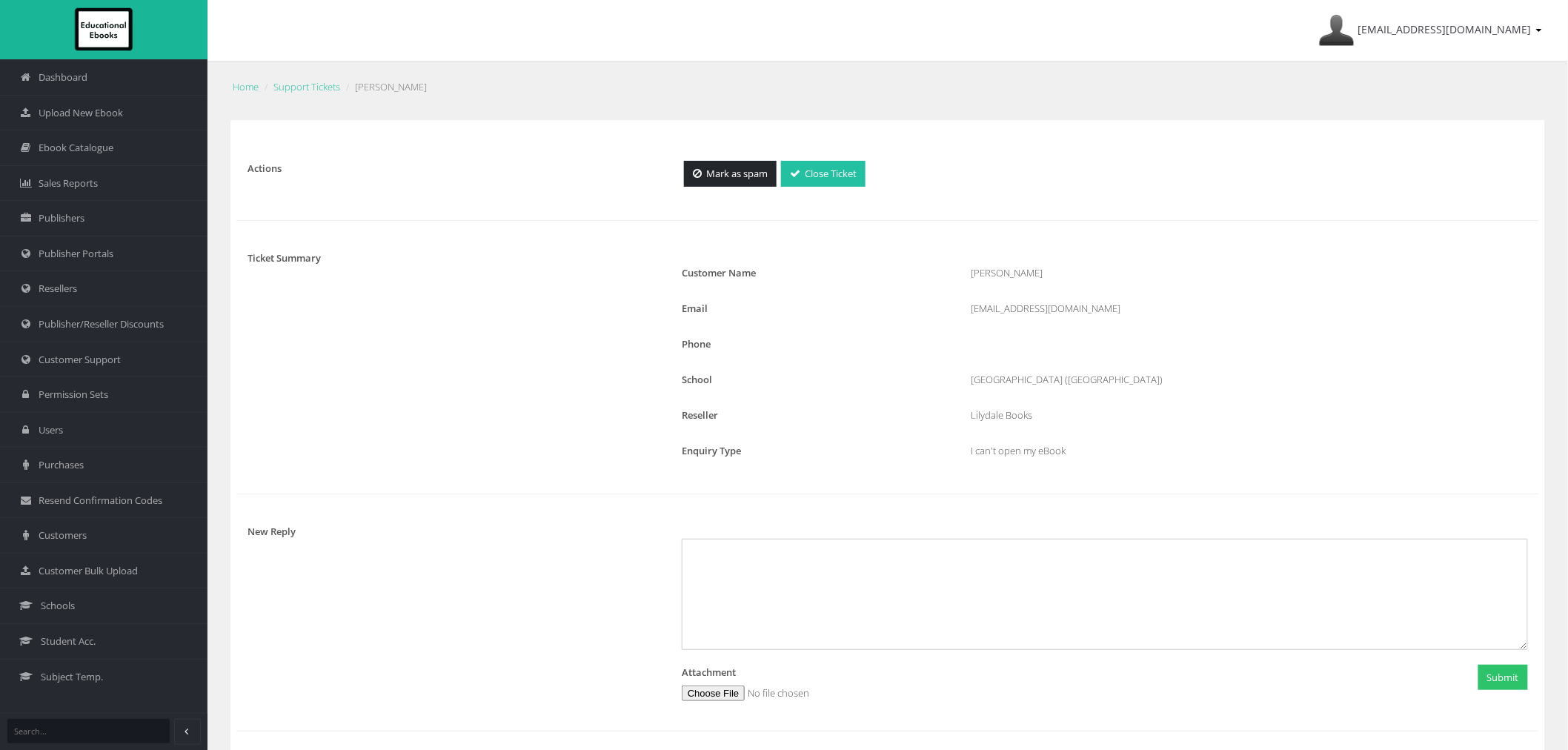
click at [819, 184] on link "Close Ticket" at bounding box center [824, 174] width 84 height 26
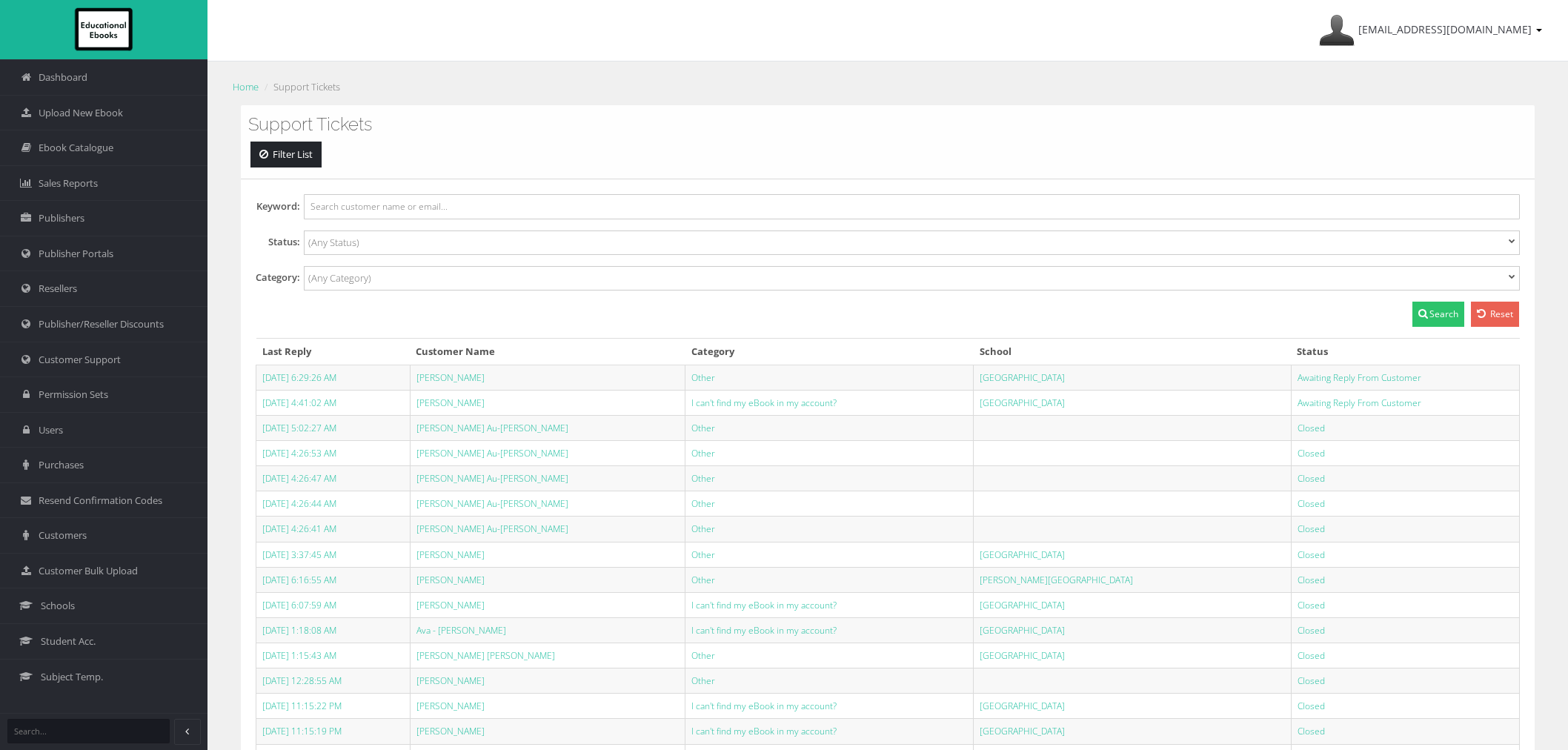
select select
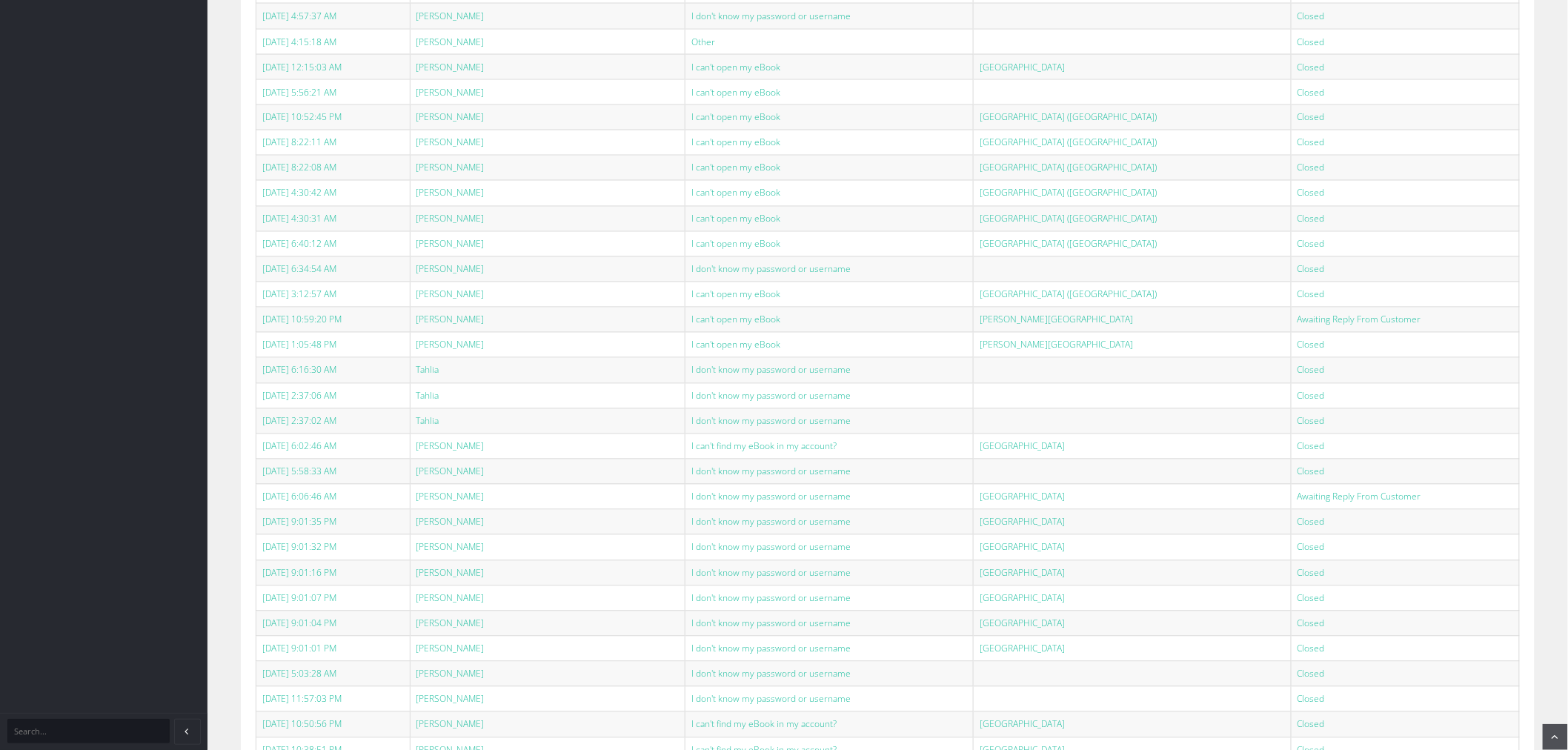
scroll to position [1070, 0]
click at [475, 320] on link "[PERSON_NAME]" at bounding box center [450, 319] width 68 height 13
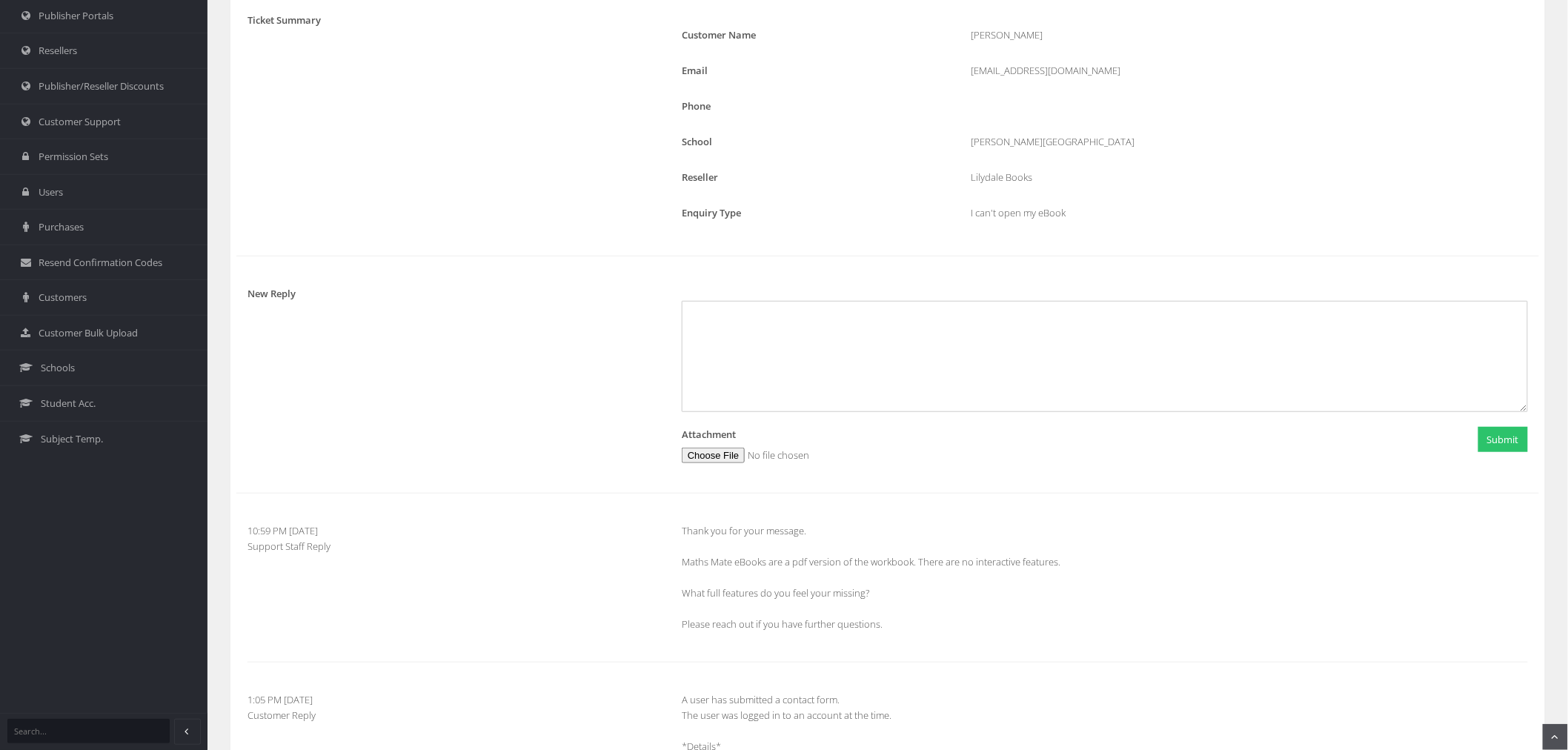
scroll to position [83, 0]
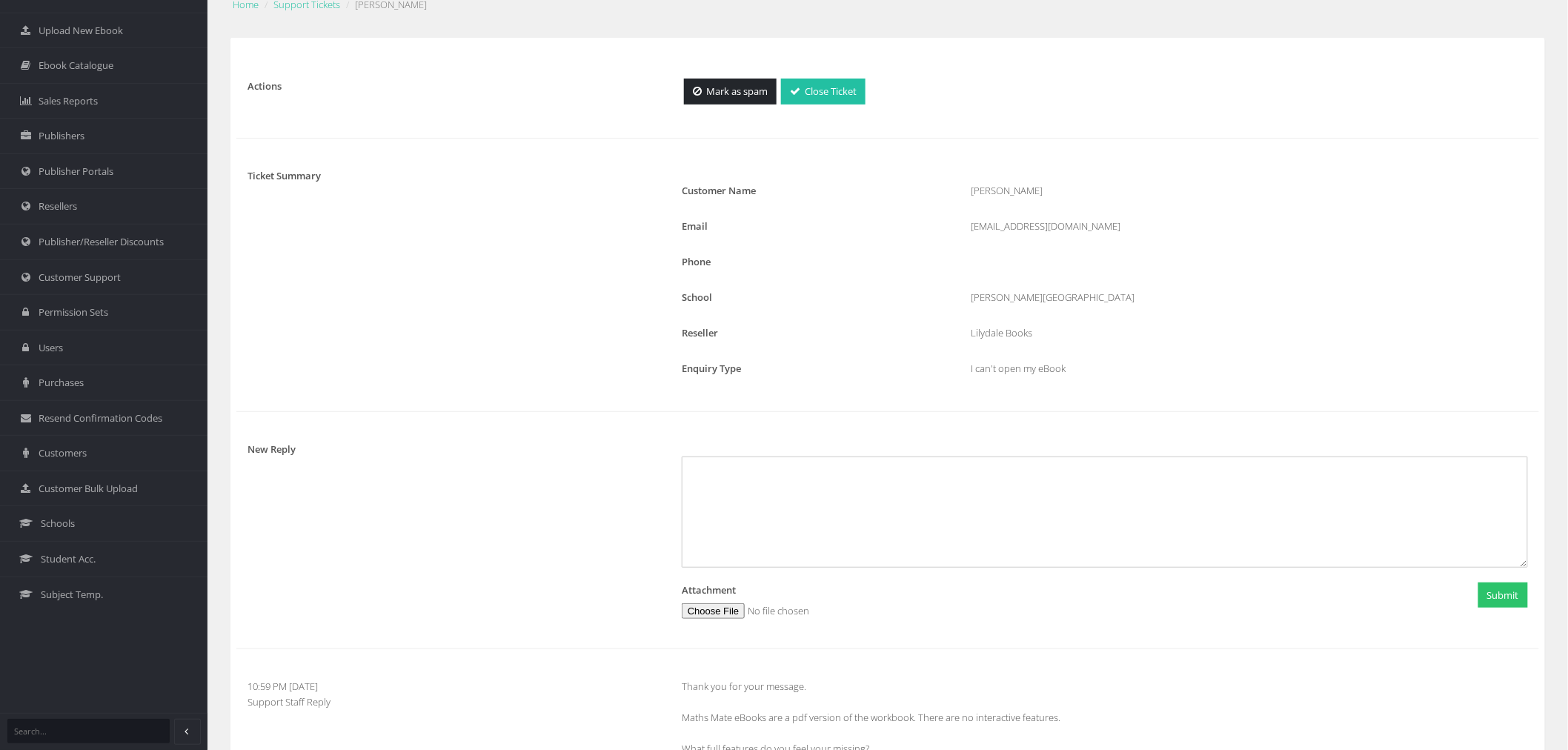
click at [839, 87] on link "Close Ticket" at bounding box center [824, 91] width 84 height 26
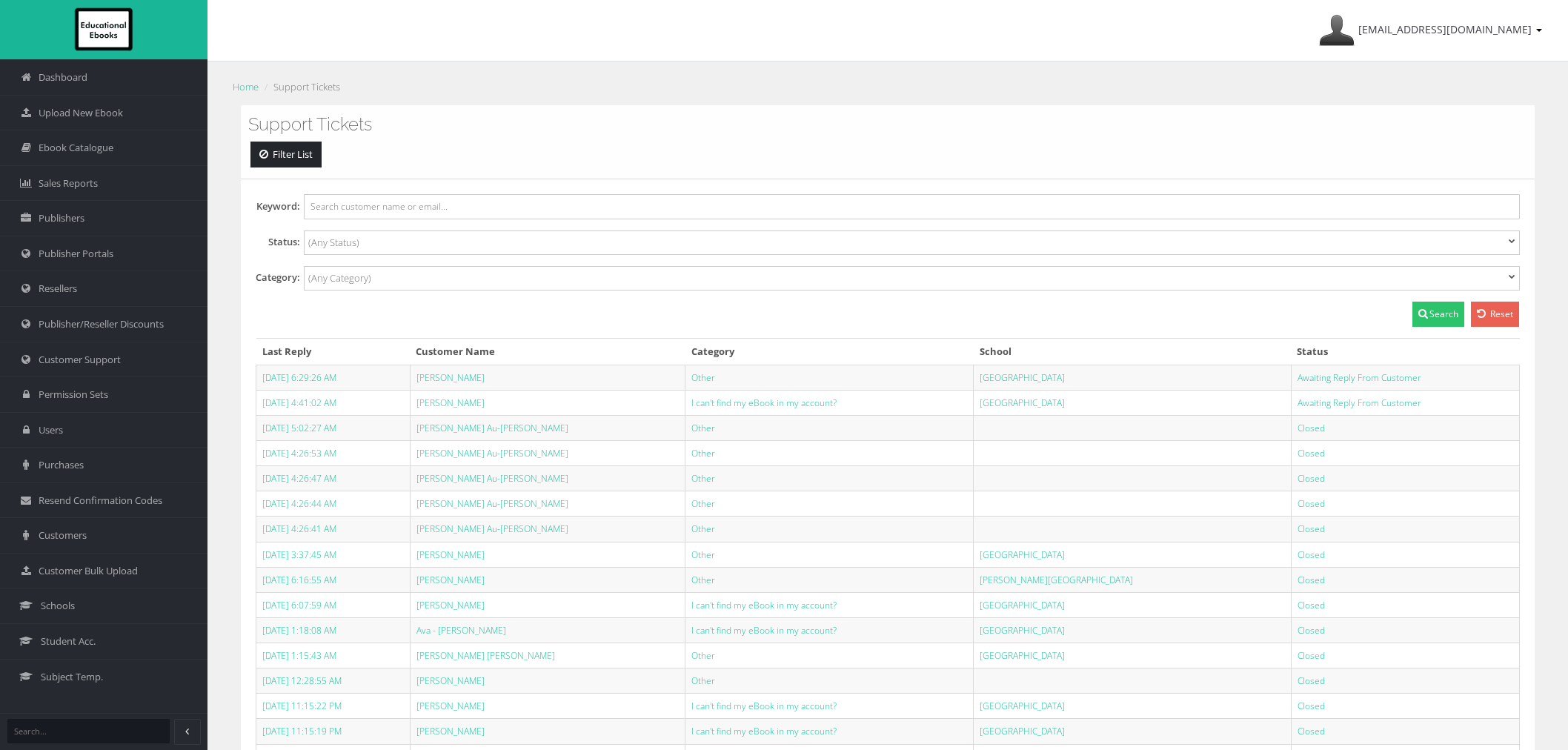
select select
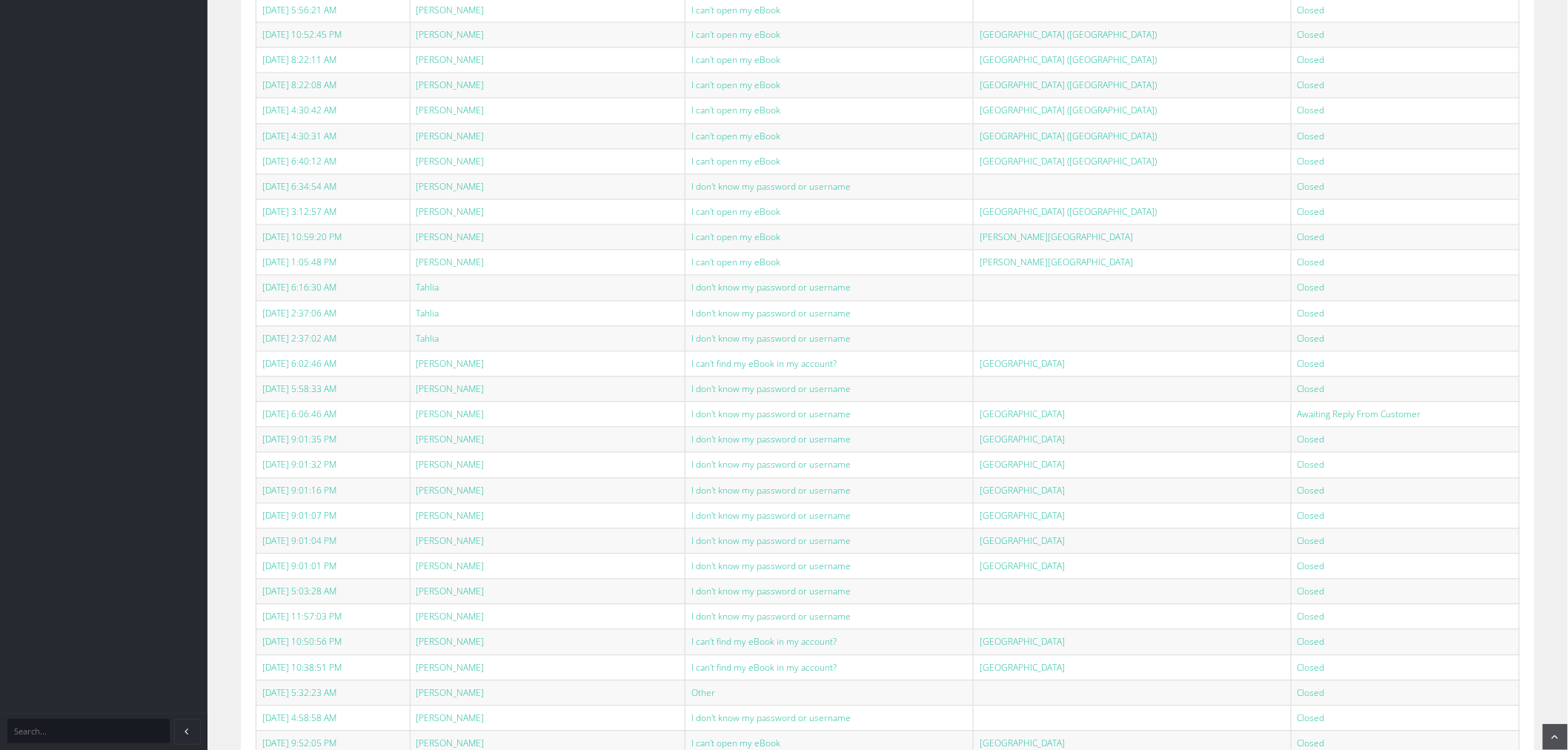
scroll to position [1317, 0]
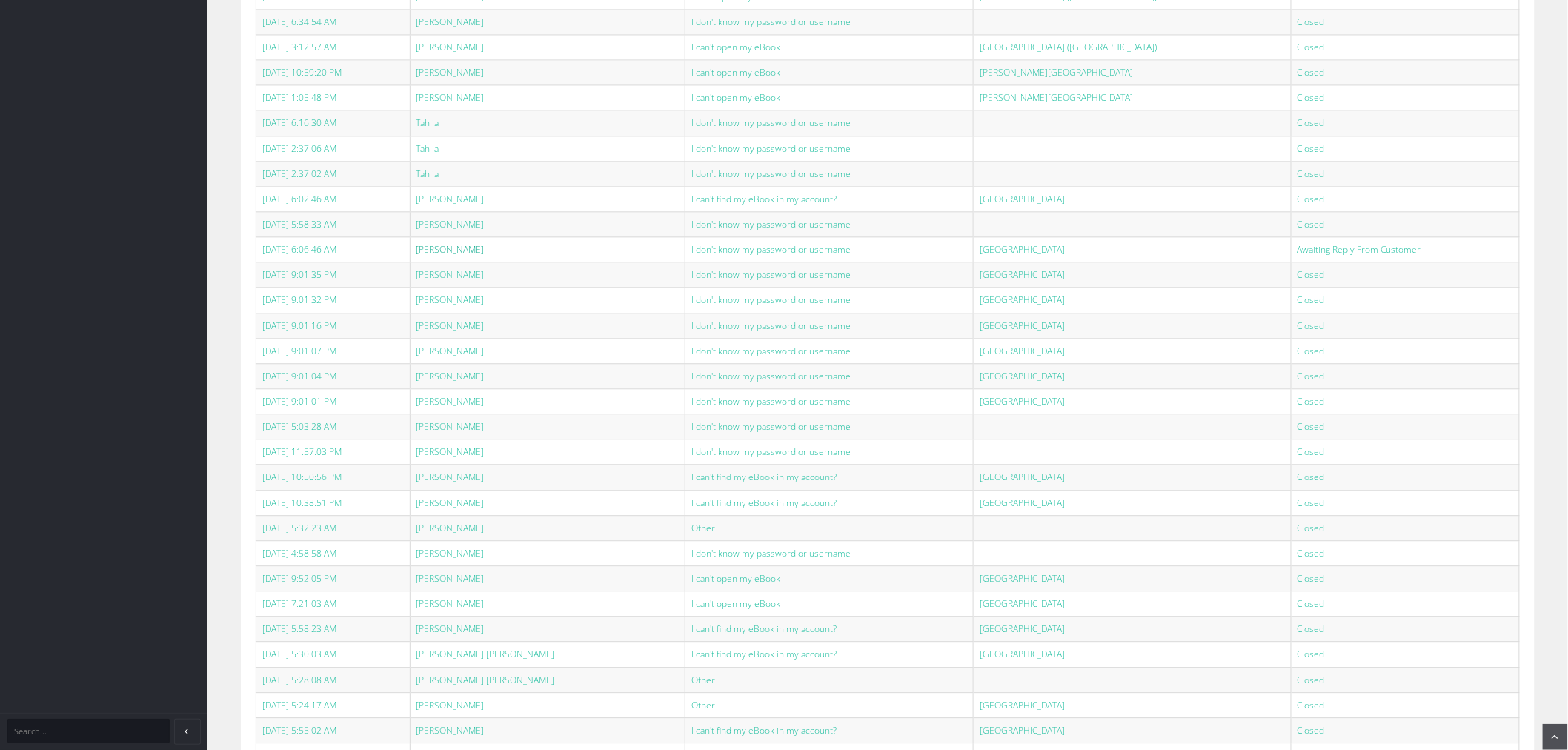
click at [478, 256] on link "[PERSON_NAME]" at bounding box center [450, 249] width 68 height 13
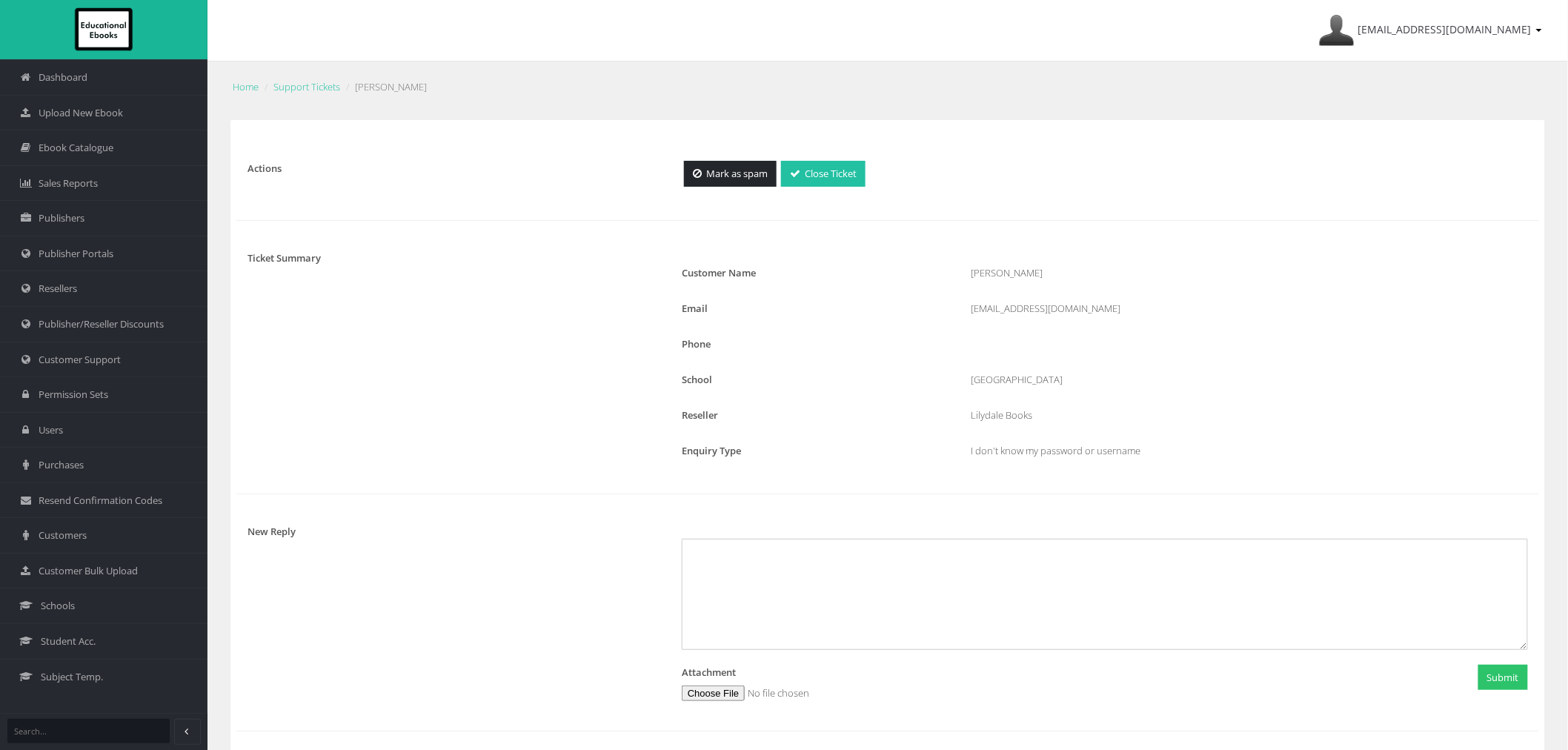
click at [803, 172] on link "Close Ticket" at bounding box center [824, 174] width 84 height 26
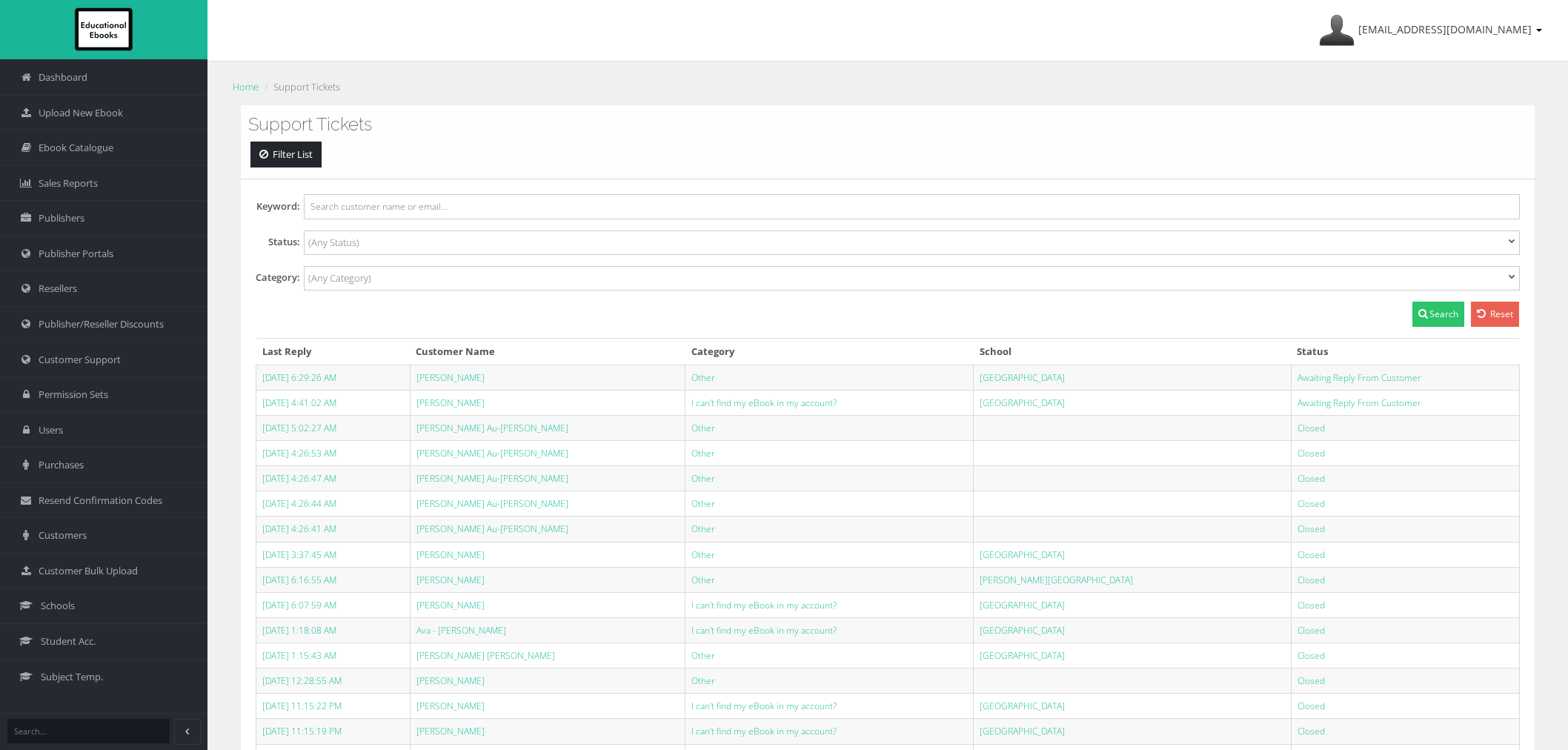
select select
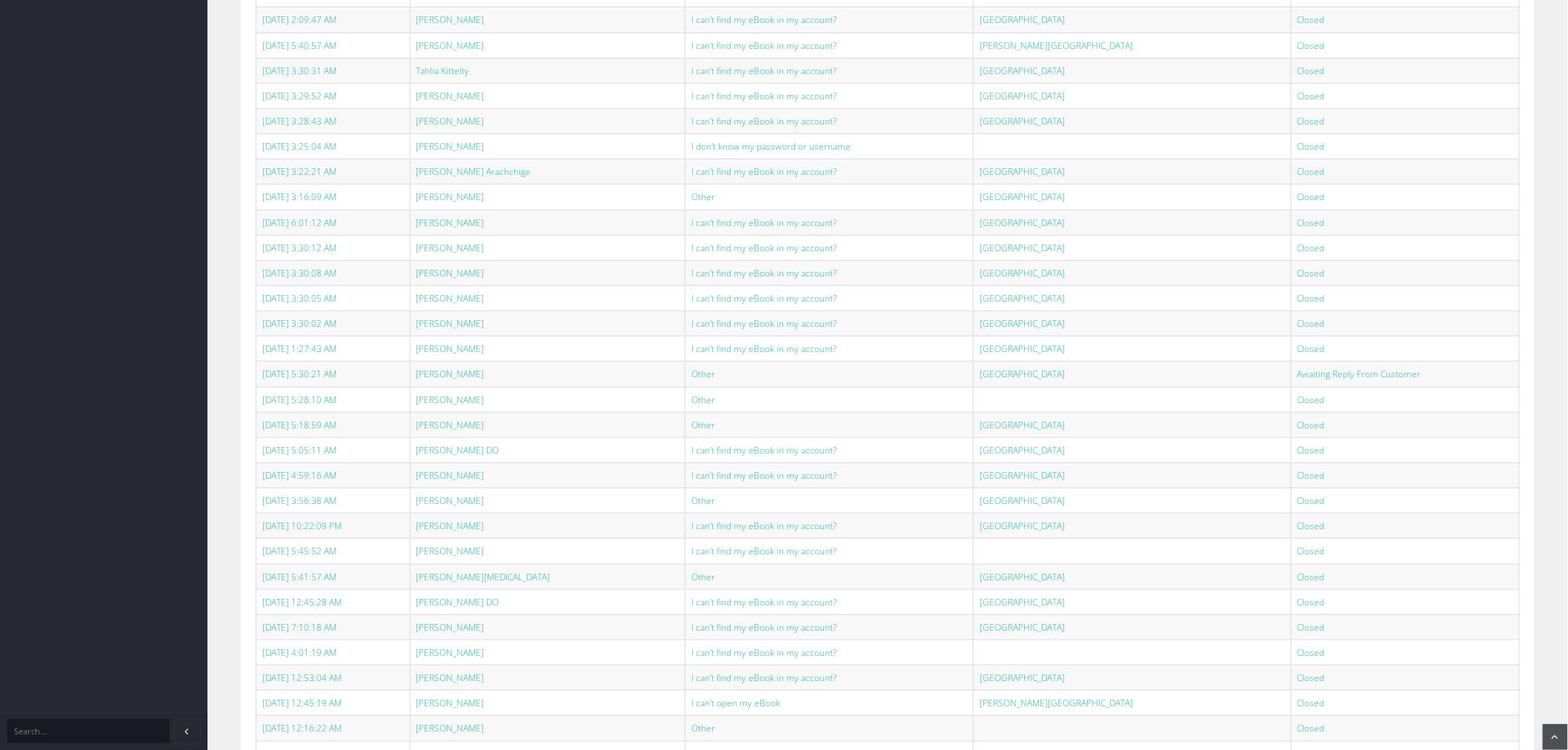
scroll to position [2800, 0]
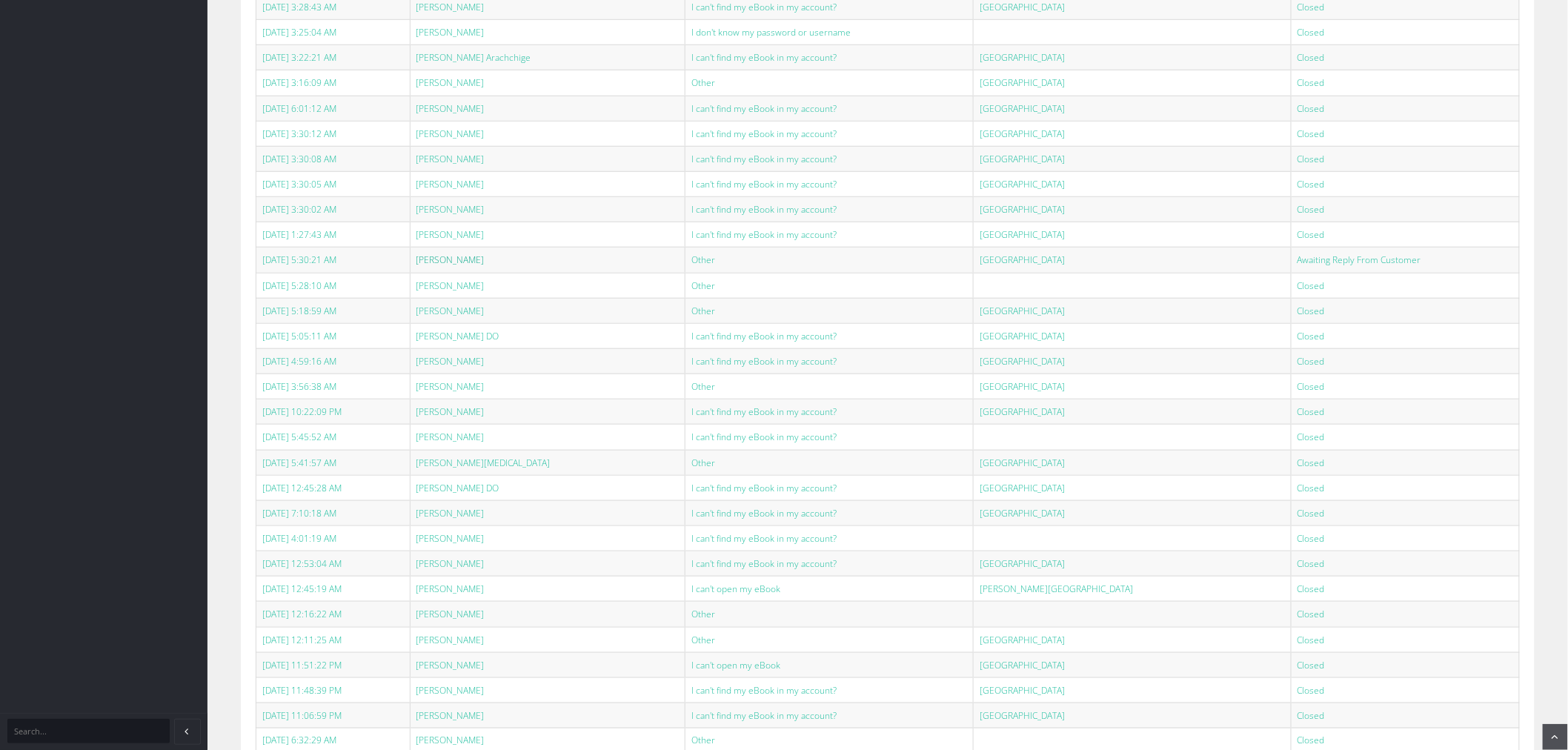
click at [472, 266] on link "Meg E Gleeson" at bounding box center [450, 260] width 68 height 13
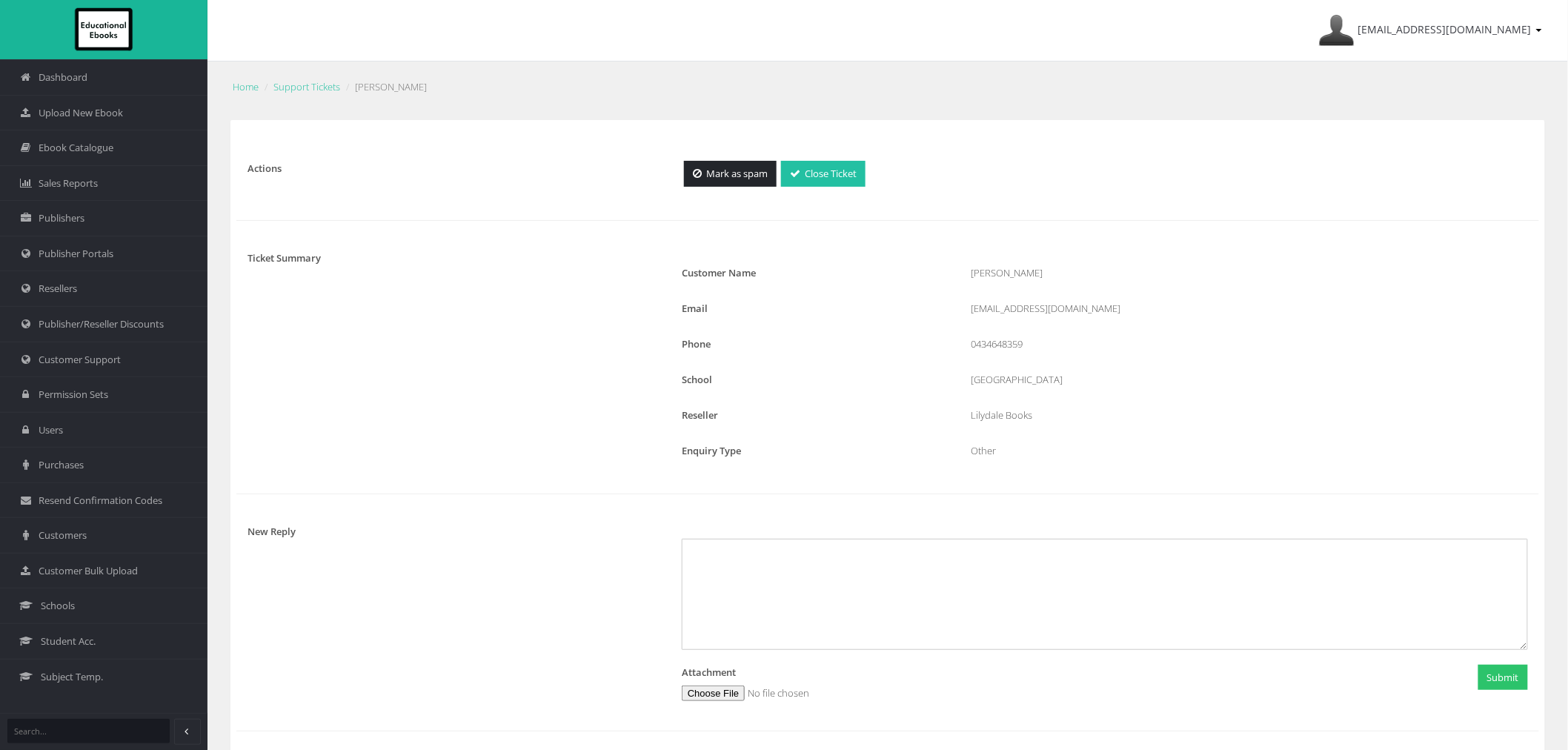
click at [850, 174] on link "Close Ticket" at bounding box center [824, 174] width 84 height 26
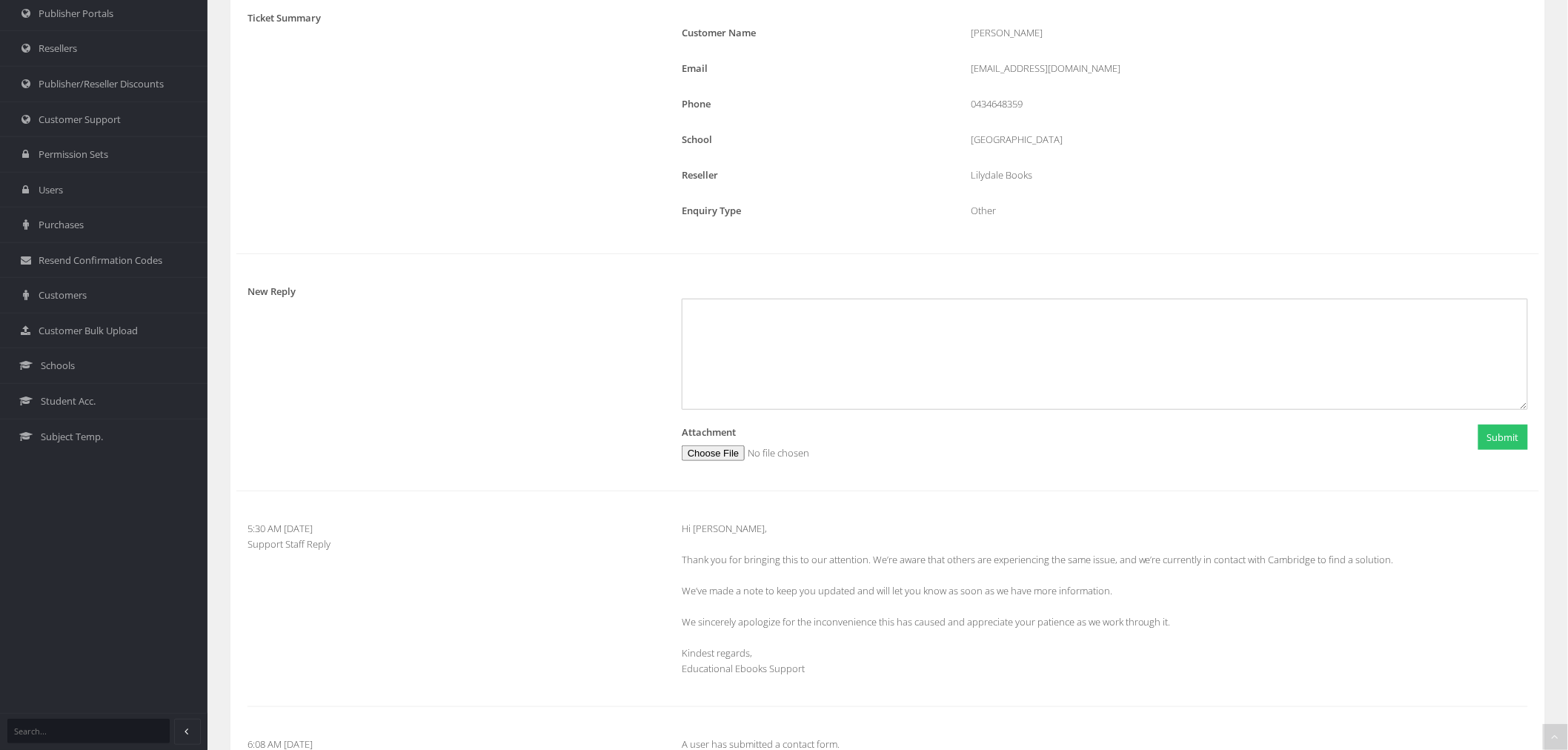
scroll to position [247, 0]
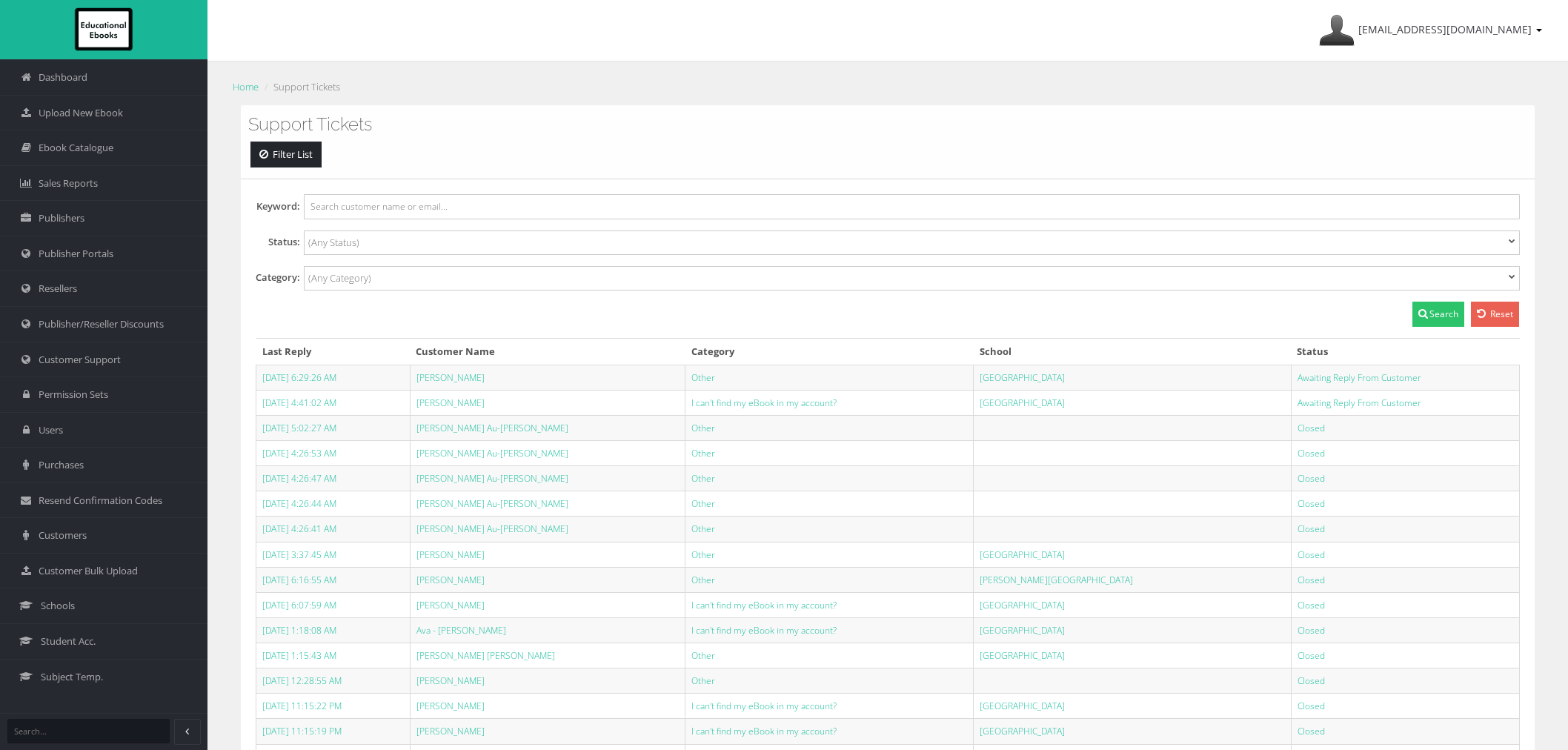
select select
click at [141, 339] on link "Publisher/Reseller Discounts" at bounding box center [103, 324] width 207 height 35
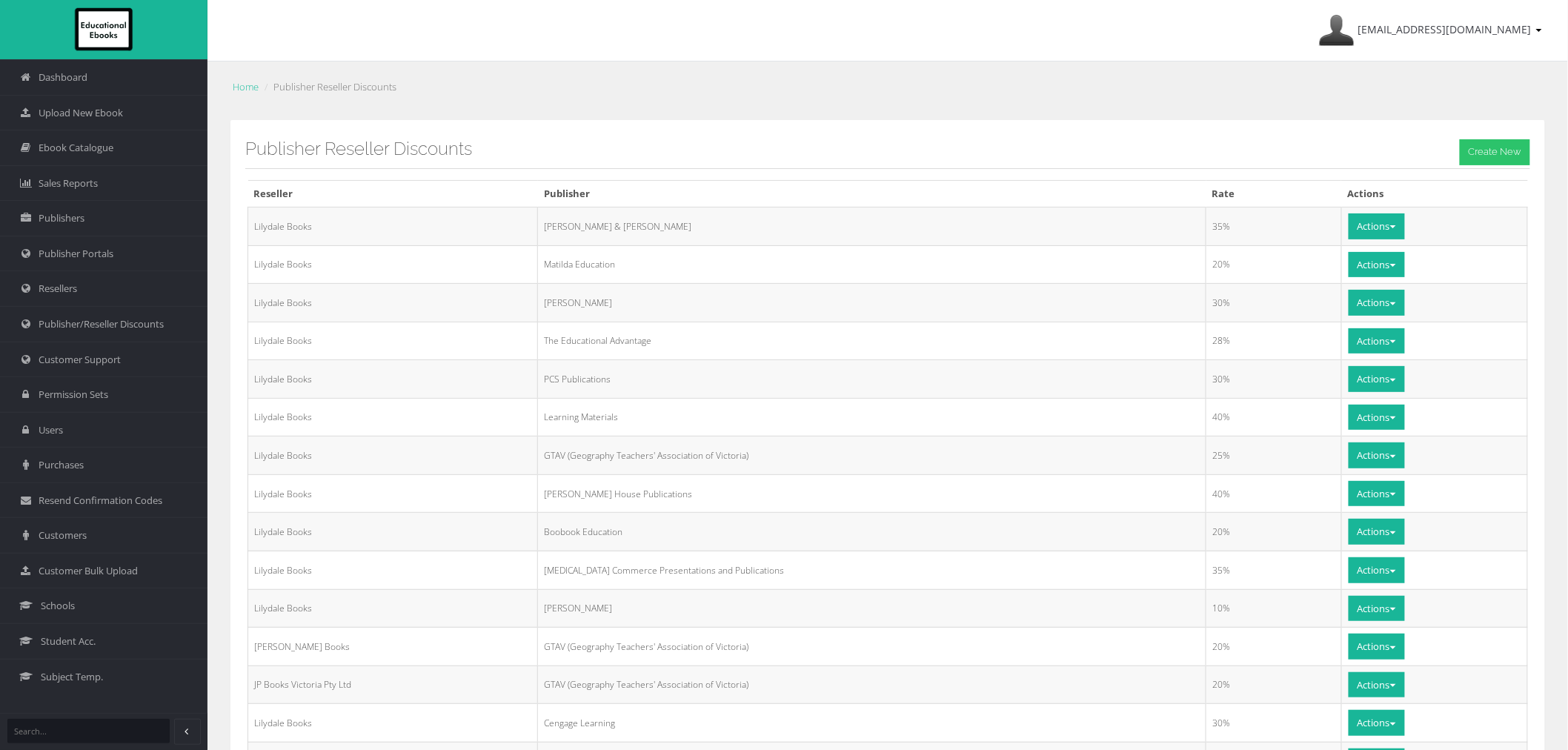
click at [129, 357] on link "Customer Support" at bounding box center [103, 359] width 207 height 35
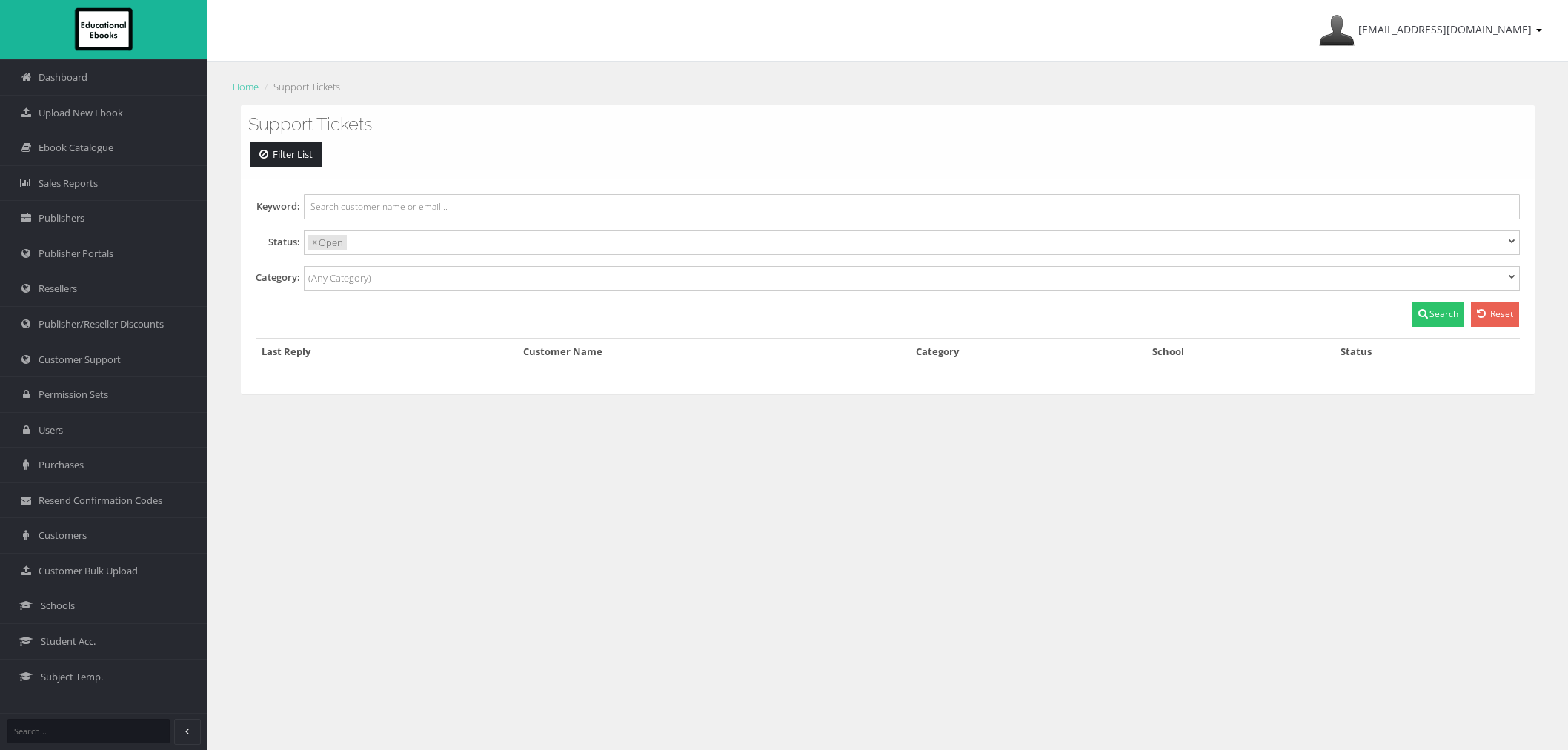
select select
